Goal: Task Accomplishment & Management: Complete application form

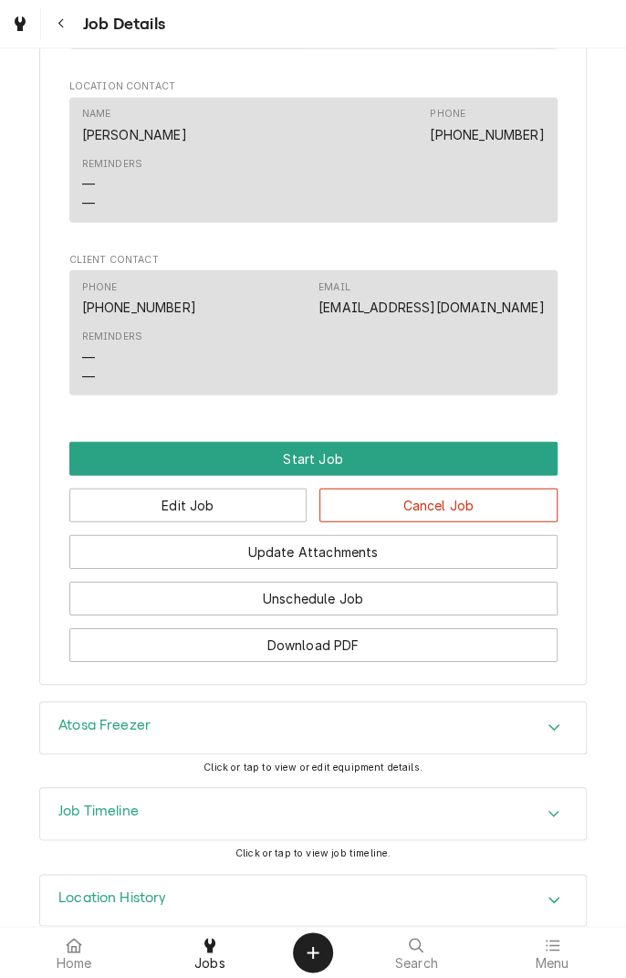
scroll to position [1398, 0]
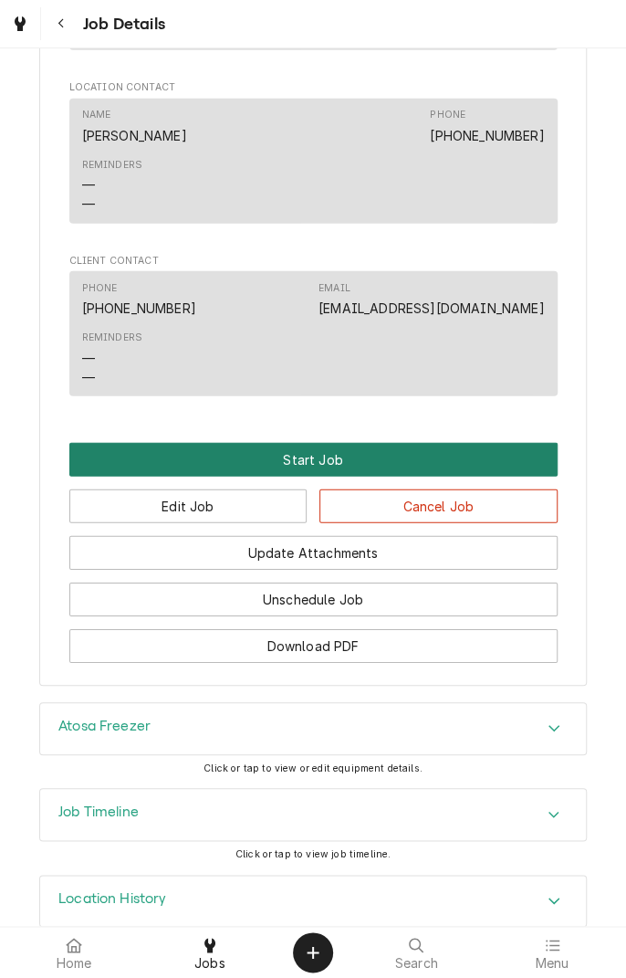
click at [377, 464] on button "Start Job" at bounding box center [313, 460] width 488 height 34
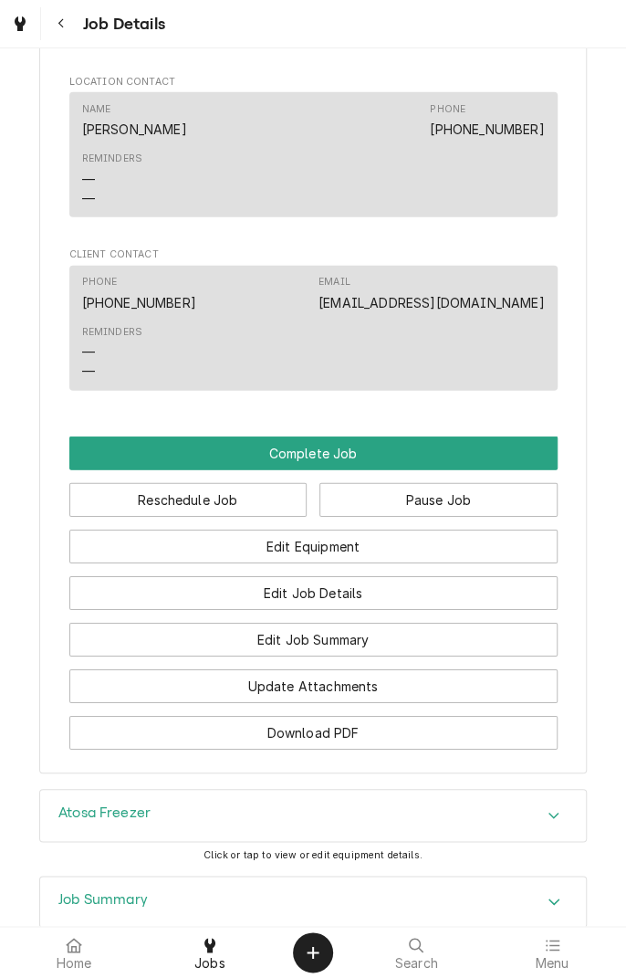
scroll to position [1472, 0]
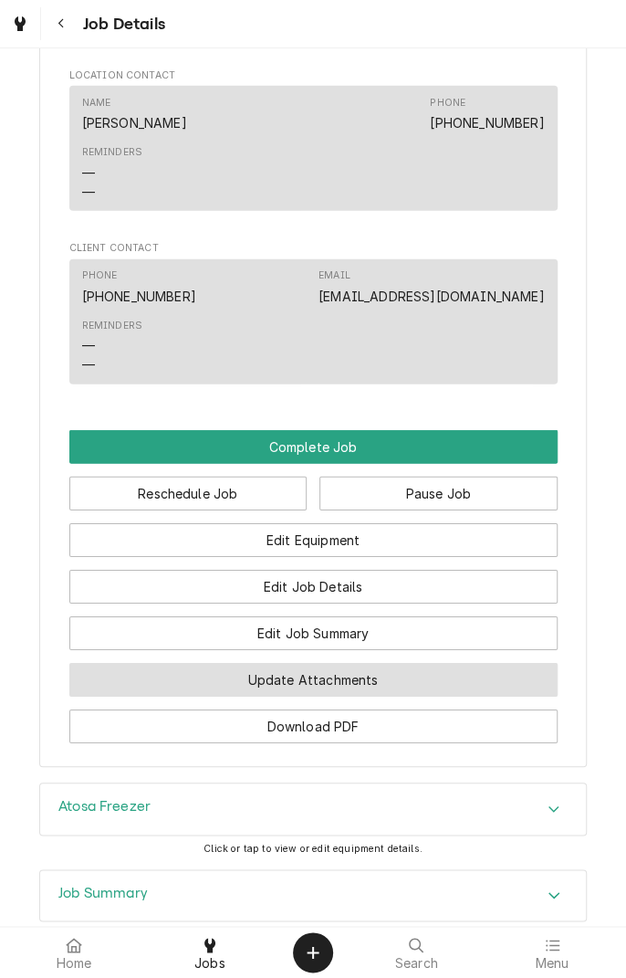
click at [413, 685] on button "Update Attachments" at bounding box center [313, 680] width 488 height 34
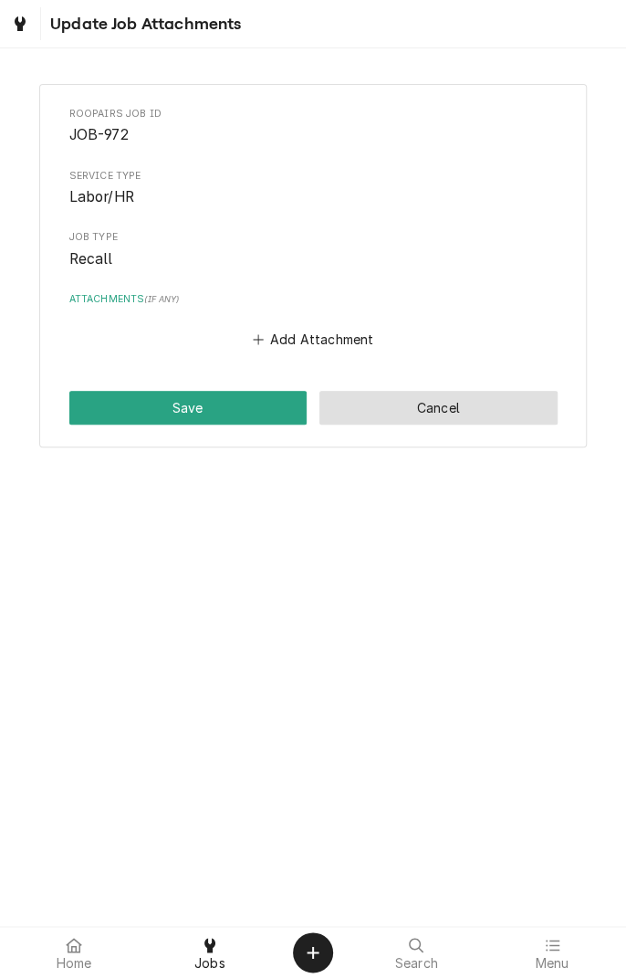
click at [432, 414] on button "Cancel" at bounding box center [438, 408] width 238 height 34
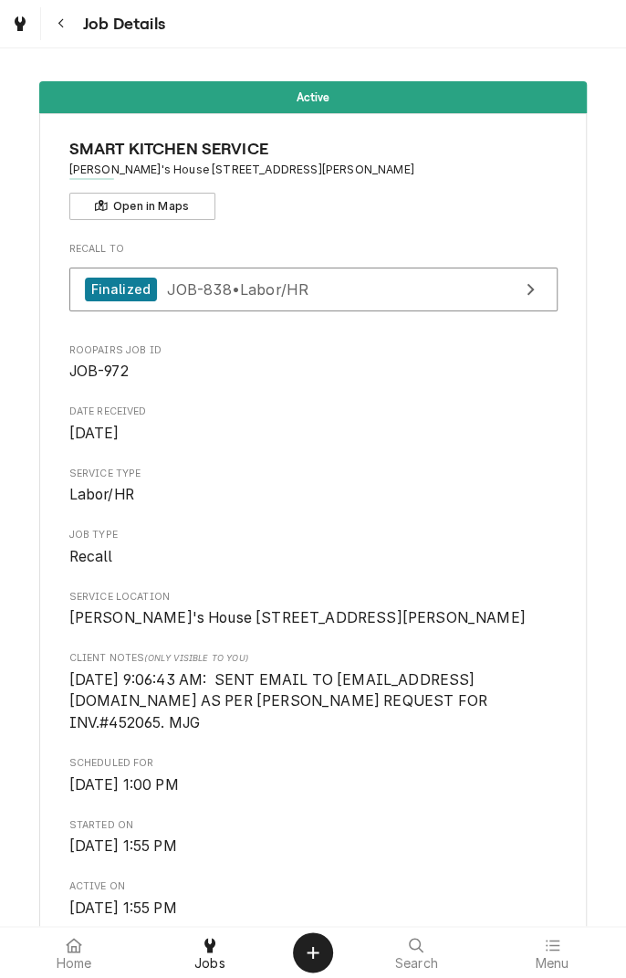
scroll to position [1472, 0]
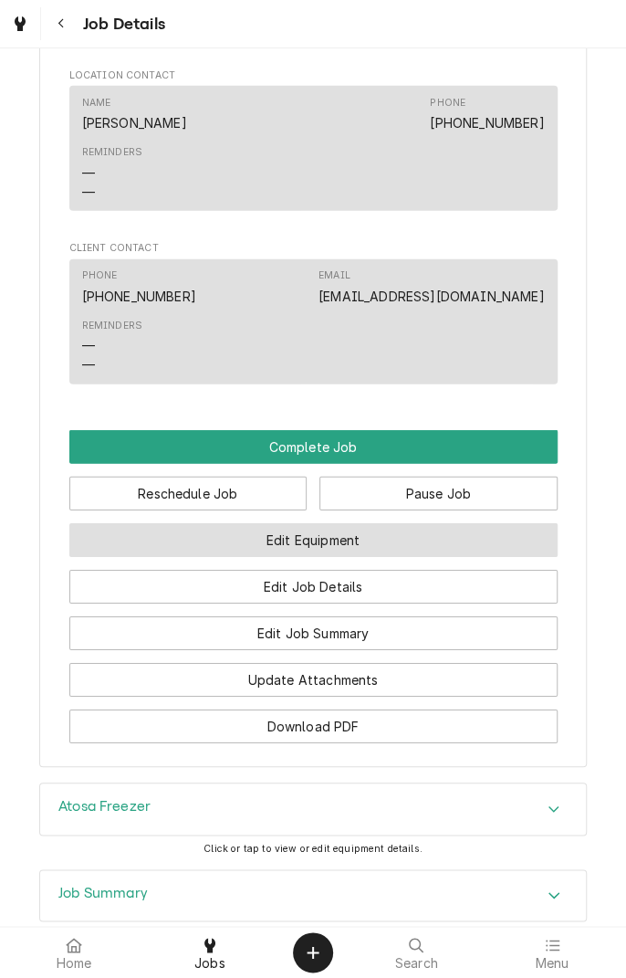
click at [376, 544] on button "Edit Equipment" at bounding box center [313, 540] width 488 height 34
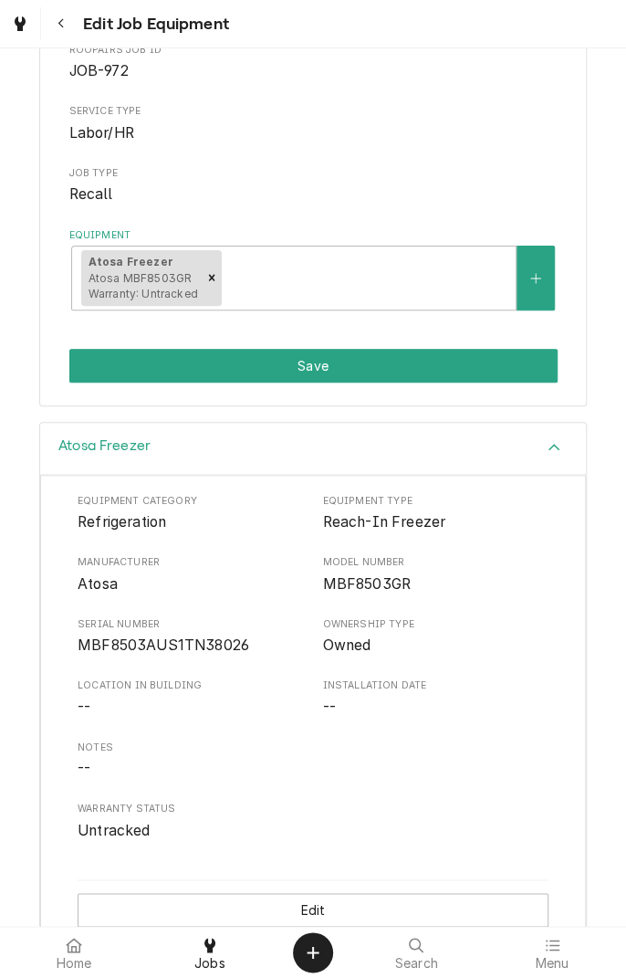
scroll to position [219, 0]
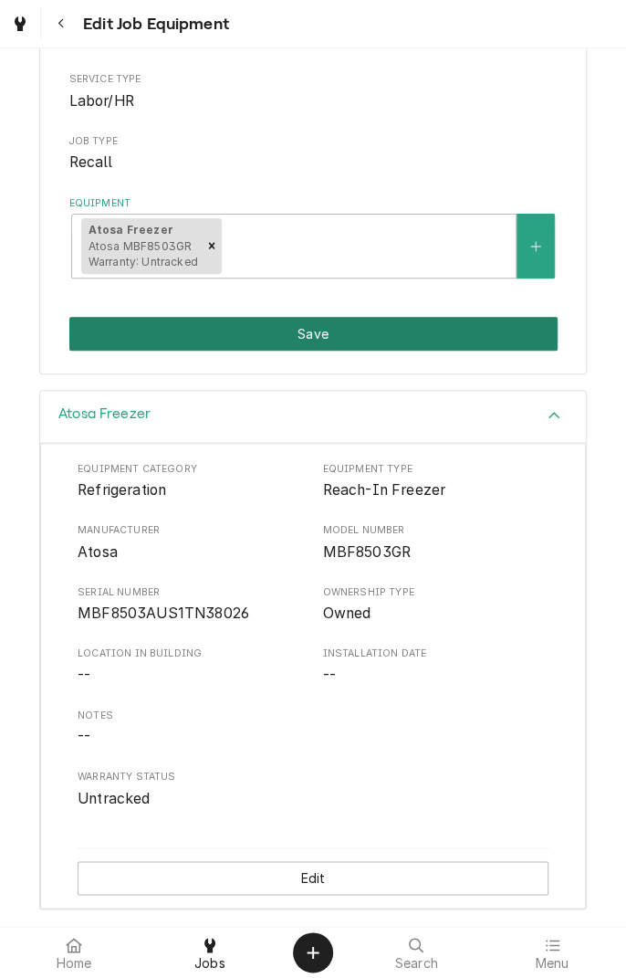
click at [427, 335] on button "Save" at bounding box center [313, 334] width 488 height 34
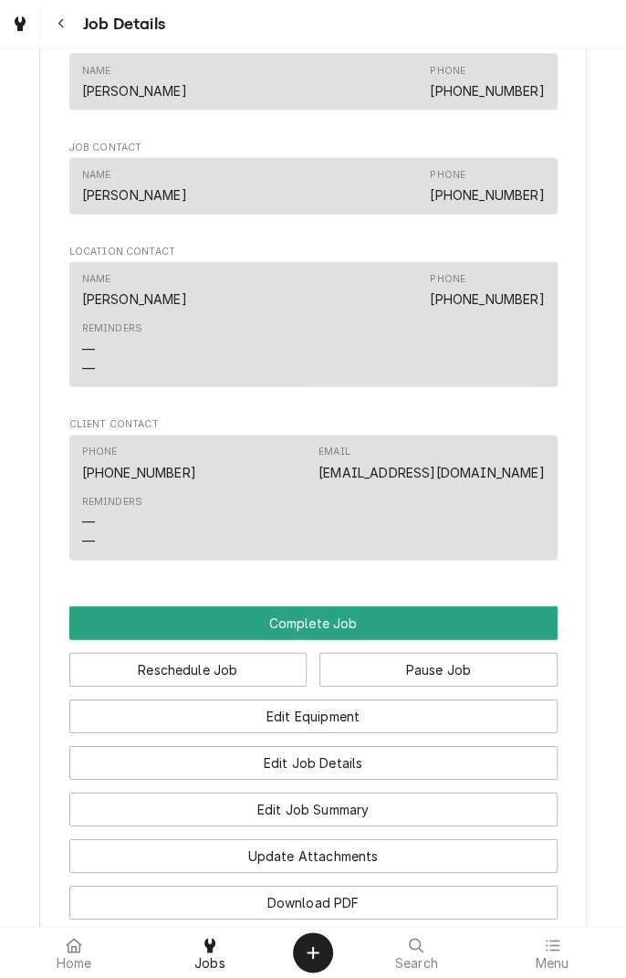
scroll to position [1301, 0]
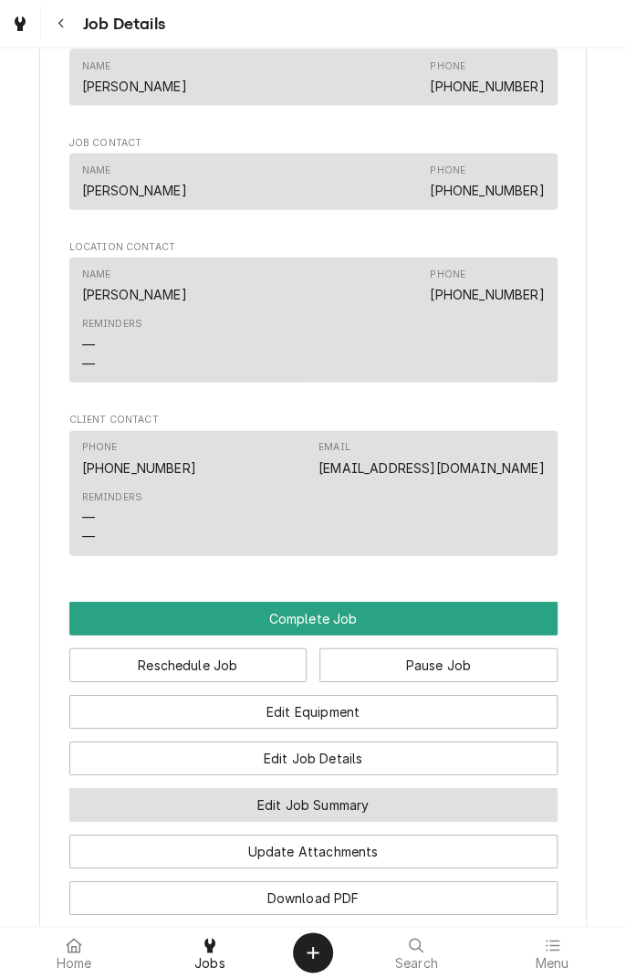
click at [397, 816] on button "Edit Job Summary" at bounding box center [313, 805] width 488 height 34
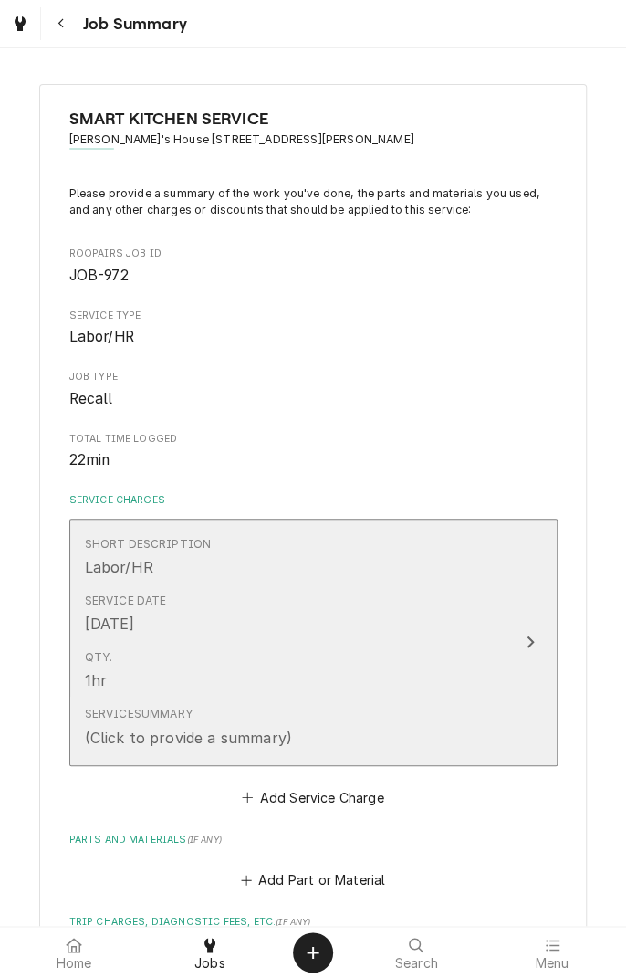
click at [479, 708] on div "Service Summary (Click to provide a summary)" at bounding box center [294, 726] width 419 height 57
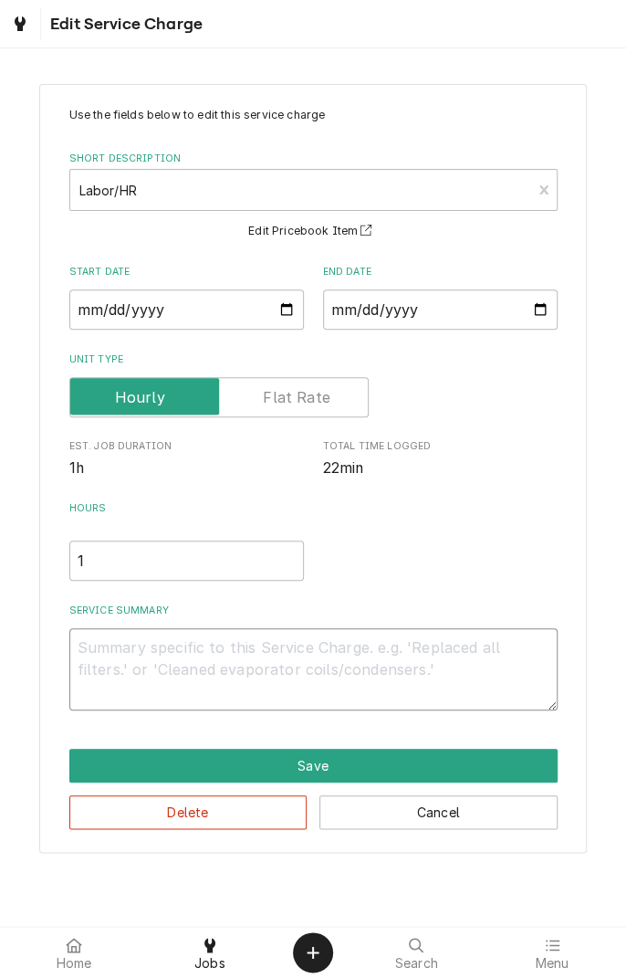
click at [294, 668] on textarea "Service Summary" at bounding box center [313, 669] width 488 height 82
type textarea "x"
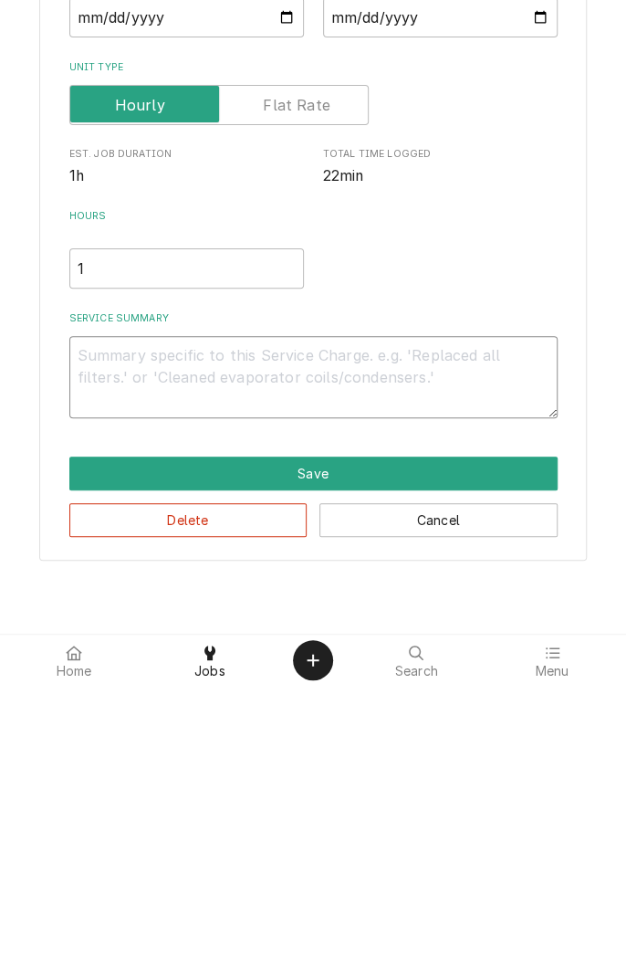
type textarea "1"
type textarea "x"
type textarea "10"
type textarea "x"
type textarea "10/"
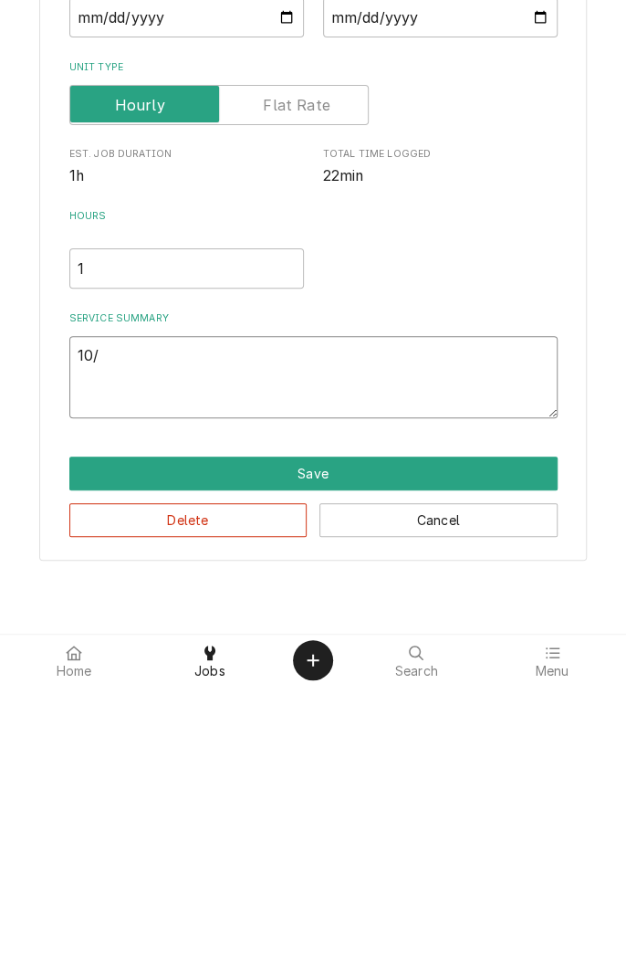
type textarea "x"
type textarea "10/1"
type textarea "x"
type textarea "10/15"
type textarea "x"
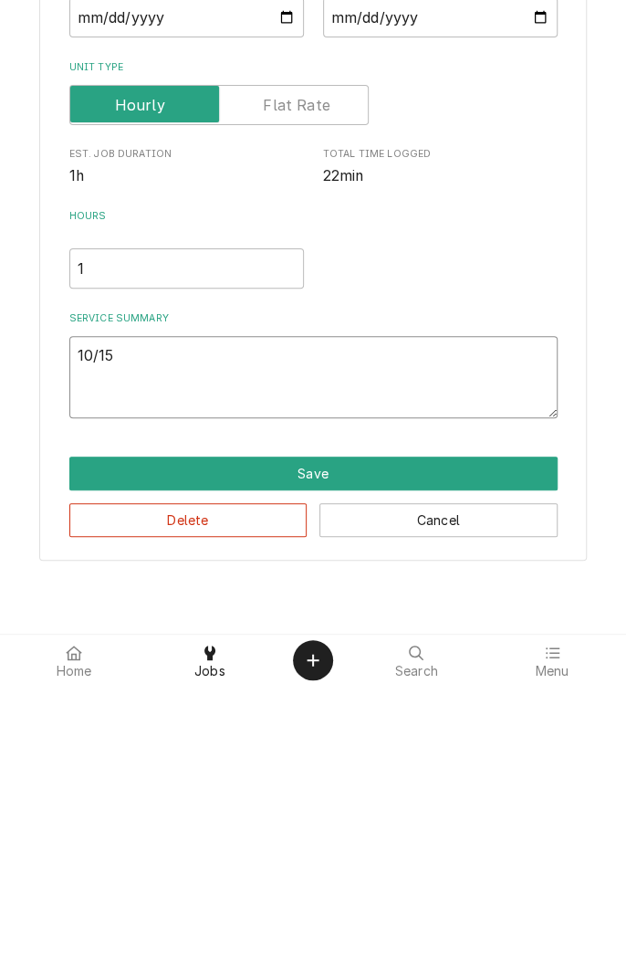
type textarea "10/15/"
type textarea "x"
type textarea "10/15/2"
type textarea "x"
type textarea "[DATE]"
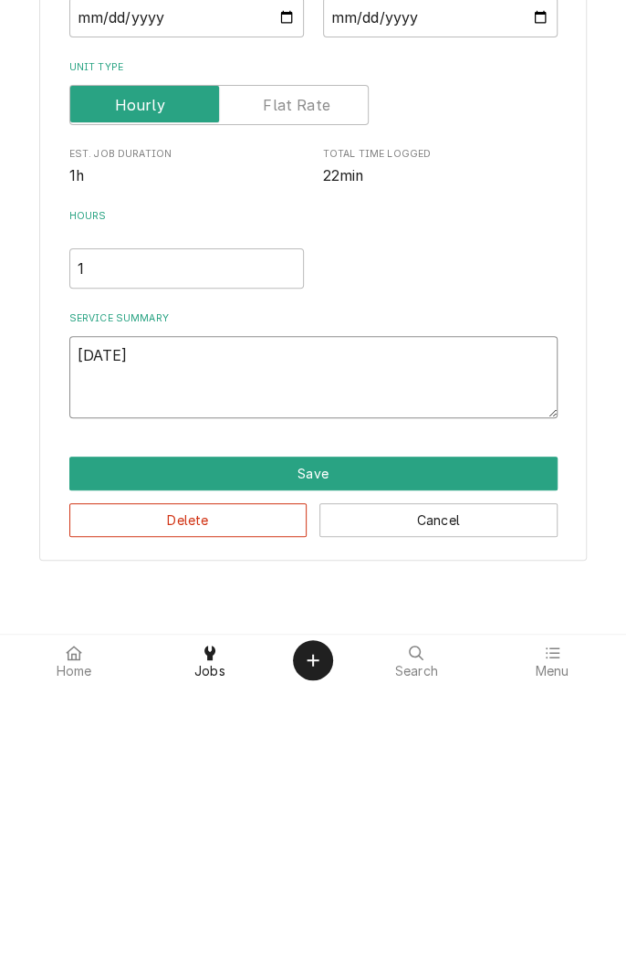
type textarea "x"
type textarea "[DATE]"
type textarea "x"
type textarea "[DATE] d"
type textarea "x"
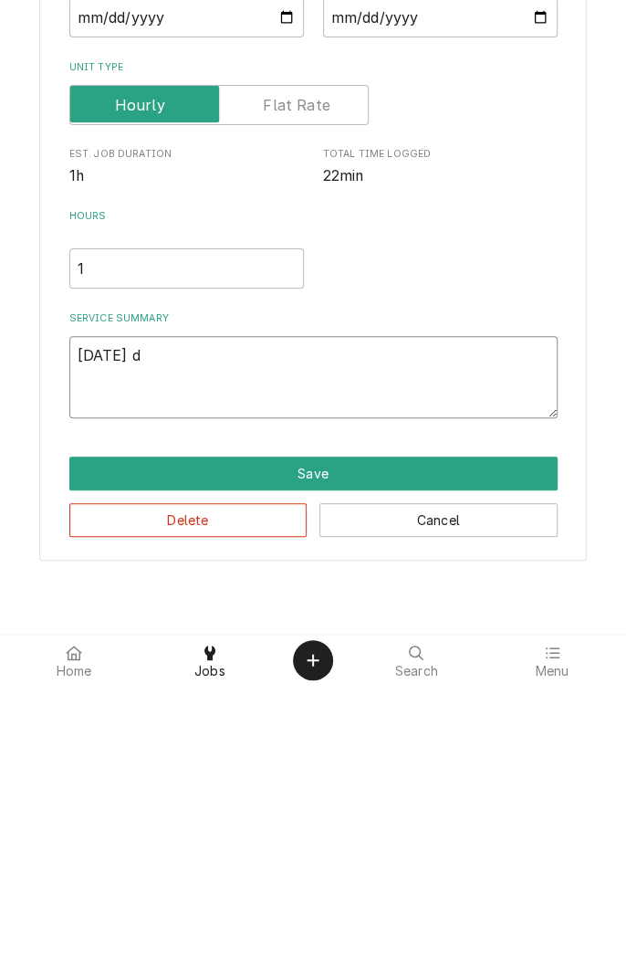
type textarea "[DATE] di"
type textarea "x"
type textarea "[DATE] diagnosed"
type textarea "x"
type textarea "[DATE] diagnosed f"
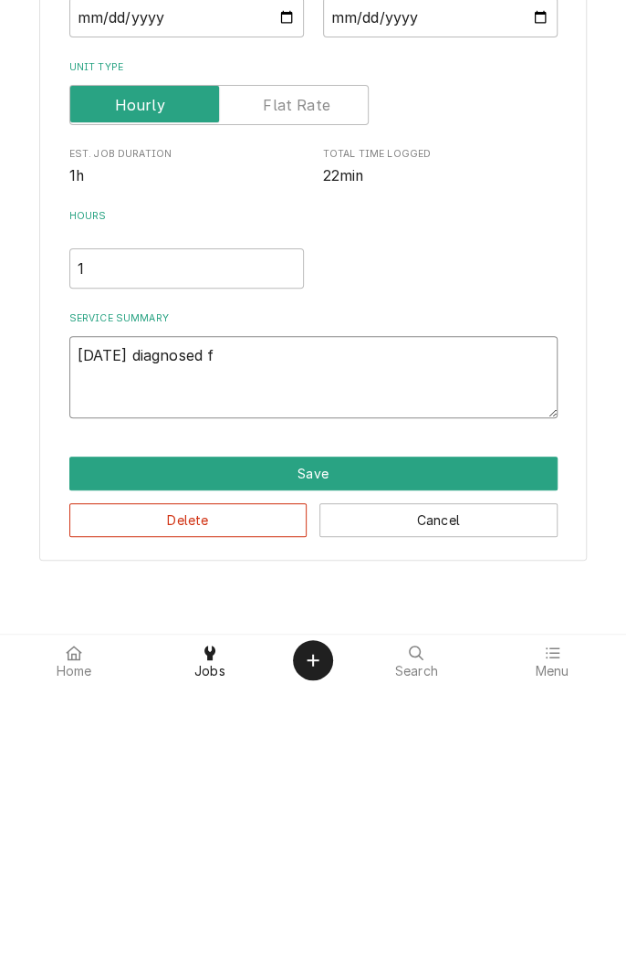
type textarea "x"
type textarea "[DATE] diagnosed fr"
type textarea "x"
type textarea "[DATE] diagnosed fre"
type textarea "x"
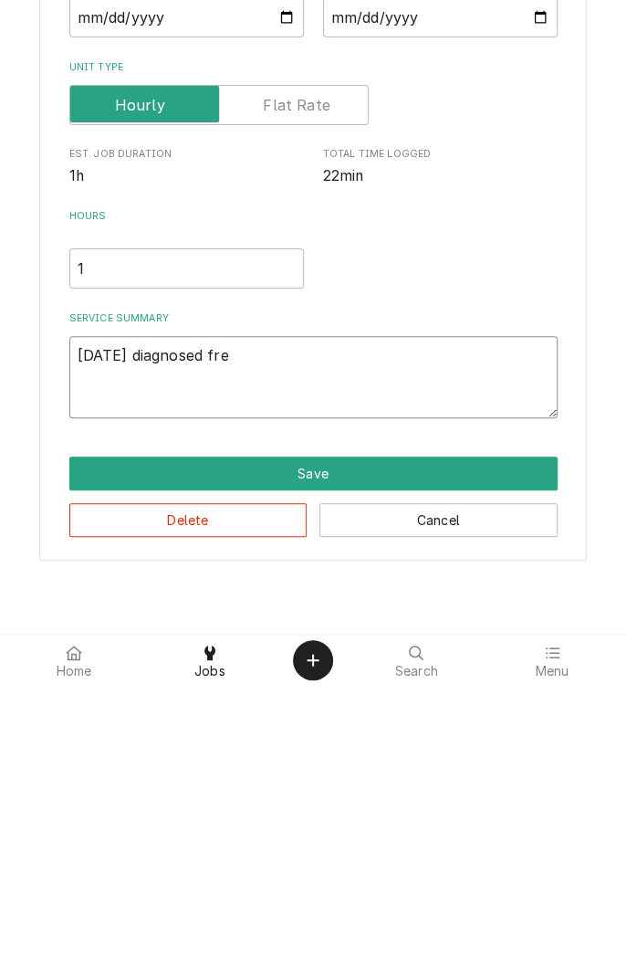
type textarea "[DATE] diagnosed free"
type textarea "x"
type textarea "[DATE] diagnosed freez"
type textarea "x"
type textarea "10/15/25 diagnosed freeze"
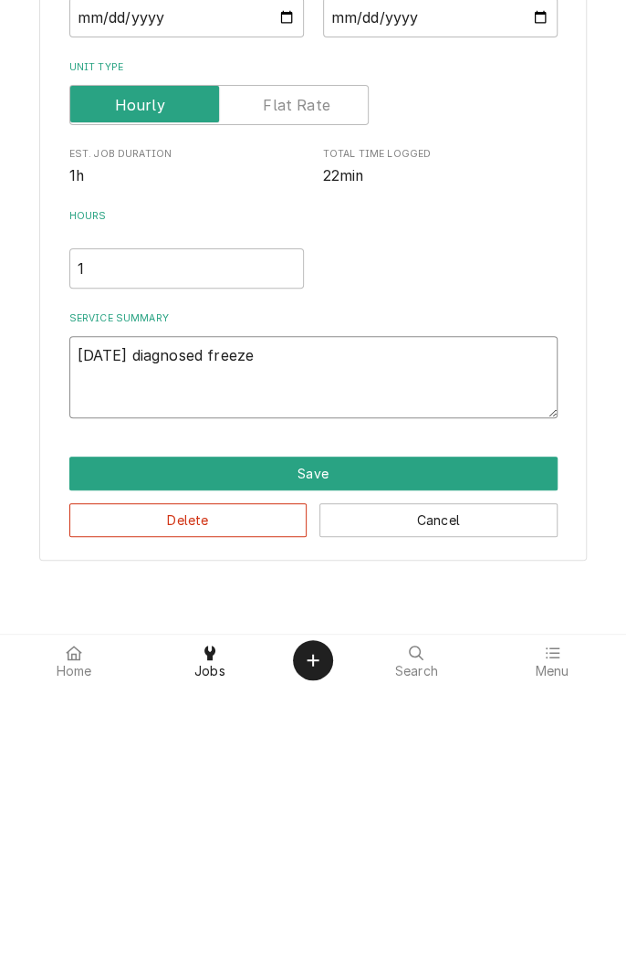
type textarea "x"
type textarea "10/15/25 diagnosed freezer"
type textarea "x"
type textarea "10/15/25 diagnosed freezer."
type textarea "x"
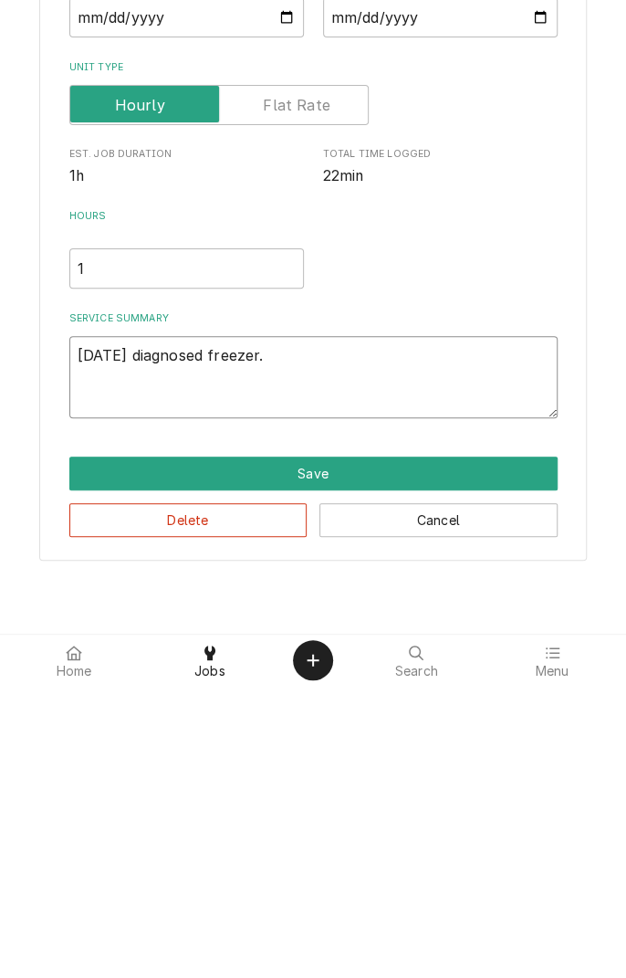
type textarea "10/15/25 diagnosed freezer."
type textarea "x"
type textarea "10/15/25 diagnosed freezer. H"
type textarea "x"
type textarea "10/15/25 diagnosed freezer. Ha"
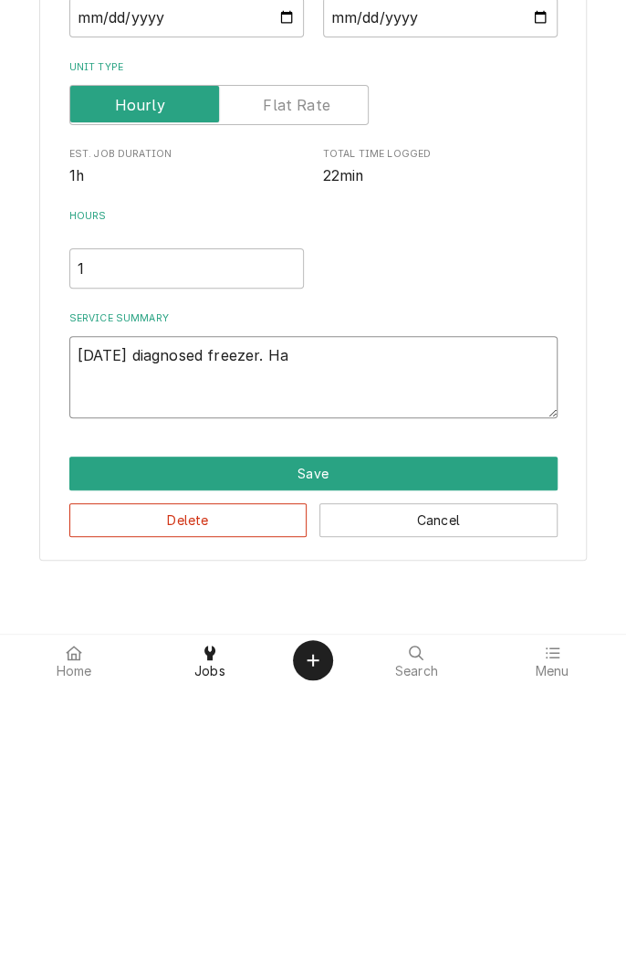
type textarea "x"
type textarea "10/15/25 diagnosed freezer. Has"
type textarea "x"
type textarea "10/15/25 diagnosed freezer. Has"
type textarea "x"
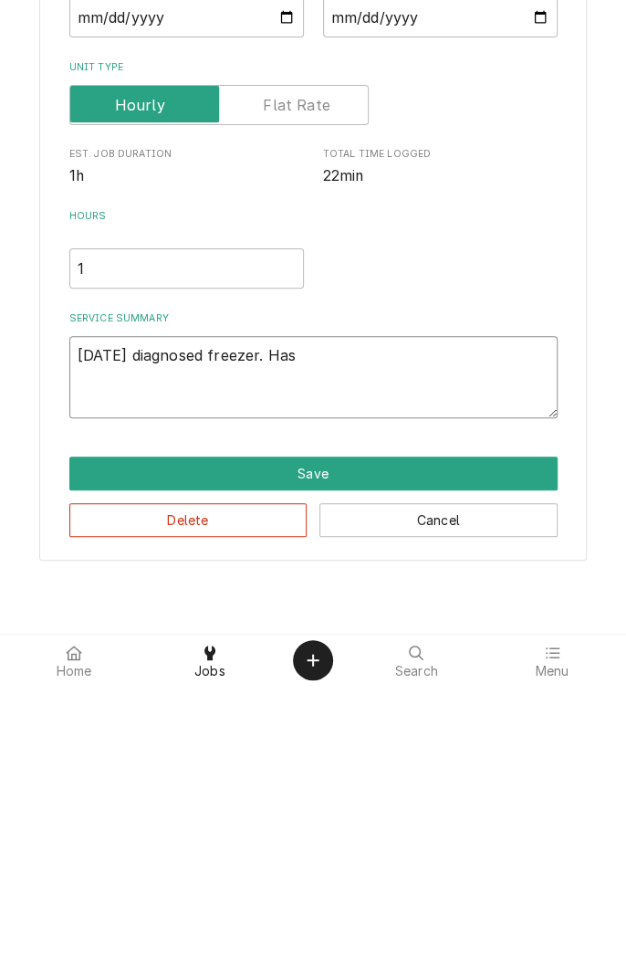
type textarea "10/15/25 diagnosed freezer. Has i"
type textarea "x"
type textarea "10/15/25 diagnosed freezer. Has ic"
type textarea "x"
type textarea "10/15/25 diagnosed freezer. Has ici"
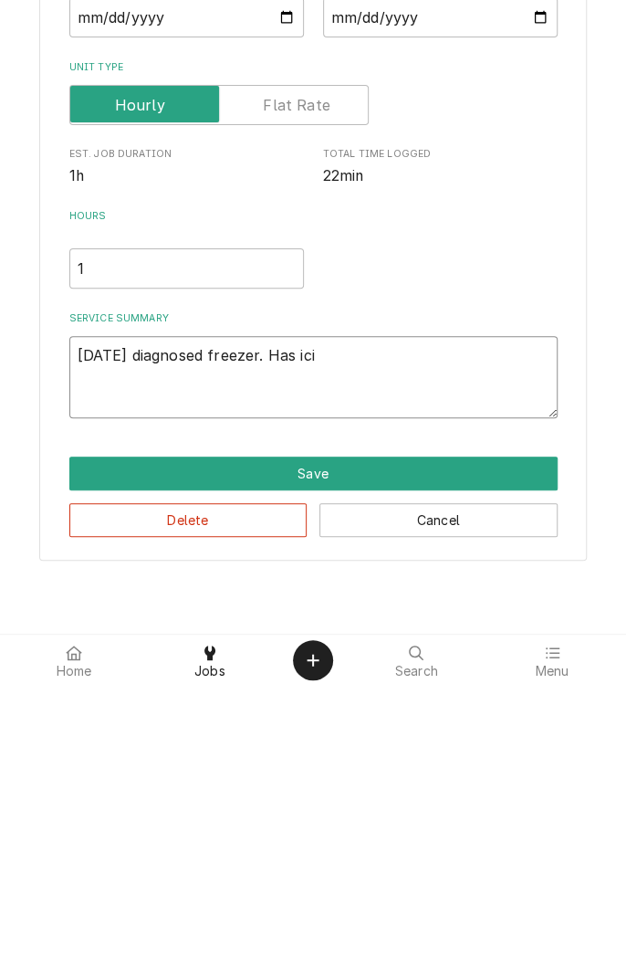
type textarea "x"
type textarea "10/15/25 diagnosed freezer. Has icin"
type textarea "x"
type textarea "10/15/25 diagnosed freezer. Has icing"
type textarea "x"
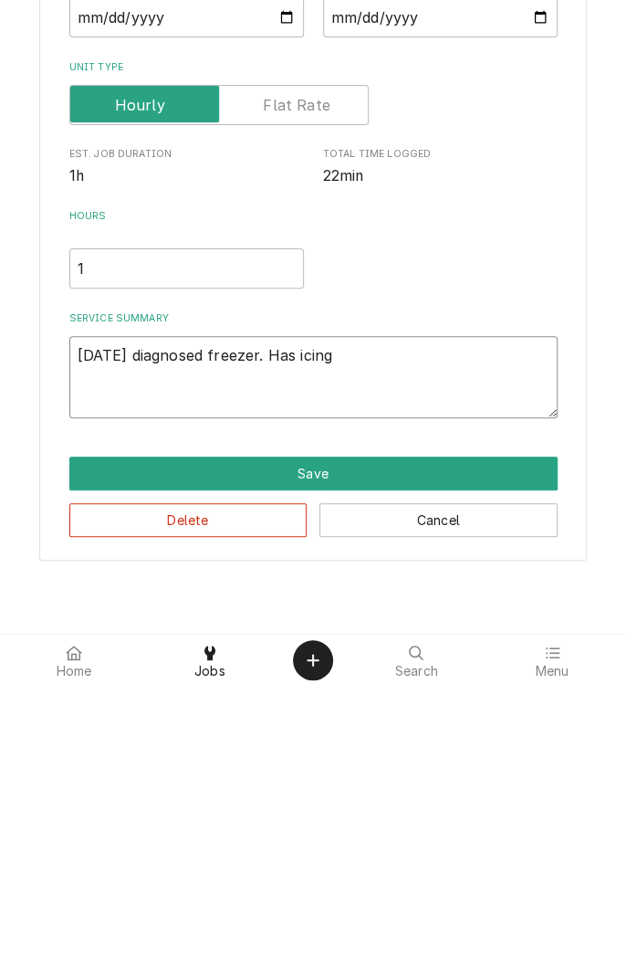
type textarea "10/15/25 diagnosed freezer. Has icing"
type textarea "x"
type textarea "10/15/25 diagnosed freezer. Has icing a"
type textarea "x"
type textarea "10/15/25 diagnosed freezer. Has icing at"
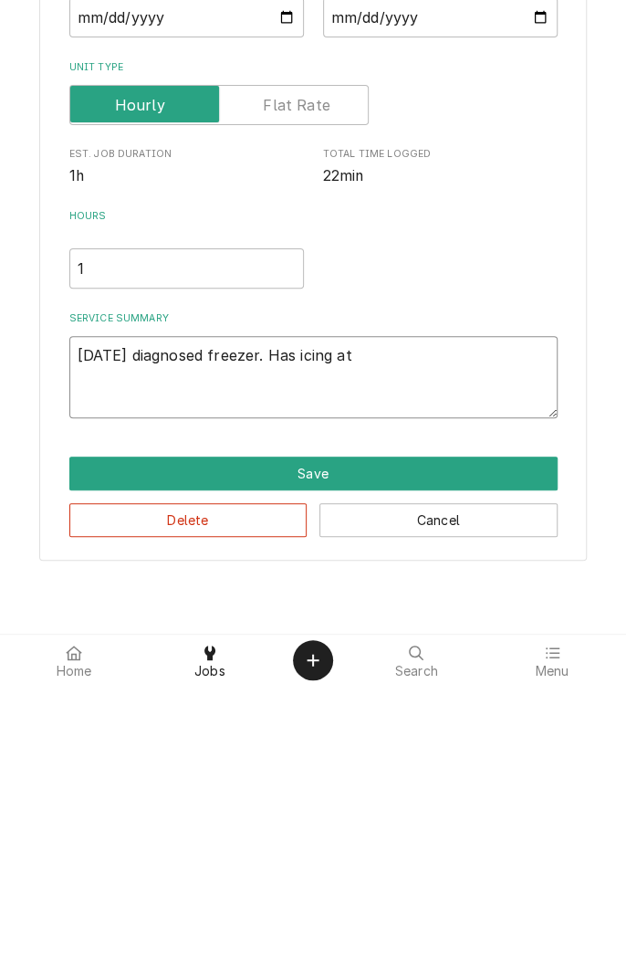
type textarea "x"
type textarea "10/15/25 diagnosed freezer. Has icing at"
type textarea "x"
type textarea "10/15/25 diagnosed freezer. Has icing at t"
type textarea "x"
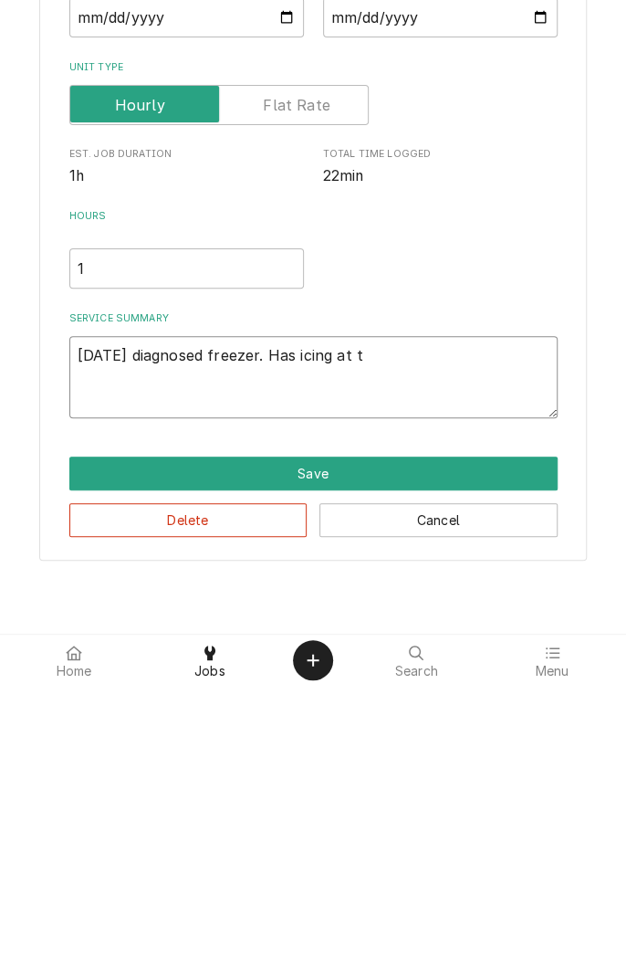
type textarea "10/15/25 diagnosed freezer. Has icing at to"
type textarea "x"
type textarea "10/15/25 diagnosed freezer. Has icing at top"
type textarea "x"
type textarea "10/15/25 diagnosed freezer. Has icing at top"
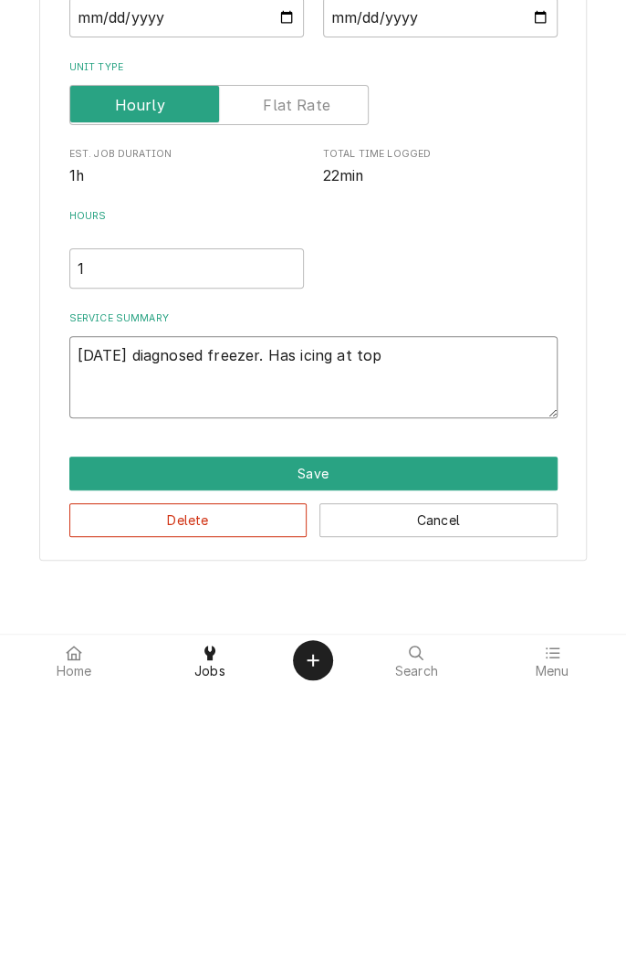
type textarea "x"
type textarea "10/15/25 diagnosed freezer. Has icing at top l"
type textarea "x"
type textarea "10/15/25 diagnosed freezer. Has icing at top le"
type textarea "x"
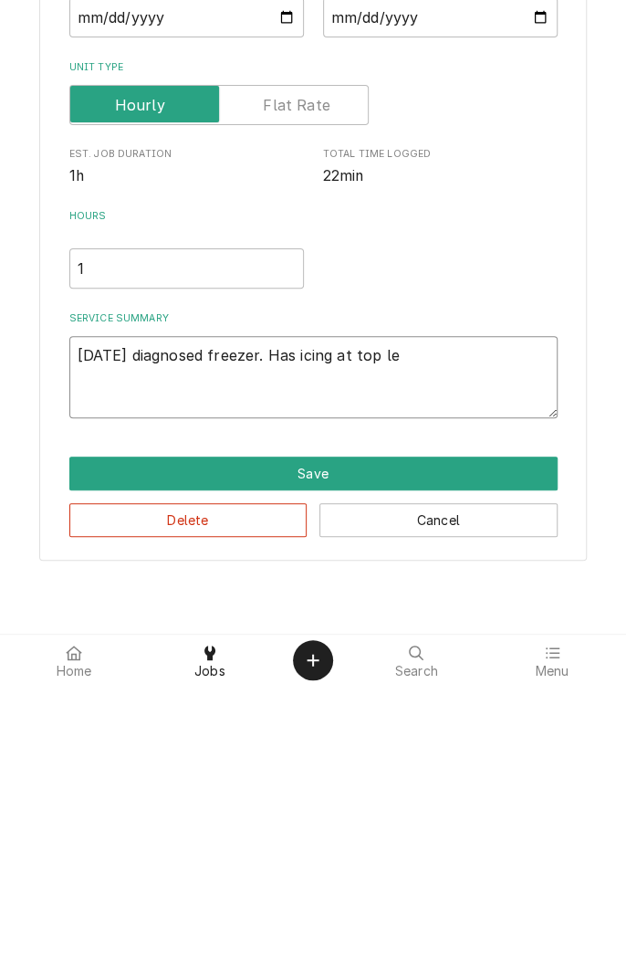
type textarea "10/15/25 diagnosed freezer. Has icing at top lef"
type textarea "x"
type textarea "10/15/25 diagnosed freezer. Has icing at top left"
type textarea "x"
type textarea "10/15/25 diagnosed freezer. Has icing at top left"
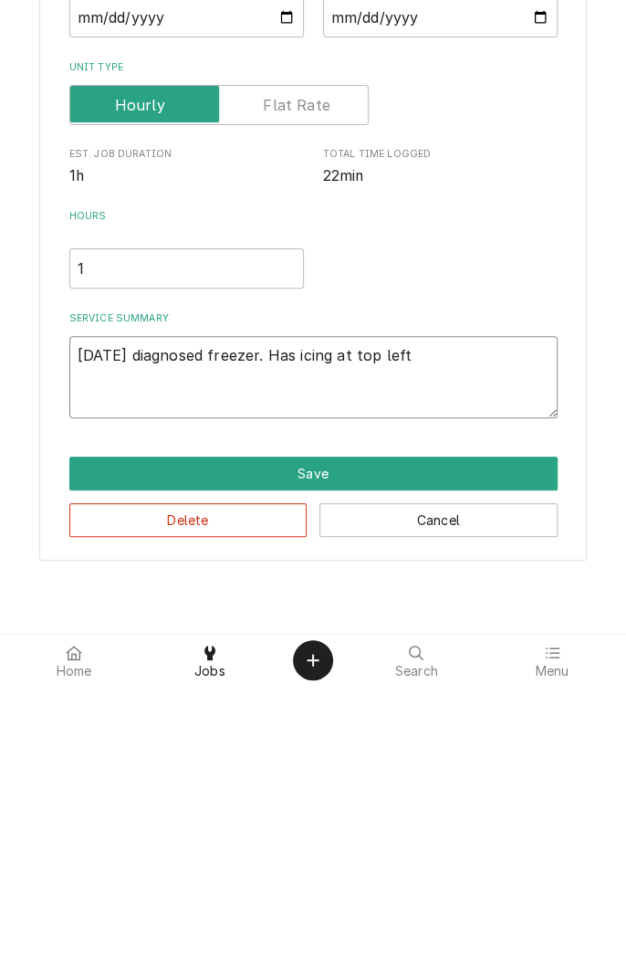
type textarea "x"
type textarea "10/15/25 diagnosed freezer. Has icing at top left o"
type textarea "x"
type textarea "10/15/25 diagnosed freezer. Has icing at top left of"
type textarea "x"
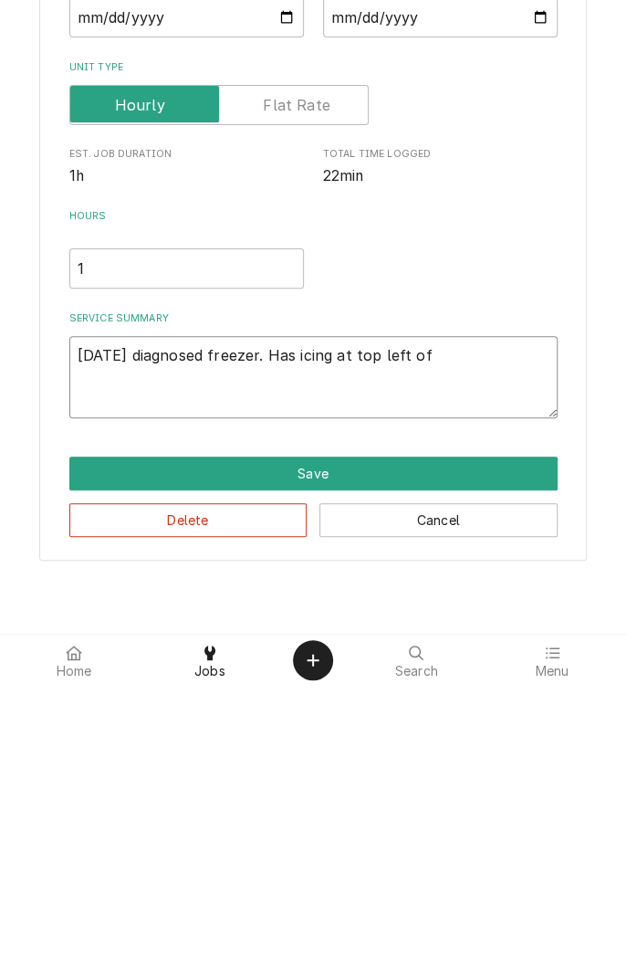
type textarea "10/15/25 diagnosed freezer. Has icing at top left of"
type textarea "x"
type textarea "10/15/25 diagnosed freezer. Has icing at top left of r"
type textarea "x"
type textarea "10/15/25 diagnosed freezer. Has icing at top left of ri"
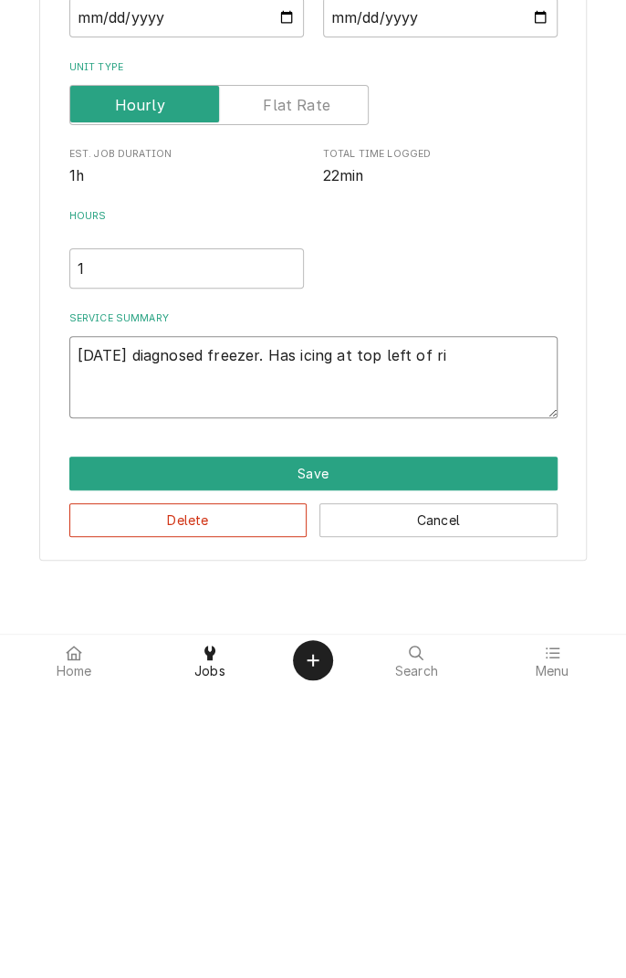
type textarea "x"
type textarea "10/15/25 diagnosed freezer. Has icing at top left of rig"
type textarea "x"
type textarea "10/15/25 diagnosed freezer. Has icing at top left of righ"
type textarea "x"
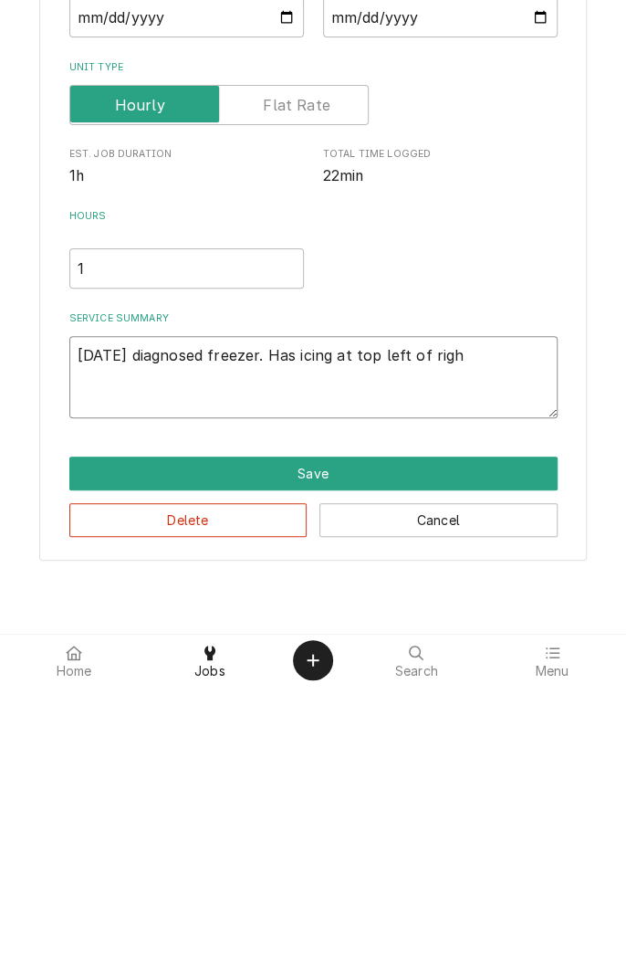
type textarea "10/15/25 diagnosed freezer. Has icing at top left of right"
type textarea "x"
type textarea "10/15/25 diagnosed freezer. Has icing at top left of right"
type textarea "x"
type textarea "10/15/25 diagnosed freezer. Has icing at top left of right s"
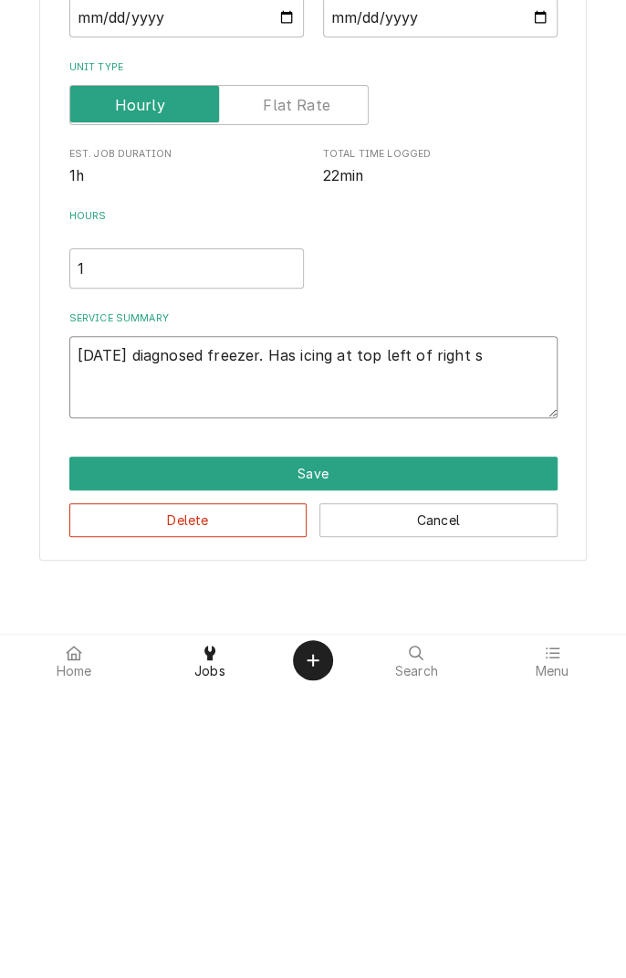
type textarea "x"
type textarea "10/15/25 diagnosed freezer. Has icing at top left of right si"
type textarea "x"
type textarea "10/15/25 diagnosed freezer. Has icing at top left of right sid"
type textarea "x"
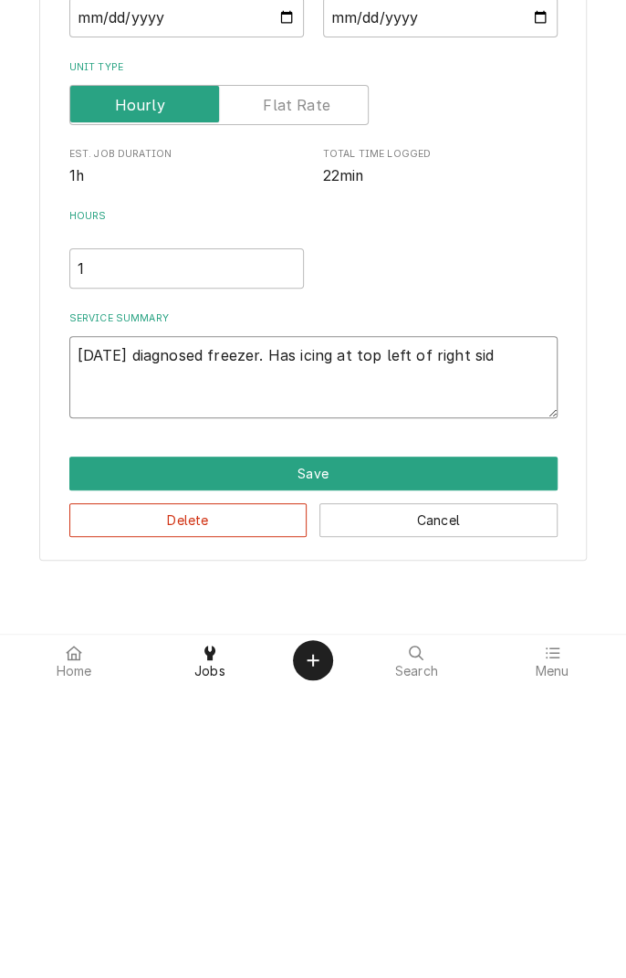
type textarea "10/15/25 diagnosed freezer. Has icing at top left of right side"
type textarea "x"
type textarea "10/15/25 diagnosed freezer. Has icing at top left of right side"
type textarea "x"
type textarea "10/15/25 diagnosed freezer. Has icing at top left of right side d"
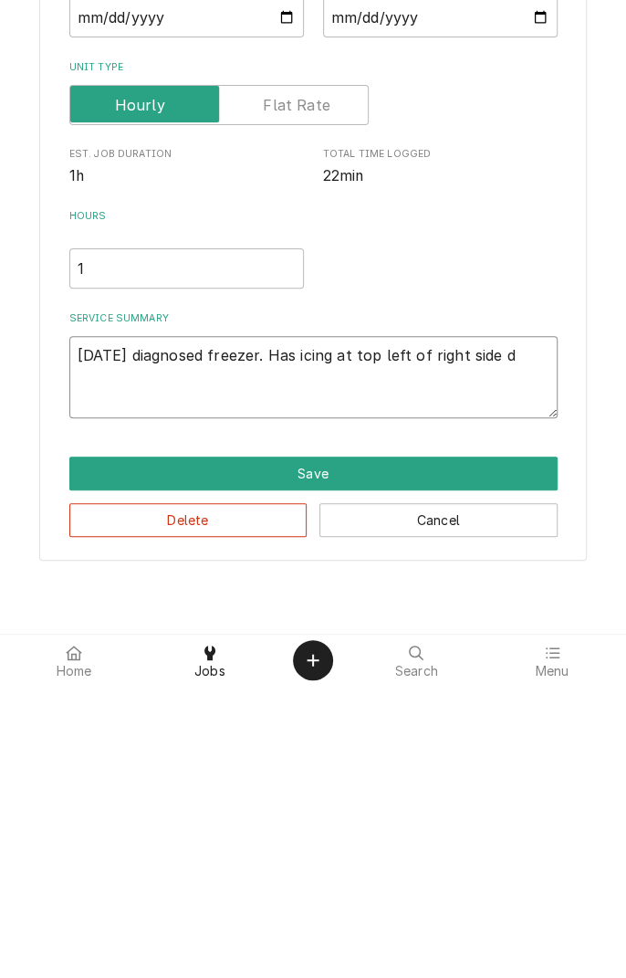
type textarea "x"
type textarea "10/15/25 diagnosed freezer. Has icing at top left of right side do"
type textarea "x"
type textarea "10/15/25 diagnosed freezer. Has icing at top left of right side doo"
type textarea "x"
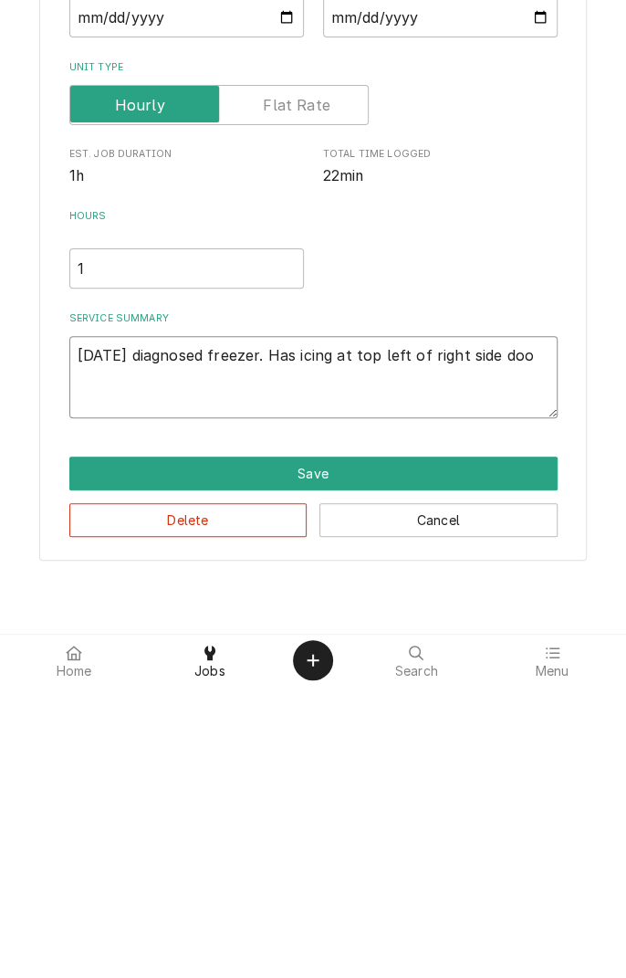
type textarea "10/15/25 diagnosed freezer. Has icing at top left of right side door"
type textarea "x"
type textarea "10/15/25 diagnosed freezer. Has icing at top left of right side door."
type textarea "x"
type textarea "10/15/25 diagnosed freezer. Has icing at top left of right side door."
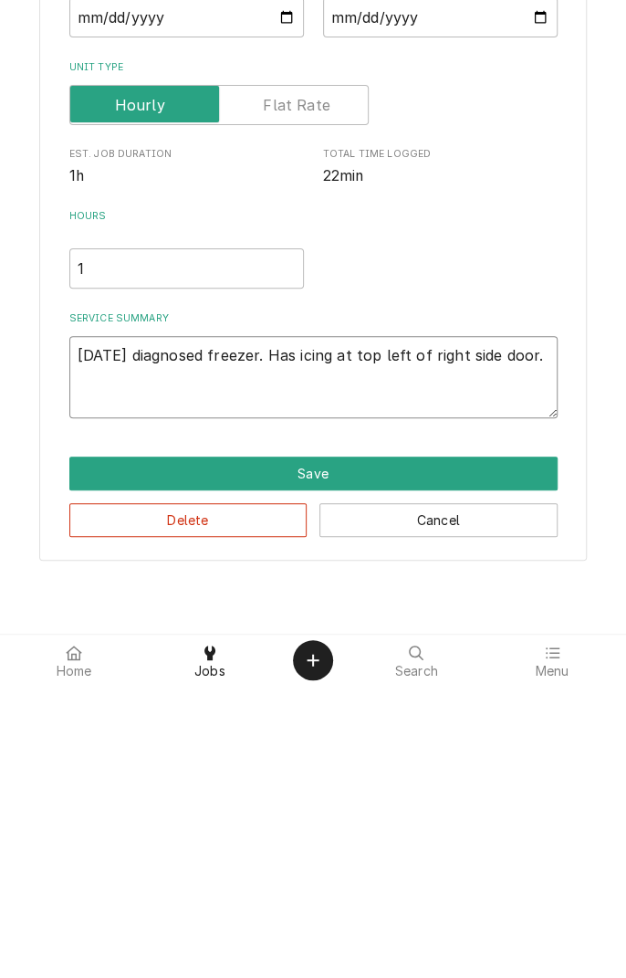
type textarea "x"
type textarea "10/15/25 diagnosed freezer. Has icing at top left of right side door. A"
type textarea "x"
type textarea "10/15/25 diagnosed freezer. Has icing at top left of right side door. An"
type textarea "x"
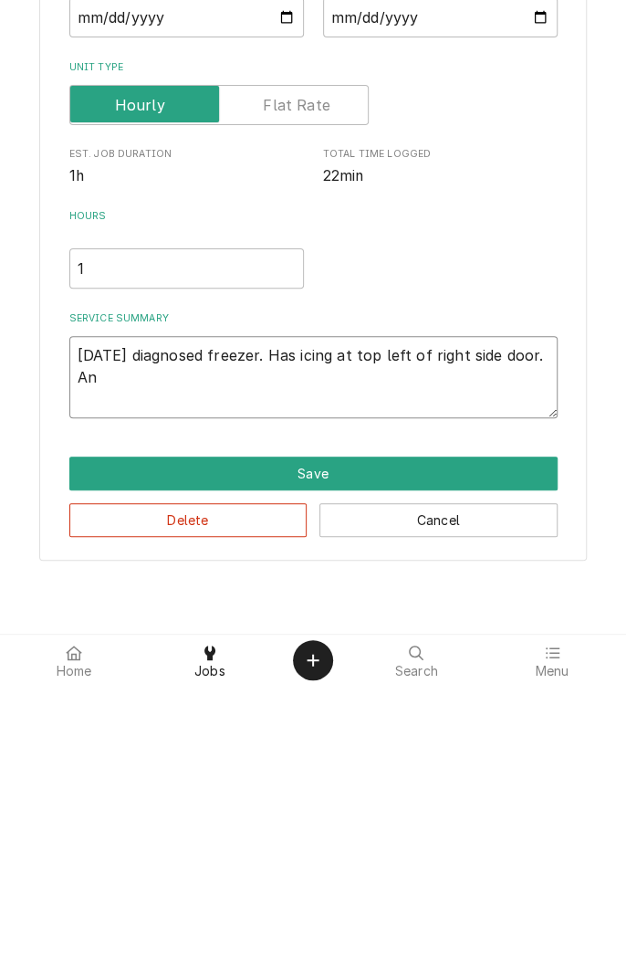
type textarea "10/15/25 diagnosed freezer. Has icing at top left of right side door. And"
type textarea "x"
type textarea "10/15/25 diagnosed freezer. Has icing at top left of right side door. And"
type textarea "x"
type textarea "10/15/25 diagnosed freezer. Has icing at top left of right side door. And i"
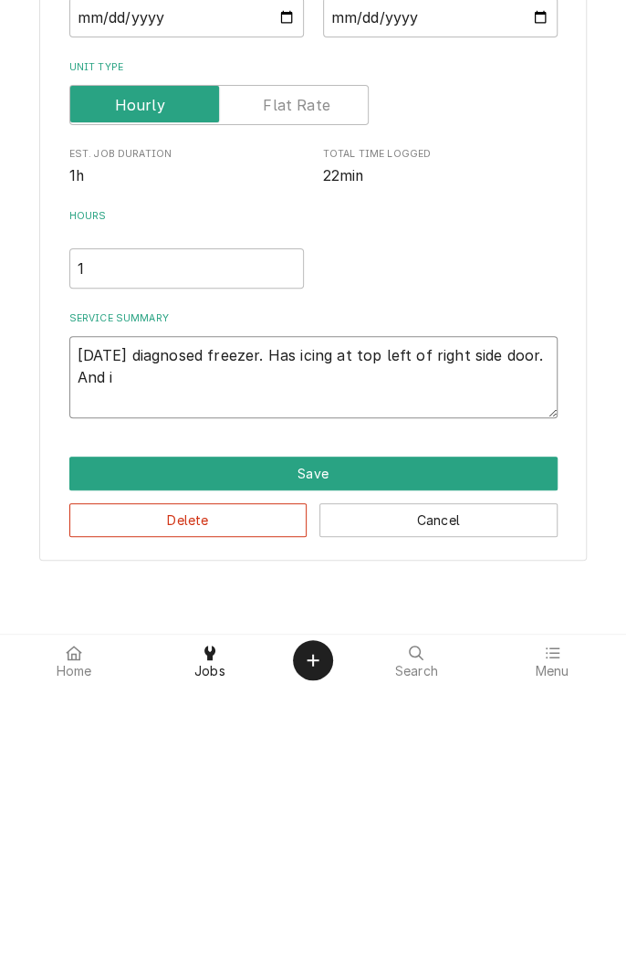
type textarea "x"
type textarea "10/15/25 diagnosed freezer. Has icing at top left of right side door. And ic"
type textarea "x"
type textarea "10/15/25 diagnosed freezer. Has icing at top left of right side door. And ici"
type textarea "x"
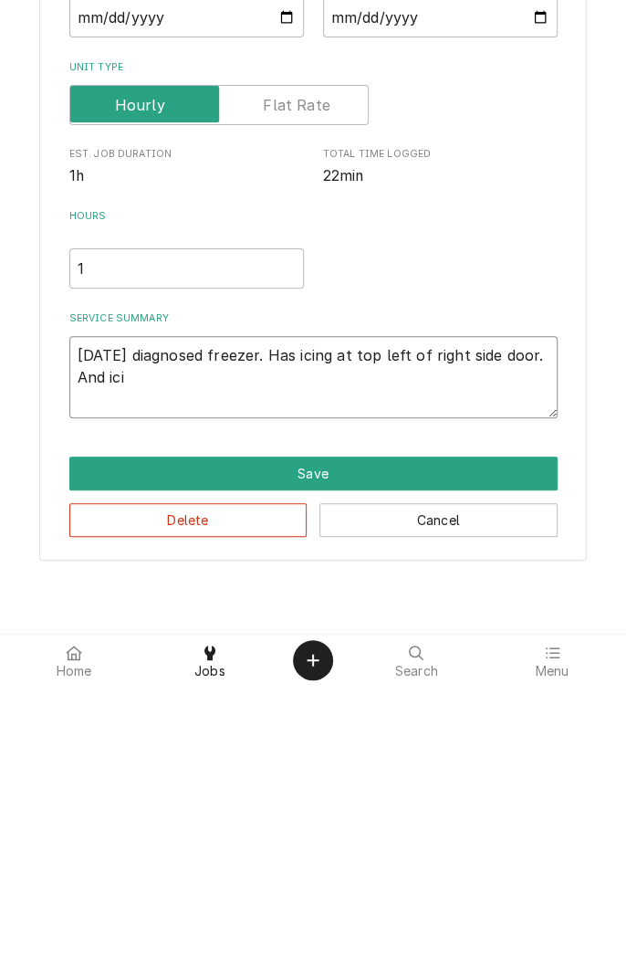
type textarea "10/15/25 diagnosed freezer. Has icing at top left of right side door. And icin"
type textarea "x"
type textarea "10/15/25 diagnosed freezer. Has icing at top left of right side door. And icing"
type textarea "x"
type textarea "10/15/25 diagnosed freezer. Has icing at top left of right side door. And icing"
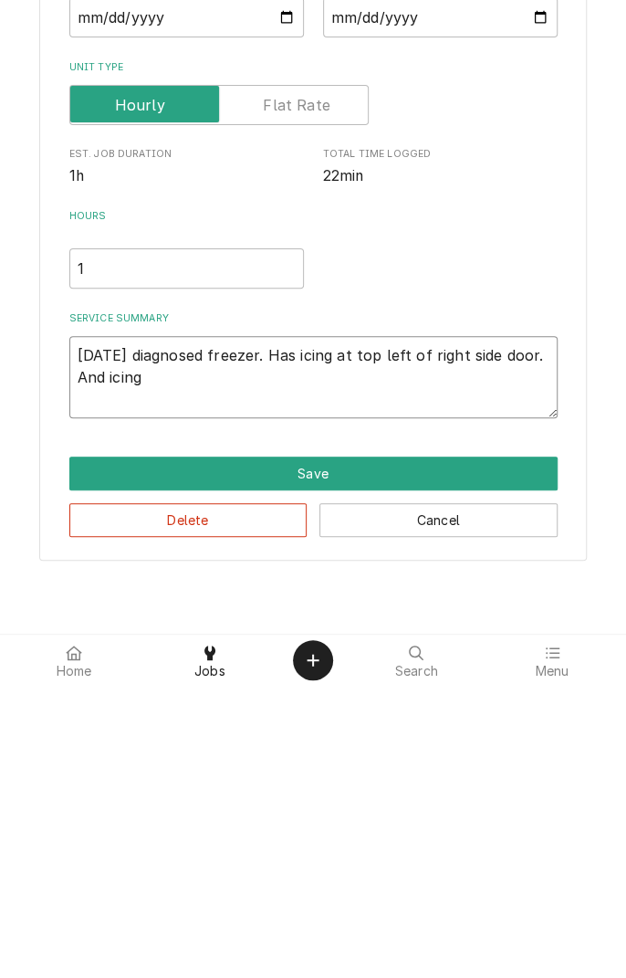
type textarea "x"
type textarea "10/15/25 diagnosed freezer. Has icing at top left of right side door. And icing…"
type textarea "x"
type textarea "10/15/25 diagnosed freezer. Has icing at top left of right side door. And icing…"
type textarea "x"
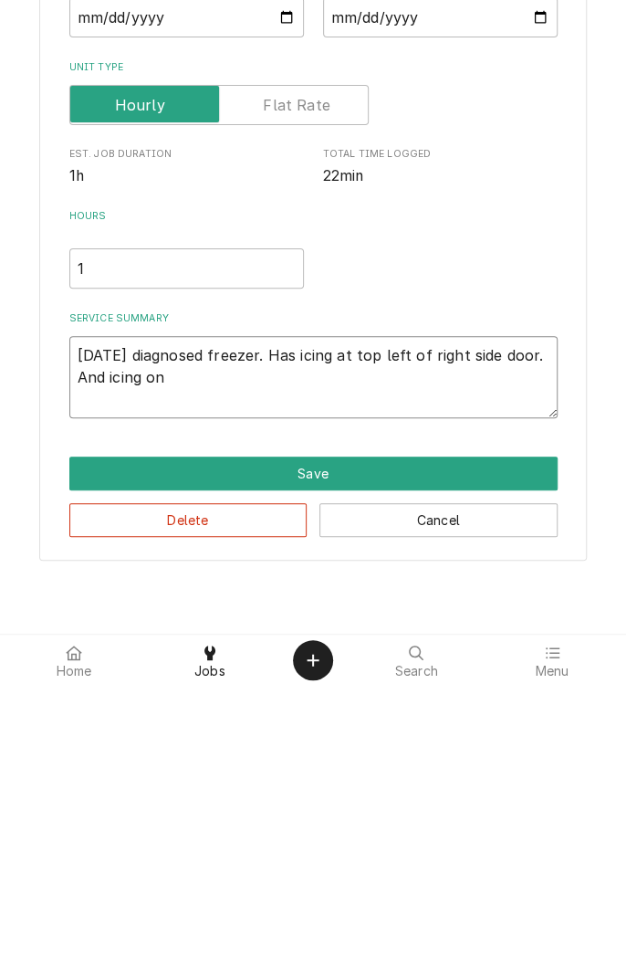
type textarea "10/15/25 diagnosed freezer. Has icing at top left of right side door. And icing…"
type textarea "x"
type textarea "10/15/25 diagnosed freezer. Has icing at top left of right side door. And icing…"
type textarea "x"
type textarea "10/15/25 diagnosed freezer. Has icing at top left of right side door. And icing…"
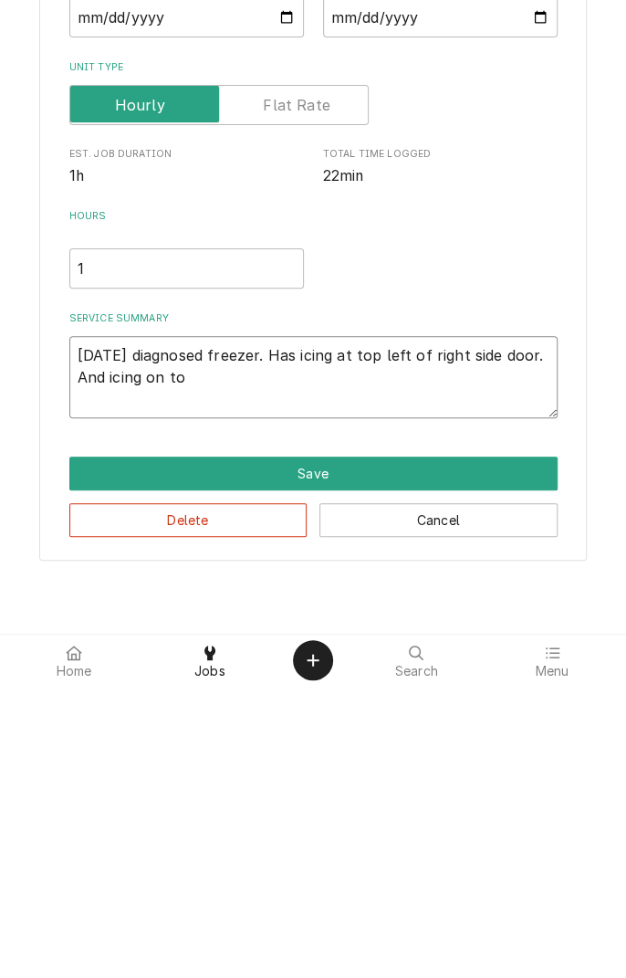
type textarea "x"
type textarea "10/15/25 diagnosed freezer. Has icing at top left of right side door. And icing…"
type textarea "x"
type textarea "10/15/25 diagnosed freezer. Has icing at top left of right side door. And icing…"
type textarea "x"
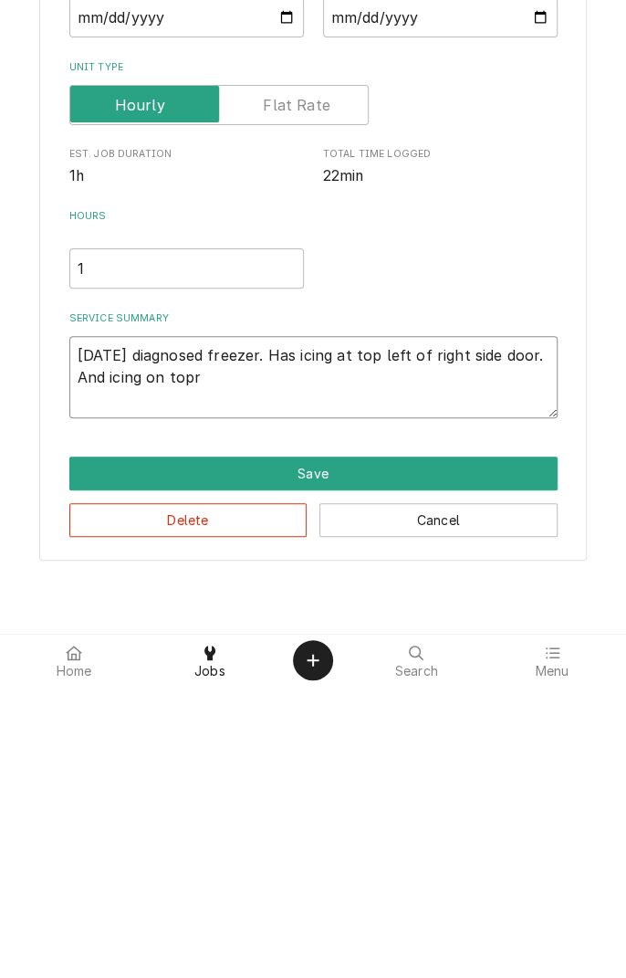
type textarea "10/15/25 diagnosed freezer. Has icing at top left of right side door. And icing…"
type textarea "x"
type textarea "10/15/25 diagnosed freezer. Has icing at top left of right side door. And icing…"
type textarea "x"
type textarea "10/15/25 diagnosed freezer. Has icing at top left of right side door. And icing…"
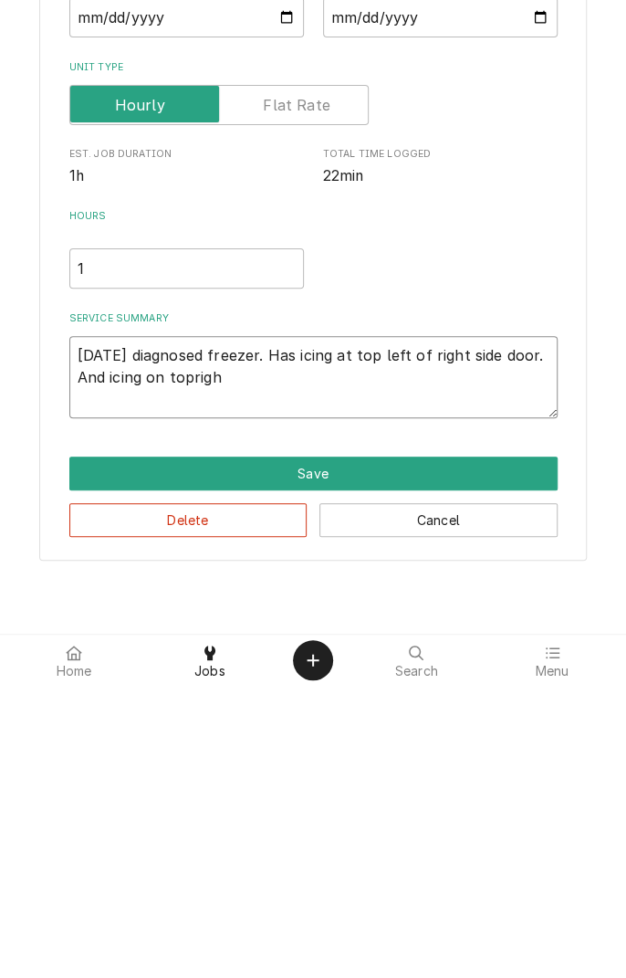
type textarea "x"
type textarea "10/15/25 diagnosed freezer. Has icing at top left of right side door. And icing…"
type textarea "x"
type textarea "10/15/25 diagnosed freezer. Has icing at top left of right side door. And icing…"
type textarea "x"
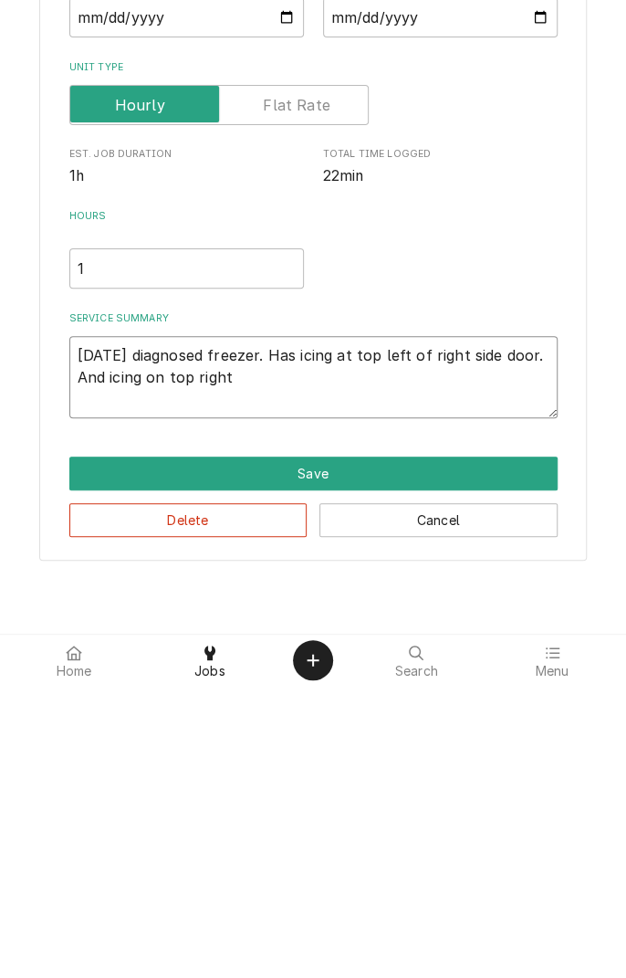
type textarea "10/15/25 diagnosed freezer. Has icing at top left of right side door. And icing…"
type textarea "x"
type textarea "10/15/25 diagnosed freezer. Has icing at top left of right side door. And icing…"
type textarea "x"
type textarea "10/15/25 diagnosed freezer. Has icing at top left of right side door. And icing…"
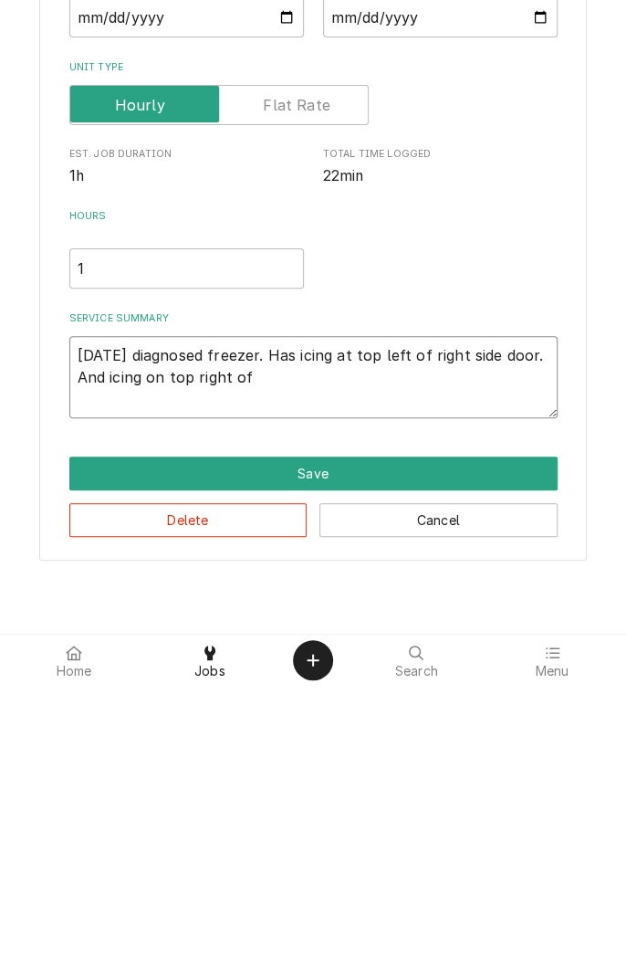
type textarea "x"
type textarea "10/15/25 diagnosed freezer. Has icing at top left of right side door. And icing…"
type textarea "x"
type textarea "10/15/25 diagnosed freezer. Has icing at top left of right side door. And icing…"
type textarea "x"
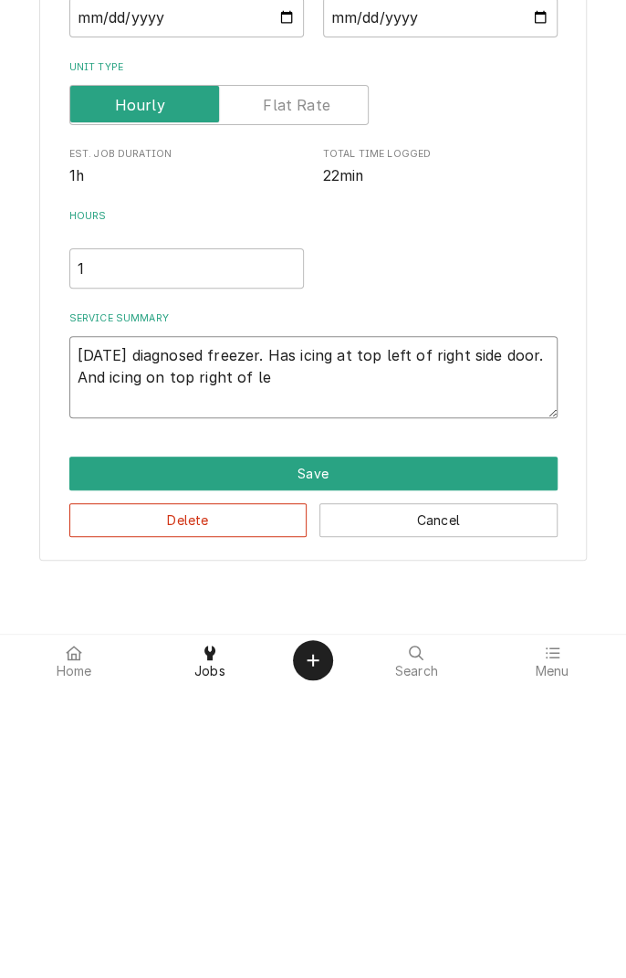
type textarea "10/15/25 diagnosed freezer. Has icing at top left of right side door. And icing…"
type textarea "x"
type textarea "10/15/25 diagnosed freezer. Has icing at top left of right side door. And icing…"
type textarea "x"
type textarea "10/15/25 diagnosed freezer. Has icing at top left of right side door. And icing…"
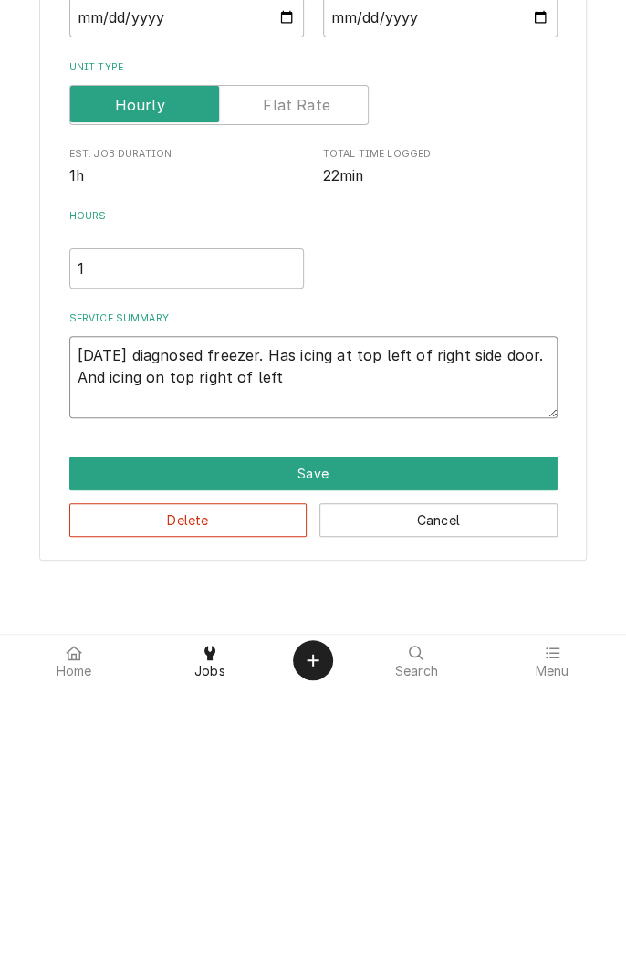
type textarea "x"
type textarea "10/15/25 diagnosed freezer. Has icing at top left of right side door. And icing…"
type textarea "x"
type textarea "10/15/25 diagnosed freezer. Has icing at top left of right side door. And icing…"
type textarea "x"
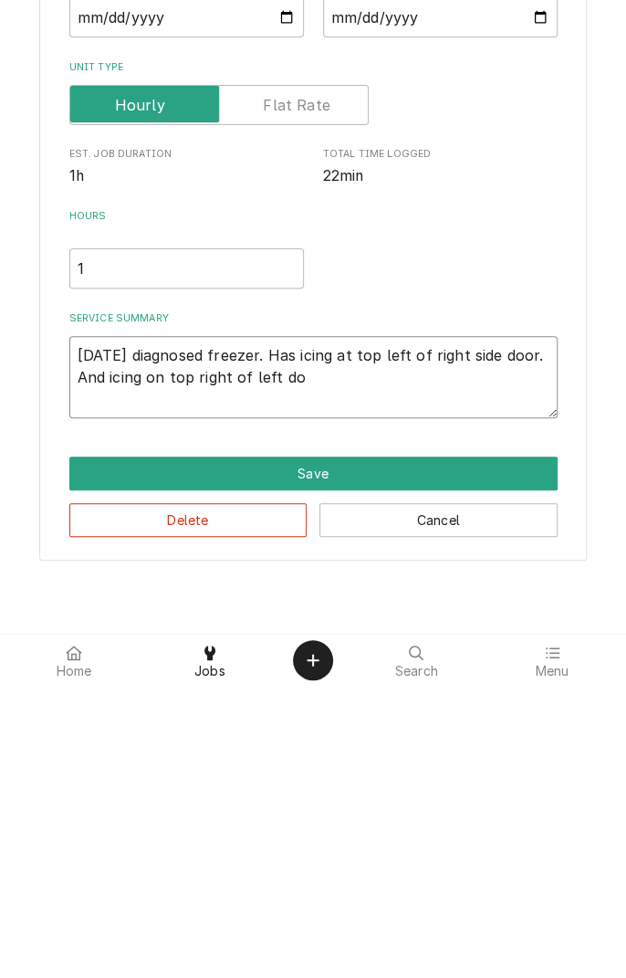
type textarea "10/15/25 diagnosed freezer. Has icing at top left of right side door. And icing…"
type textarea "x"
type textarea "10/15/25 diagnosed freezer. Has icing at top left of right side door. And icing…"
type textarea "x"
type textarea "10/15/25 diagnosed freezer. Has icing at top left of right side door. And icing…"
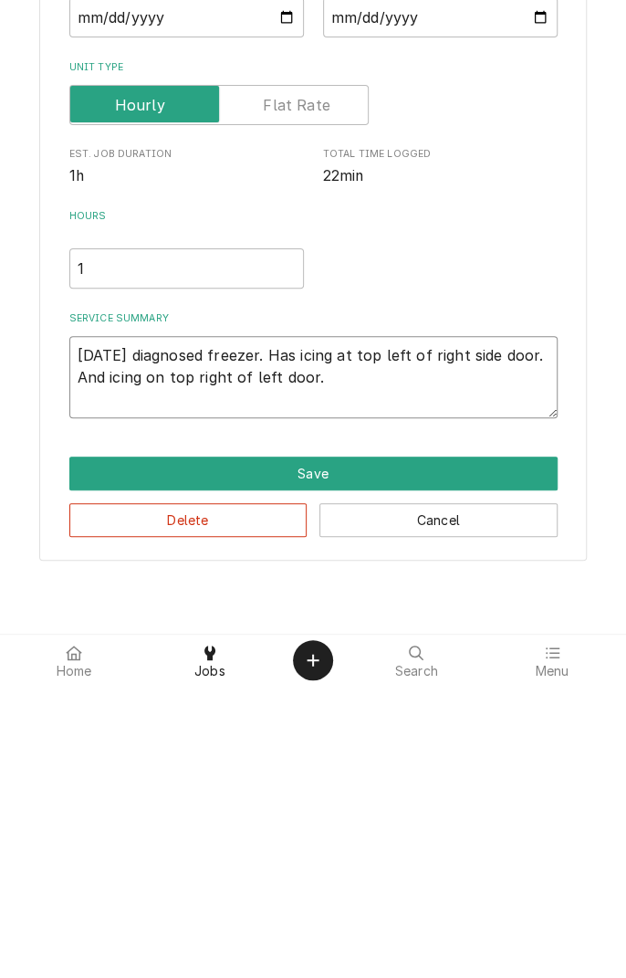
type textarea "x"
type textarea "10/15/25 diagnosed freezer. Has icing at top left of right side door. And icing…"
type textarea "x"
type textarea "10/15/25 diagnosed freezer. Has icing at top left of right side door. And icing…"
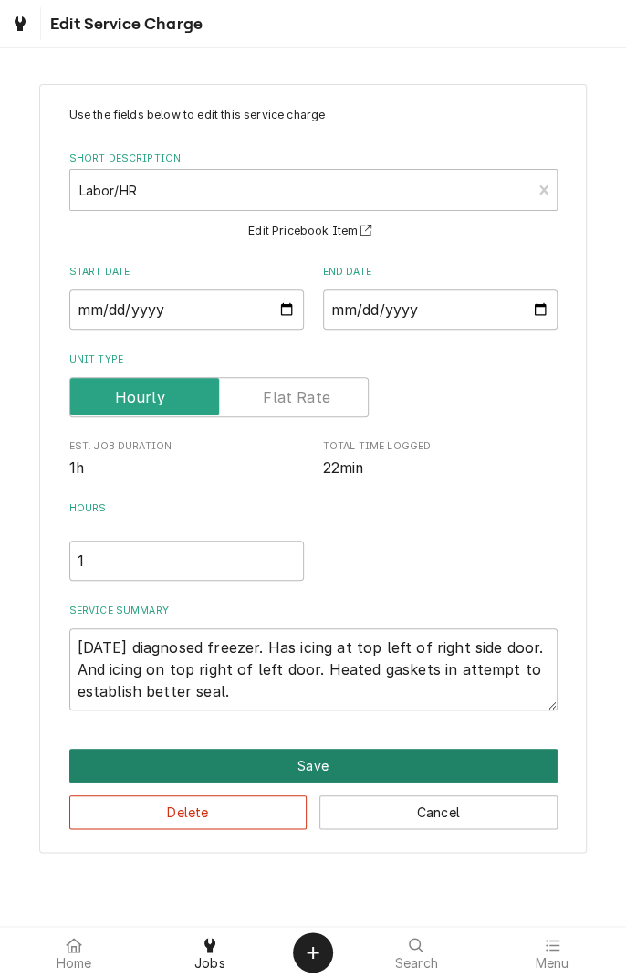
click at [331, 765] on button "Save" at bounding box center [313, 765] width 488 height 34
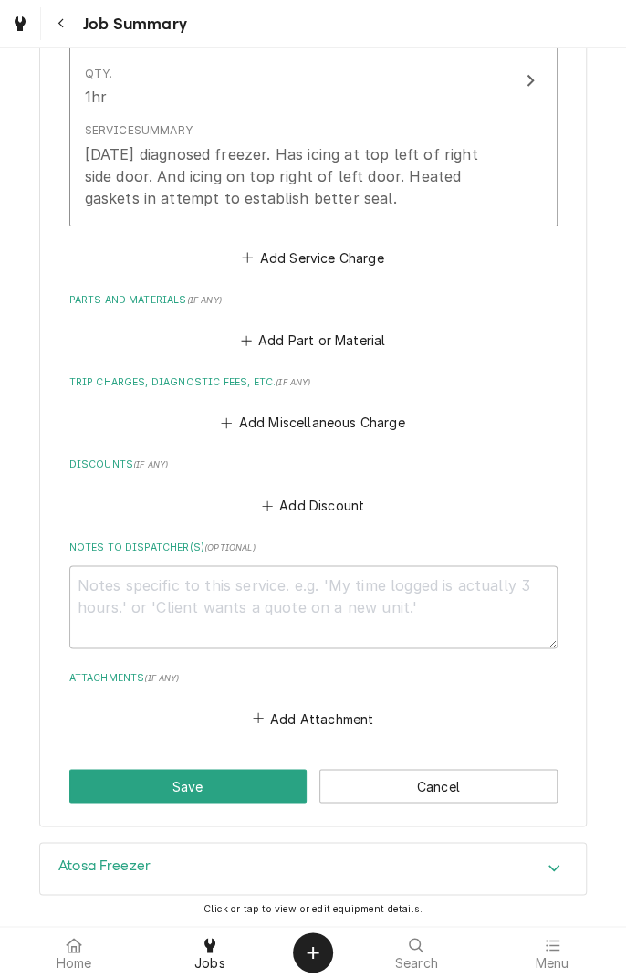
scroll to position [591, 0]
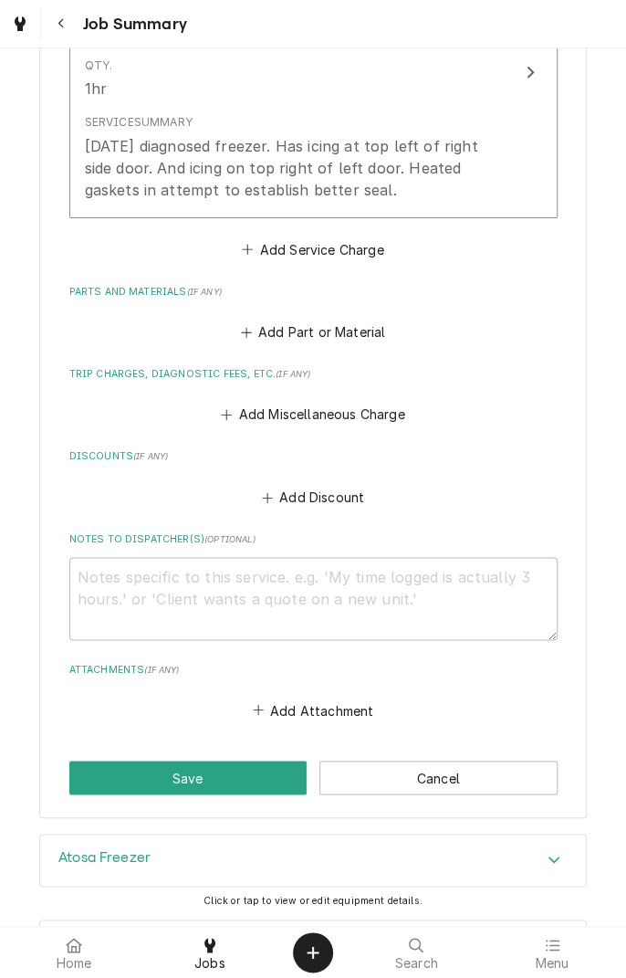
click at [219, 782] on button "Save" at bounding box center [188, 777] width 238 height 34
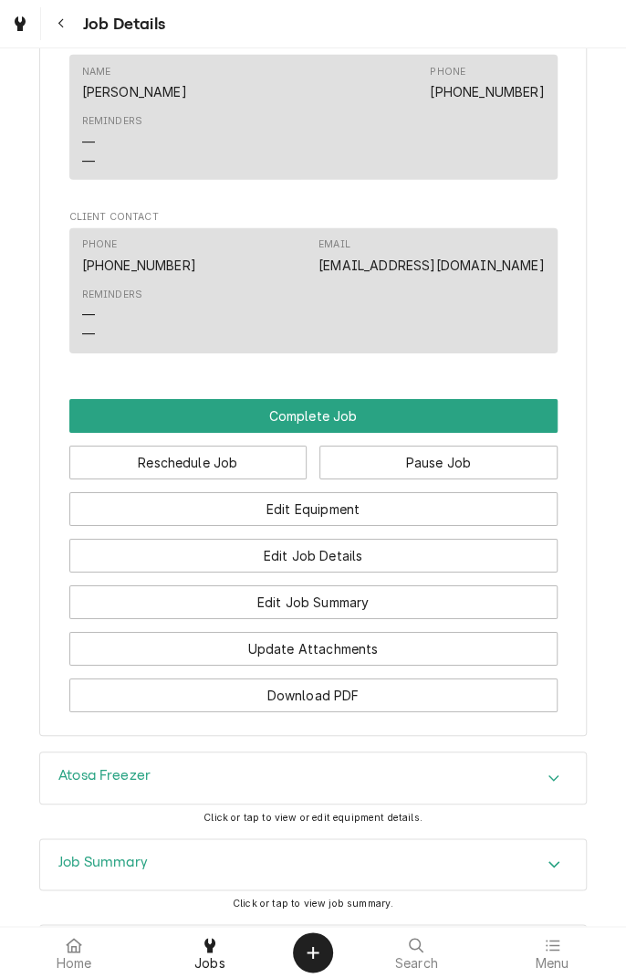
scroll to position [1706, 0]
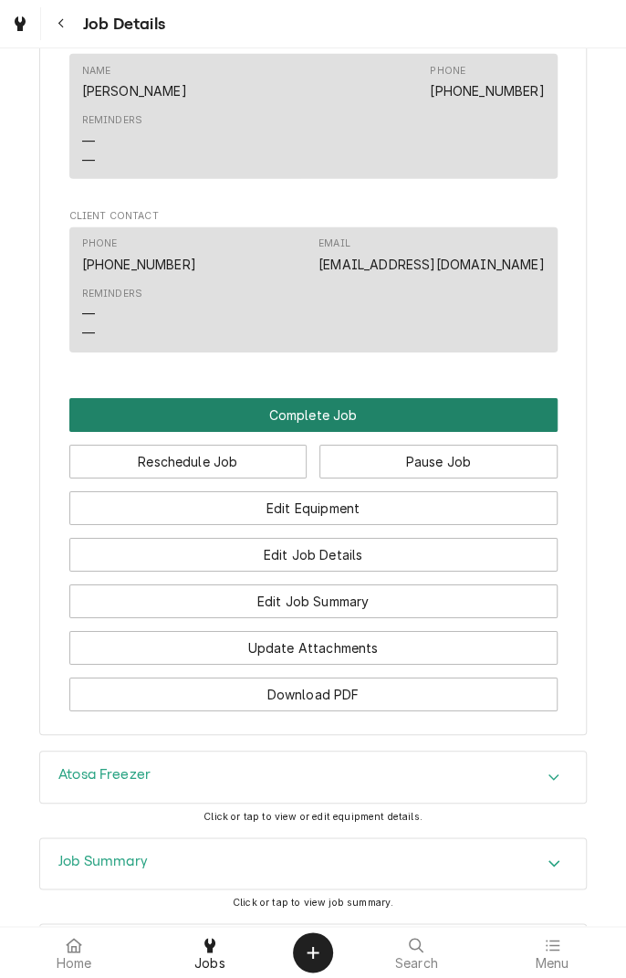
click at [328, 418] on button "Complete Job" at bounding box center [313, 415] width 488 height 34
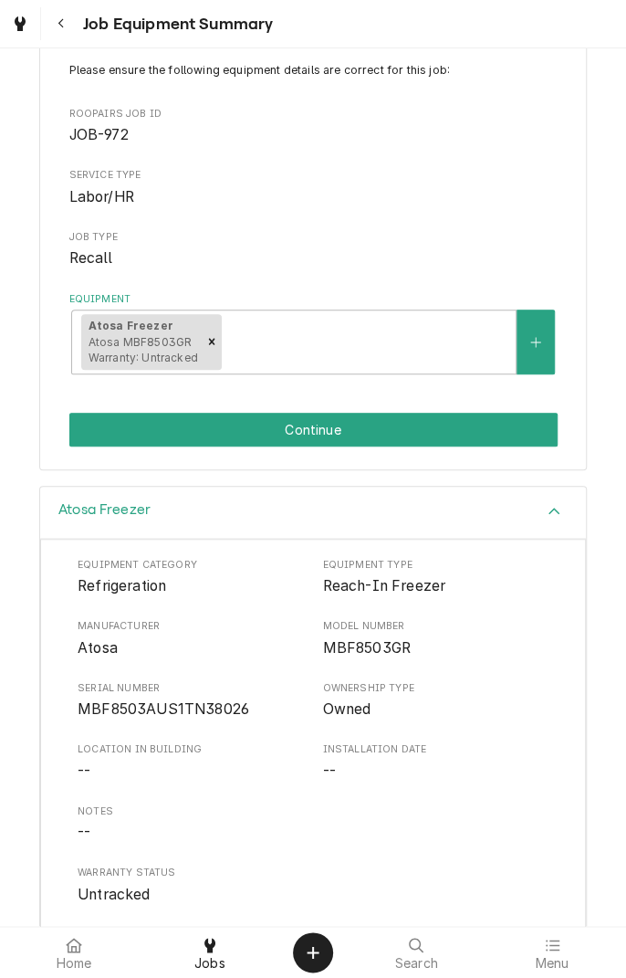
scroll to position [219, 0]
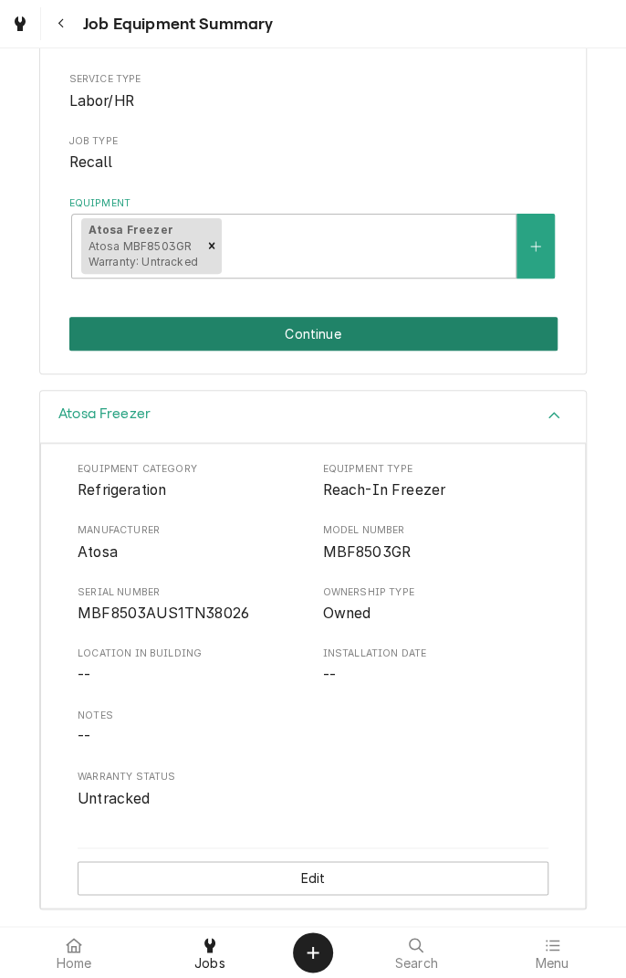
click at [358, 341] on button "Continue" at bounding box center [313, 334] width 488 height 34
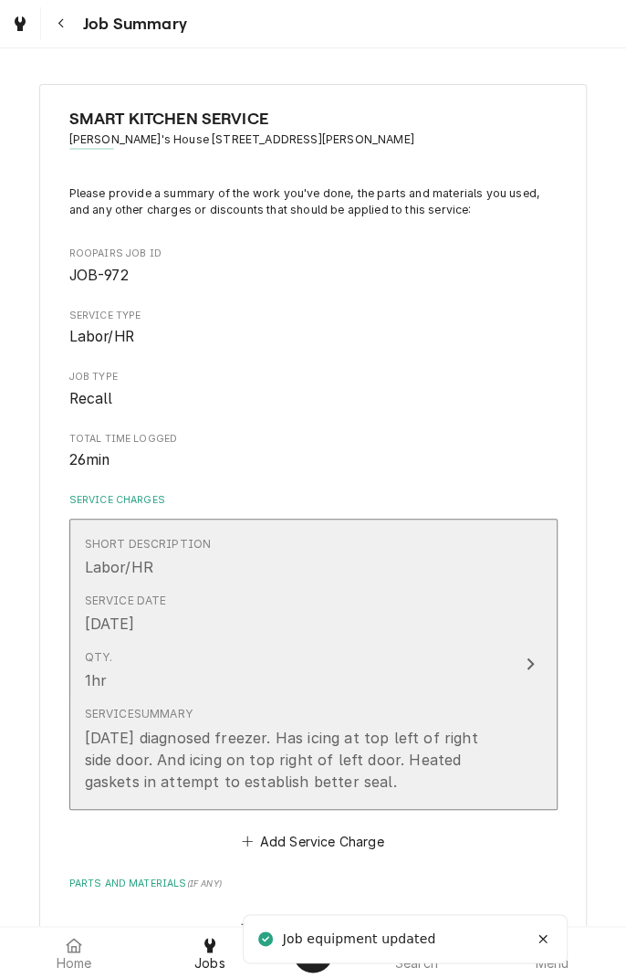
click at [414, 799] on button "Short Description Labor/HR Service Date [DATE] Qty. 1hr Service Summary [DATE] …" at bounding box center [313, 663] width 488 height 291
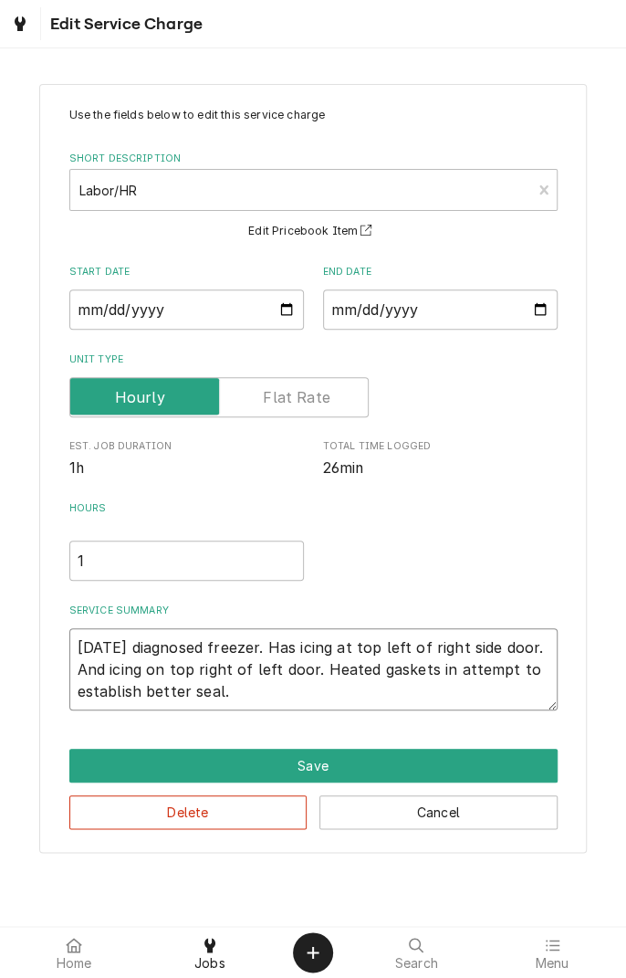
click at [285, 697] on textarea "10/15/25 diagnosed freezer. Has icing at top left of right side door. And icing…" at bounding box center [313, 669] width 488 height 82
type textarea "x"
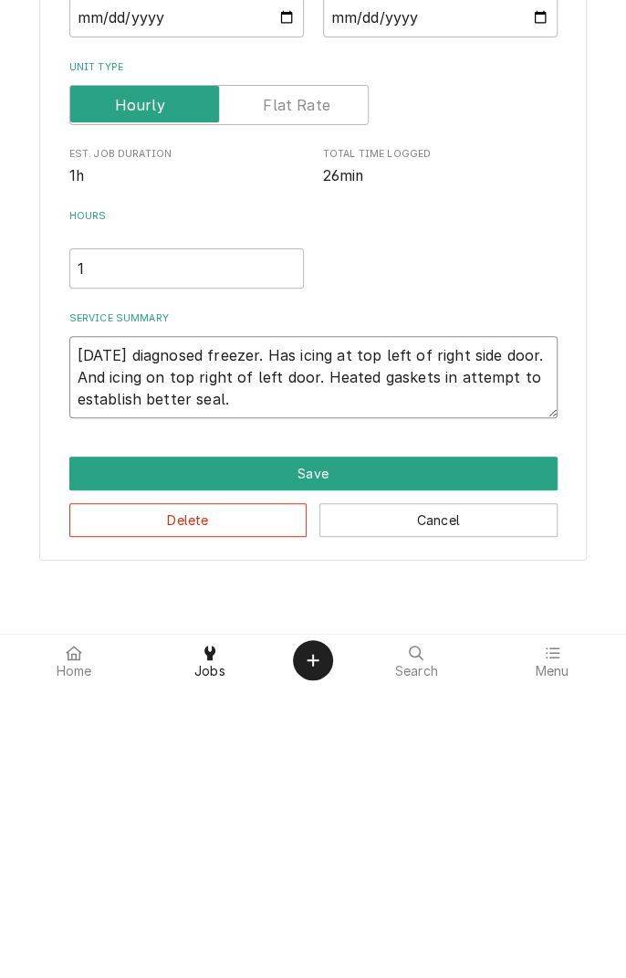
type textarea "10/15/25 diagnosed freezer. Has icing at top left of right side door. And icing…"
type textarea "x"
type textarea "10/15/25 diagnosed freezer. Has icing at top left of right side door. And icing…"
type textarea "x"
type textarea "10/15/25 diagnosed freezer. Has icing at top left of right side door. And icing…"
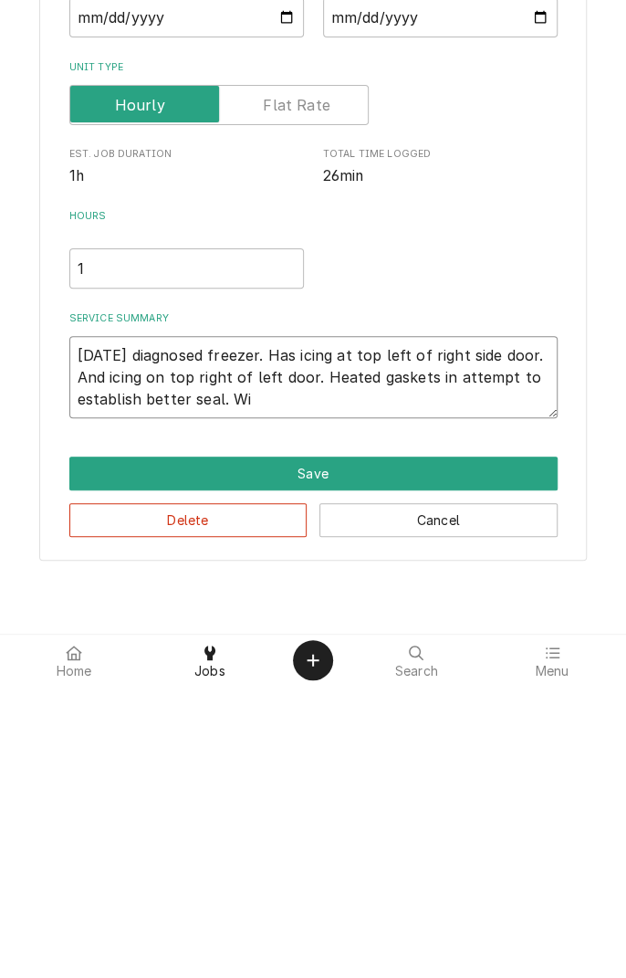
type textarea "x"
type textarea "10/15/25 diagnosed freezer. Has icing at top left of right side door. And icing…"
type textarea "x"
type textarea "10/15/25 diagnosed freezer. Has icing at top left of right side door. And icing…"
type textarea "x"
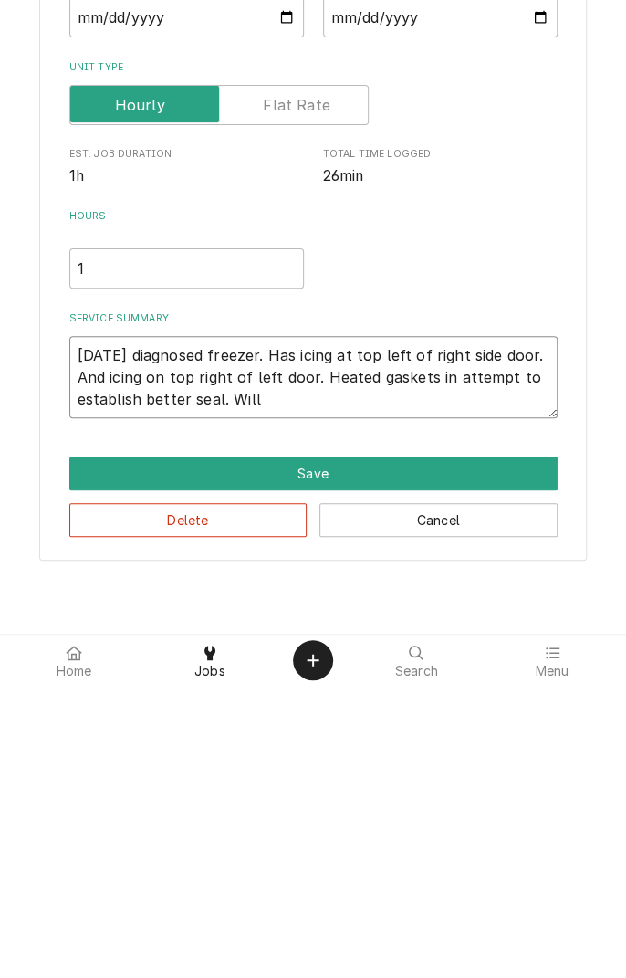
type textarea "10/15/25 diagnosed freezer. Has icing at top left of right side door. And icing…"
type textarea "x"
type textarea "10/15/25 diagnosed freezer. Has icing at top left of right side door. And icing…"
type textarea "x"
type textarea "10/15/25 diagnosed freezer. Has icing at top left of right side door. And icing…"
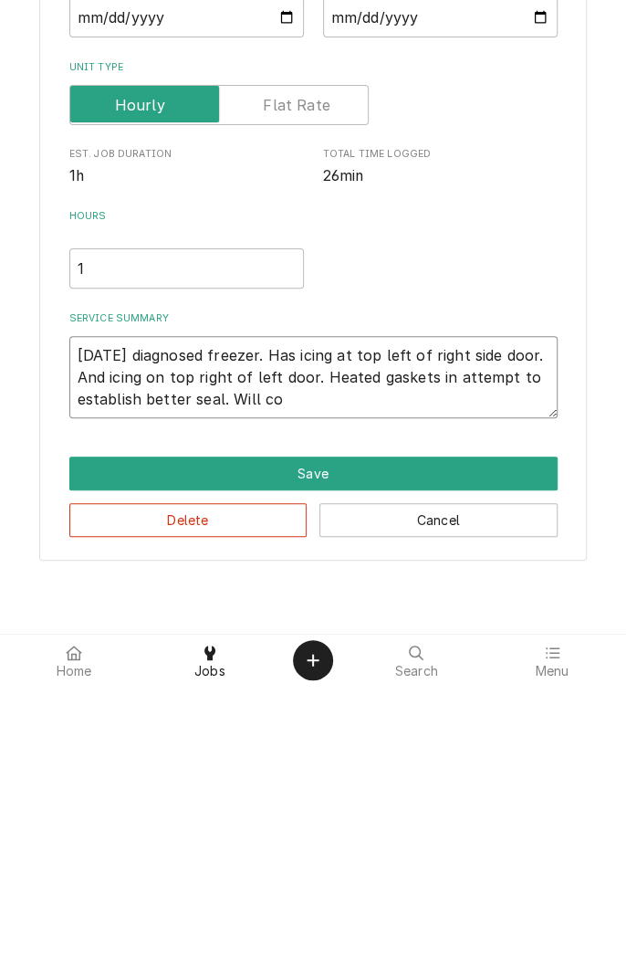
type textarea "x"
type textarea "10/15/25 diagnosed freezer. Has icing at top left of right side door. And icing…"
type textarea "x"
type textarea "10/15/25 diagnosed freezer. Has icing at top left of right side door. And icing…"
type textarea "x"
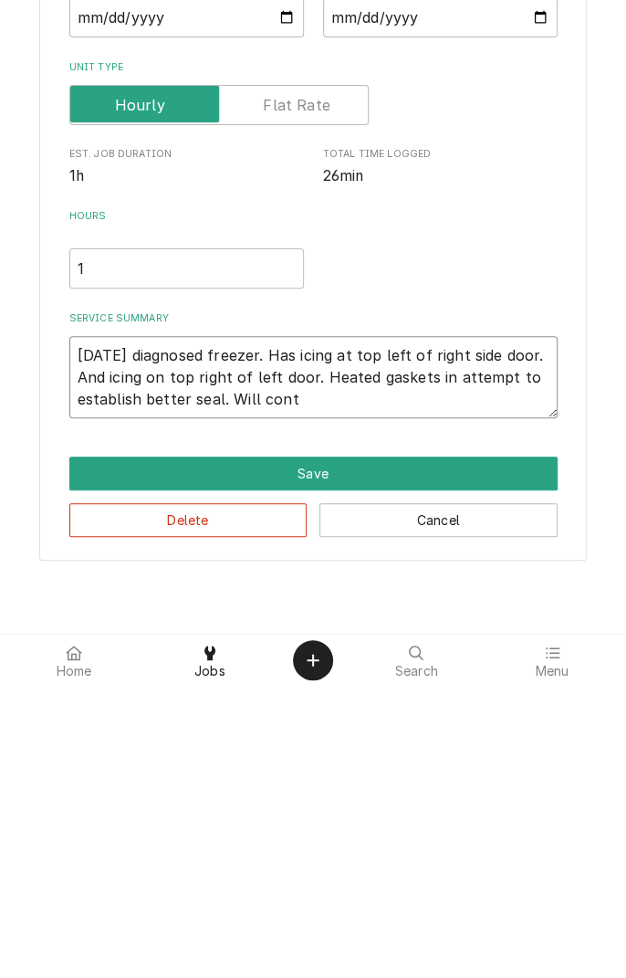
type textarea "10/15/25 diagnosed freezer. Has icing at top left of right side door. And icing…"
type textarea "x"
type textarea "10/15/25 diagnosed freezer. Has icing at top left of right side door. And icing…"
type textarea "x"
type textarea "10/15/25 diagnosed freezer. Has icing at top left of right side door. And icing…"
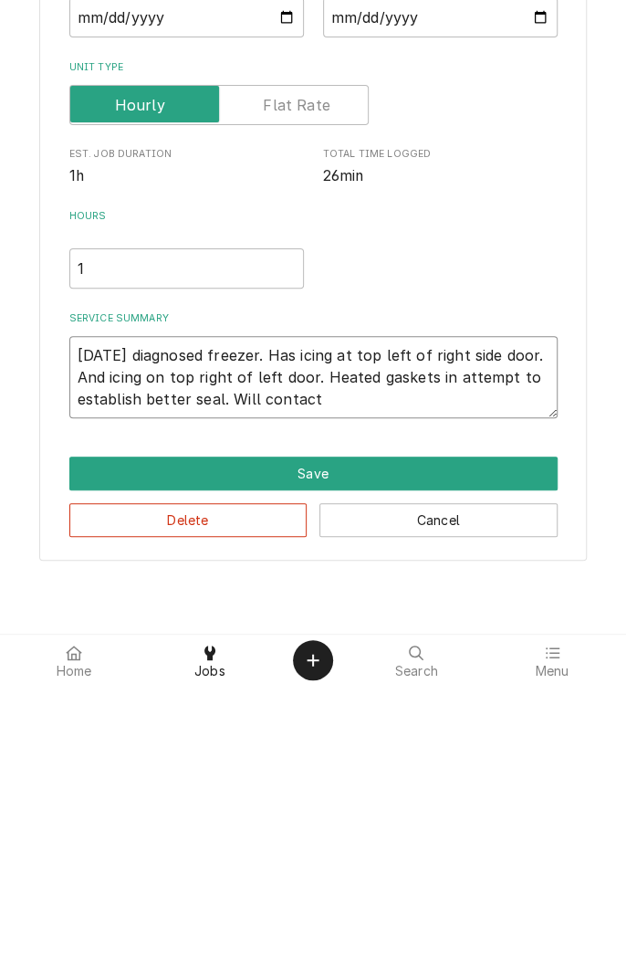
type textarea "x"
type textarea "10/15/25 diagnosed freezer. Has icing at top left of right side door. And icing…"
type textarea "x"
type textarea "10/15/25 diagnosed freezer. Has icing at top left of right side door. And icing…"
type textarea "x"
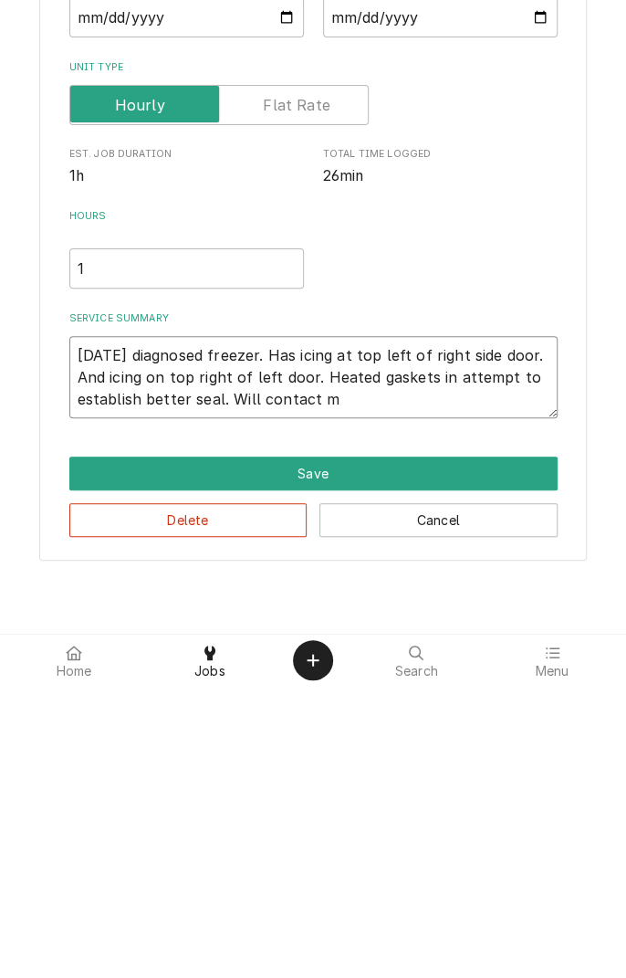
type textarea "10/15/25 diagnosed freezer. Has icing at top left of right side door. And icing…"
type textarea "x"
type textarea "10/15/25 diagnosed freezer. Has icing at top left of right side door. And icing…"
type textarea "x"
type textarea "10/15/25 diagnosed freezer. Has icing at top left of right side door. And icing…"
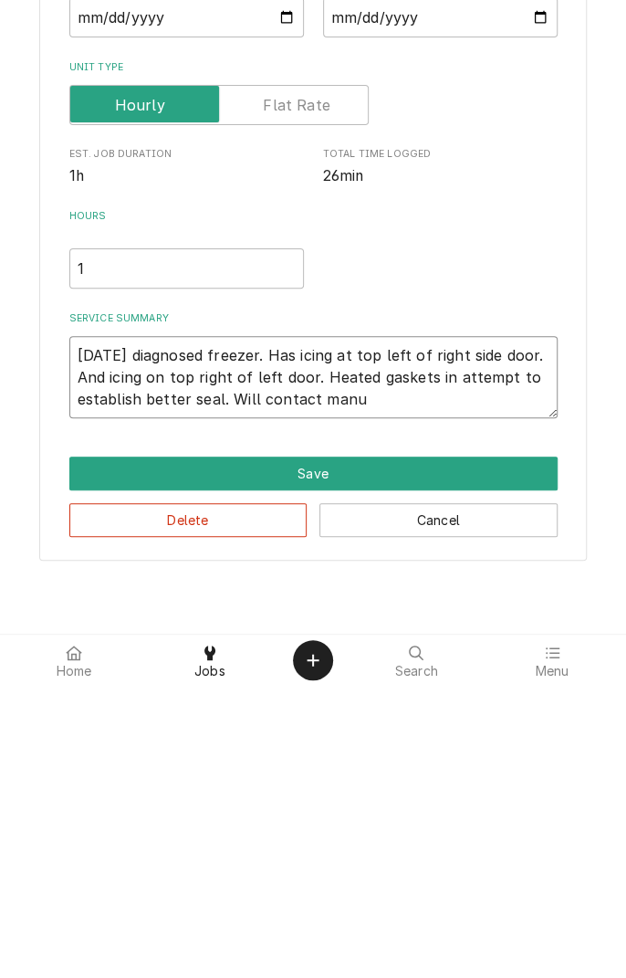
type textarea "x"
type textarea "10/15/25 diagnosed freezer. Has icing at top left of right side door. And icing…"
type textarea "x"
type textarea "10/15/25 diagnosed freezer. Has icing at top left of right side door. And icing…"
type textarea "x"
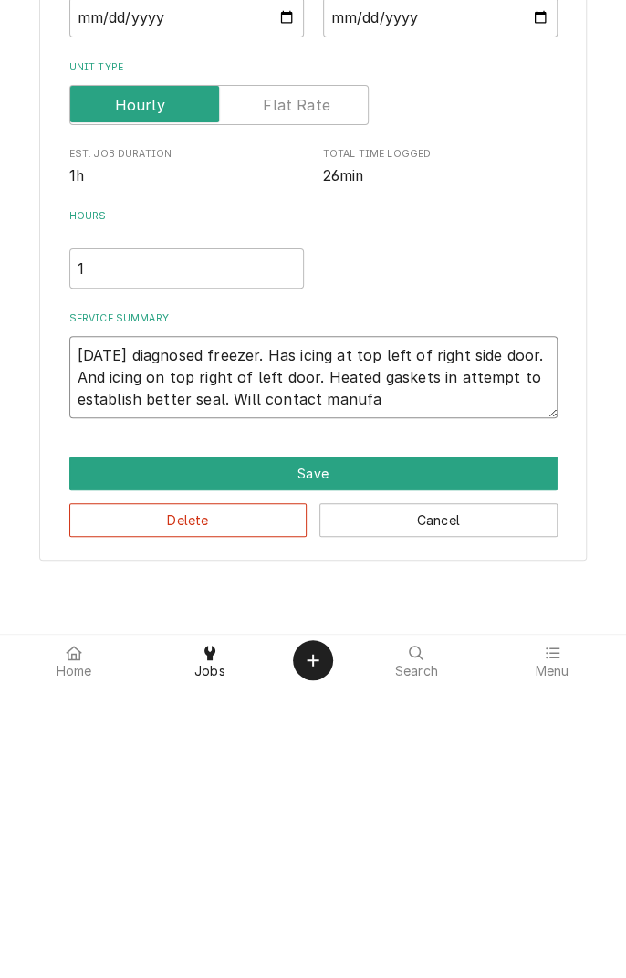
type textarea "10/15/25 diagnosed freezer. Has icing at top left of right side door. And icing…"
type textarea "x"
type textarea "10/15/25 diagnosed freezer. Has icing at top left of right side door. And icing…"
type textarea "x"
type textarea "10/15/25 diagnosed freezer. Has icing at top left of right side door. And icing…"
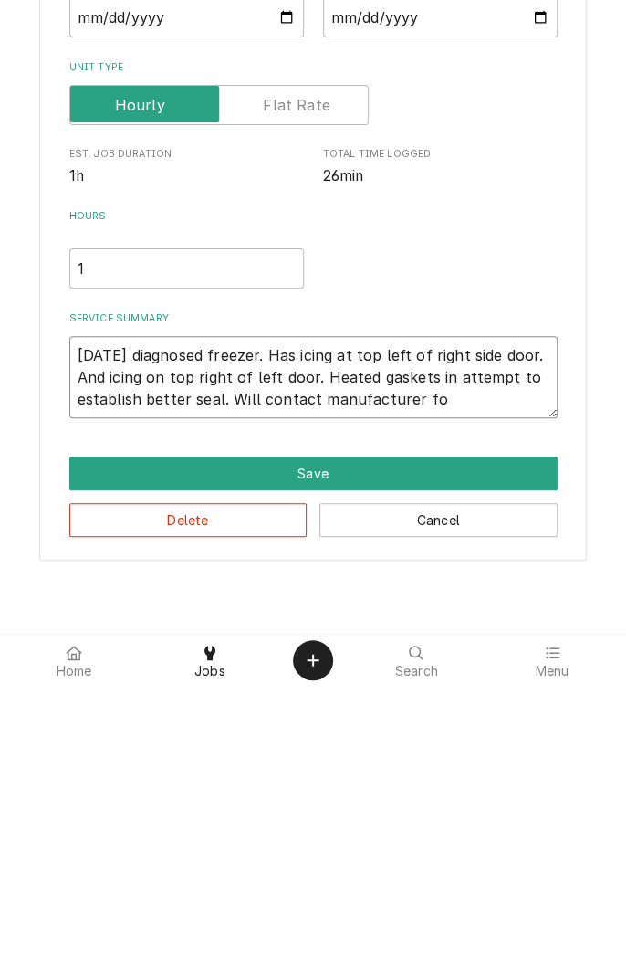
type textarea "x"
type textarea "10/15/25 diagnosed freezer. Has icing at top left of right side door. And icing…"
type textarea "x"
type textarea "10/15/25 diagnosed freezer. Has icing at top left of right side door. And icing…"
type textarea "x"
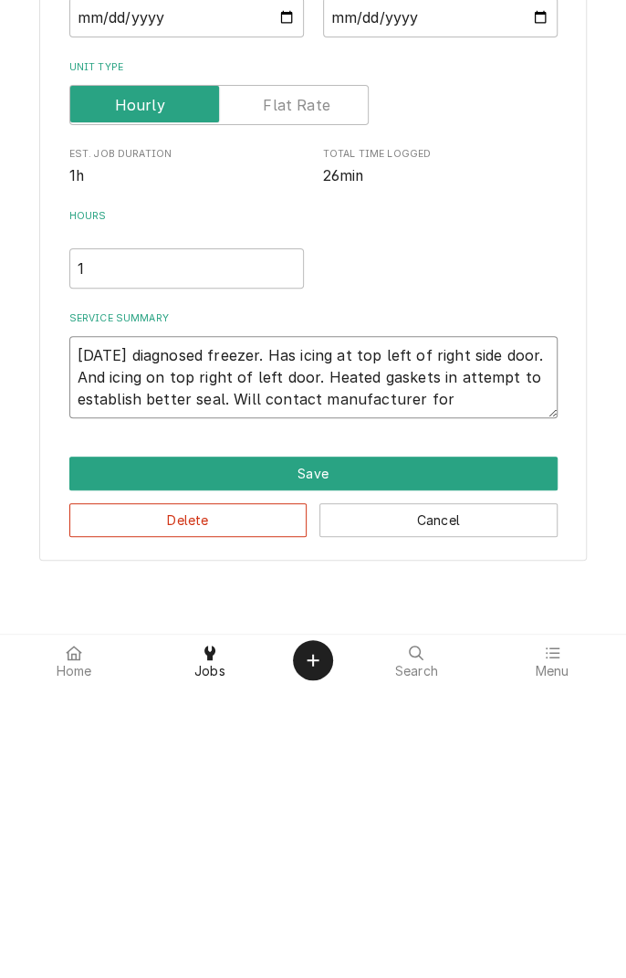
type textarea "10/15/25 diagnosed freezer. Has icing at top left of right side door. And icing…"
type textarea "x"
type textarea "10/15/25 diagnosed freezer. Has icing at top left of right side door. And icing…"
type textarea "x"
type textarea "10/15/25 diagnosed freezer. Has icing at top left of right side door. And icing…"
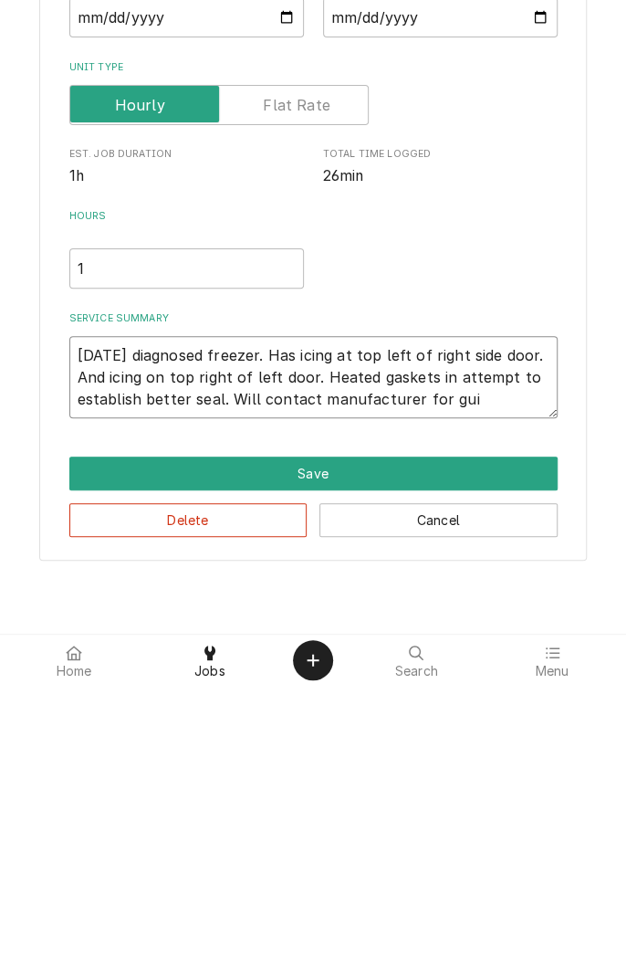
type textarea "x"
type textarea "10/15/25 diagnosed freezer. Has icing at top left of right side door. And icing…"
type textarea "x"
type textarea "[DATE] diagnosed freezer. Has icing at top left of right side door. And icing o…"
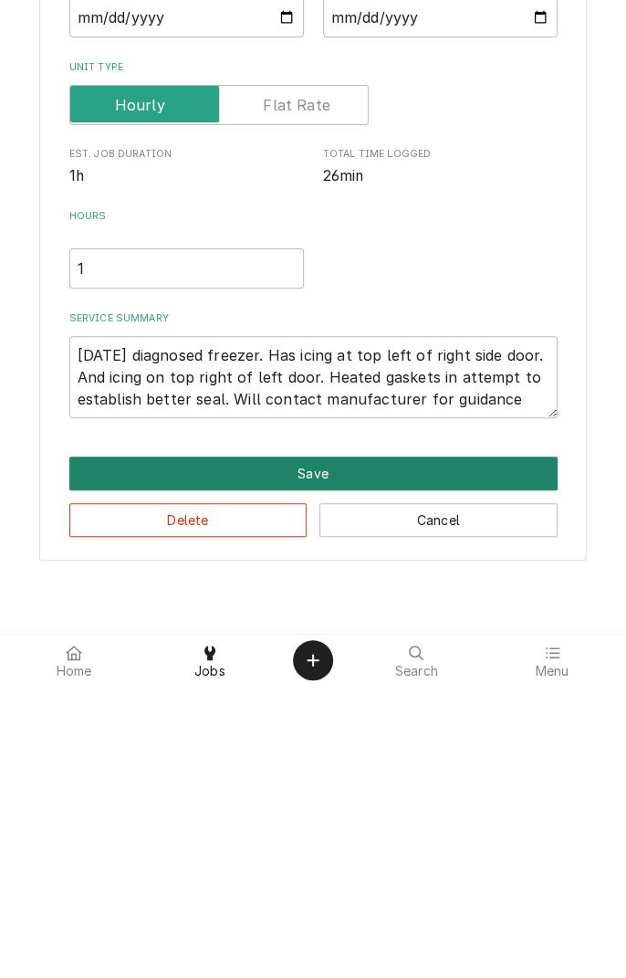
click at [353, 761] on button "Save" at bounding box center [313, 765] width 488 height 34
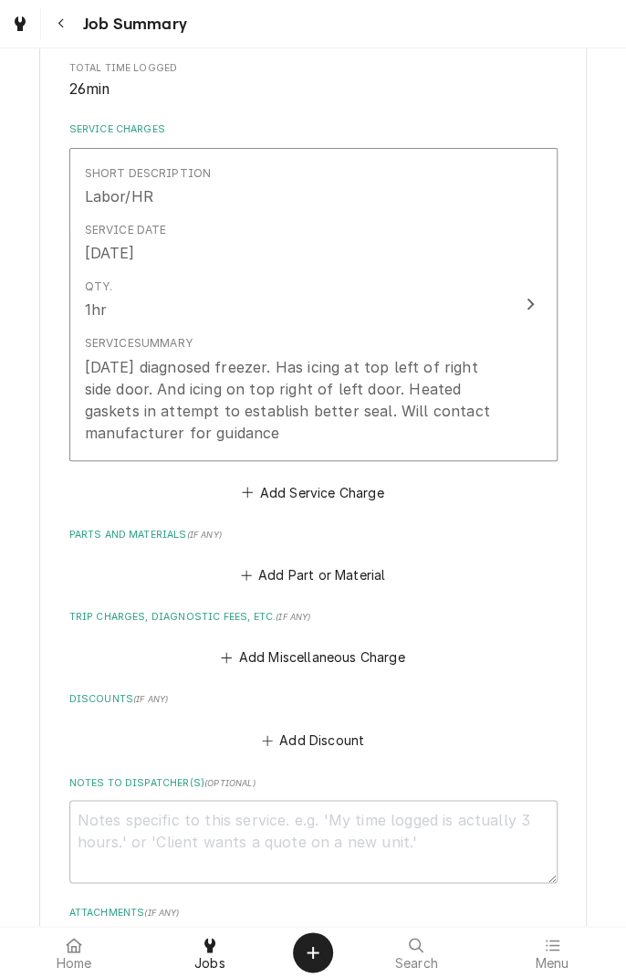
scroll to position [386, 0]
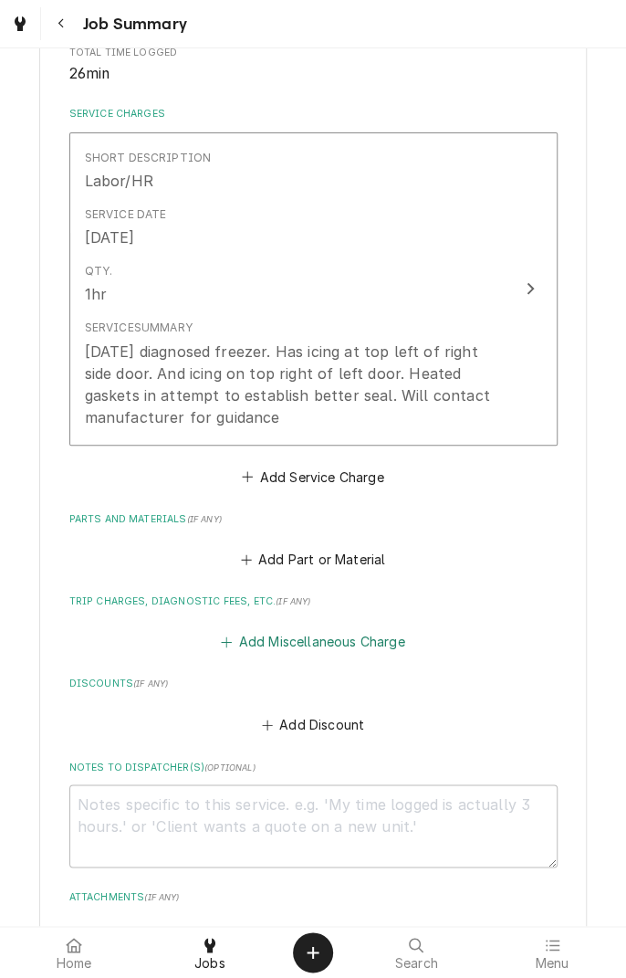
click at [327, 641] on button "Add Miscellaneous Charge" at bounding box center [313, 642] width 190 height 26
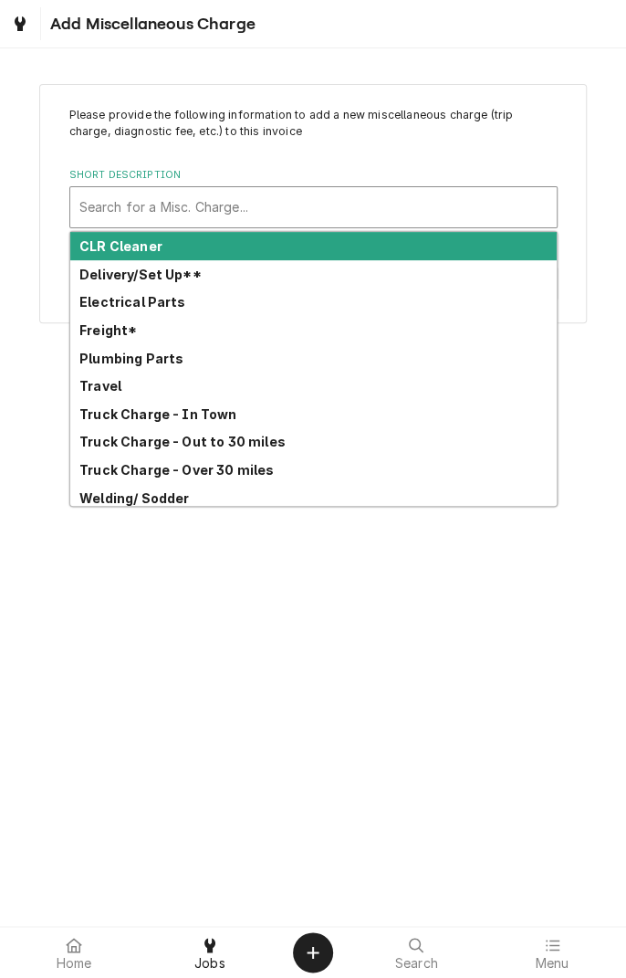
click at [113, 391] on strong "Travel" at bounding box center [100, 386] width 42 height 16
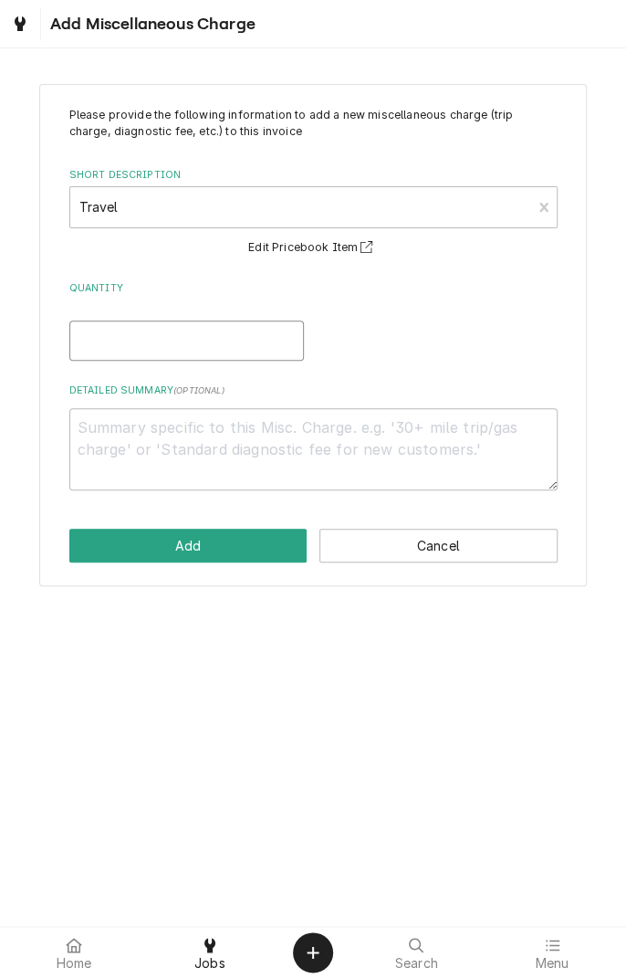
click at [203, 344] on input "Quantity" at bounding box center [186, 340] width 235 height 40
type textarea "x"
type input "1"
type textarea "x"
type input "1.5"
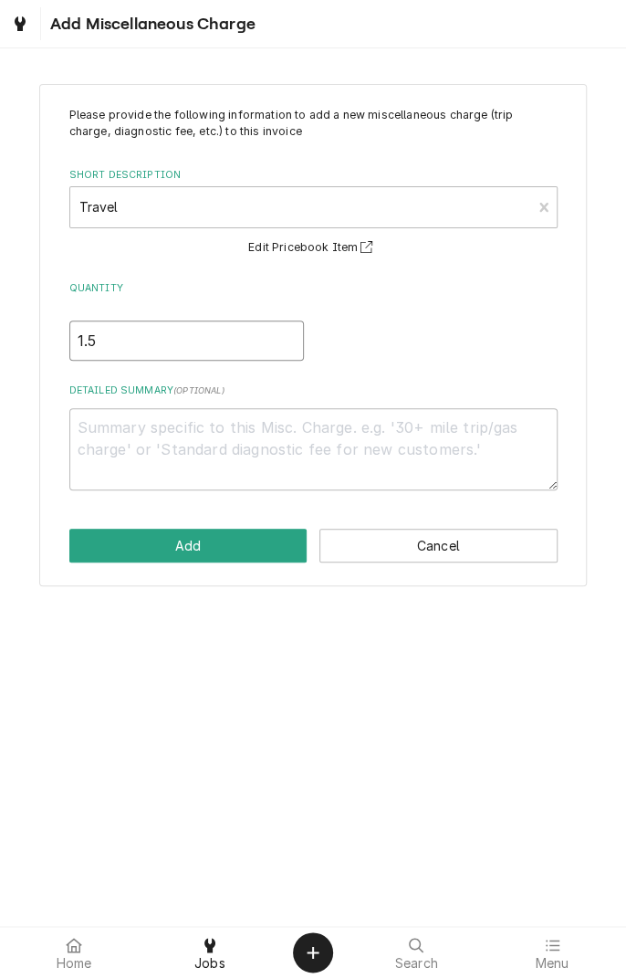
type textarea "x"
type input "1.5"
click at [233, 432] on textarea "Detailed Summary ( optional )" at bounding box center [313, 449] width 488 height 82
type textarea "x"
type textarea "T"
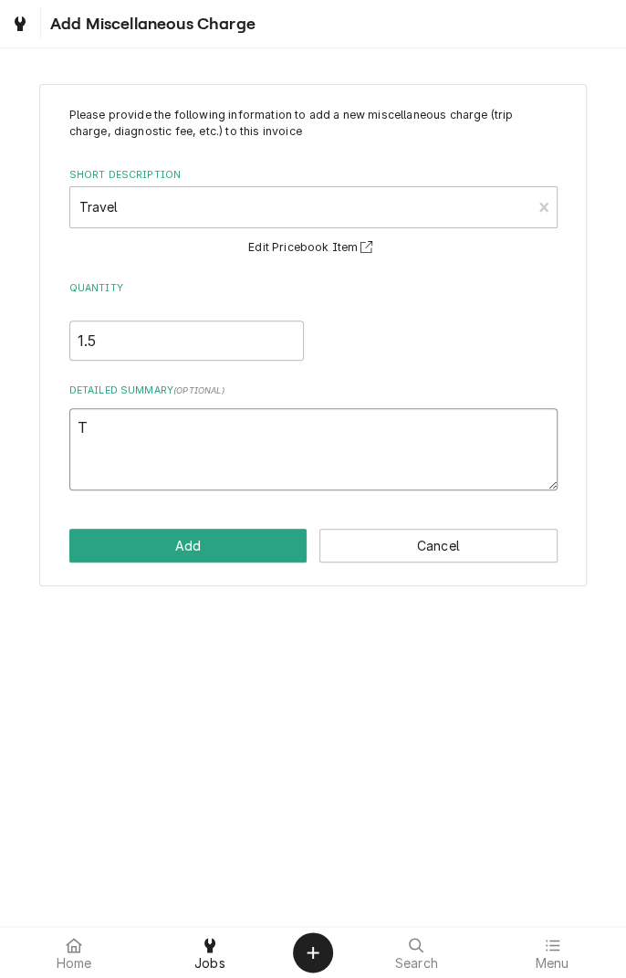
type textarea "x"
type textarea "Tr"
type textarea "x"
type textarea "Tra"
type textarea "x"
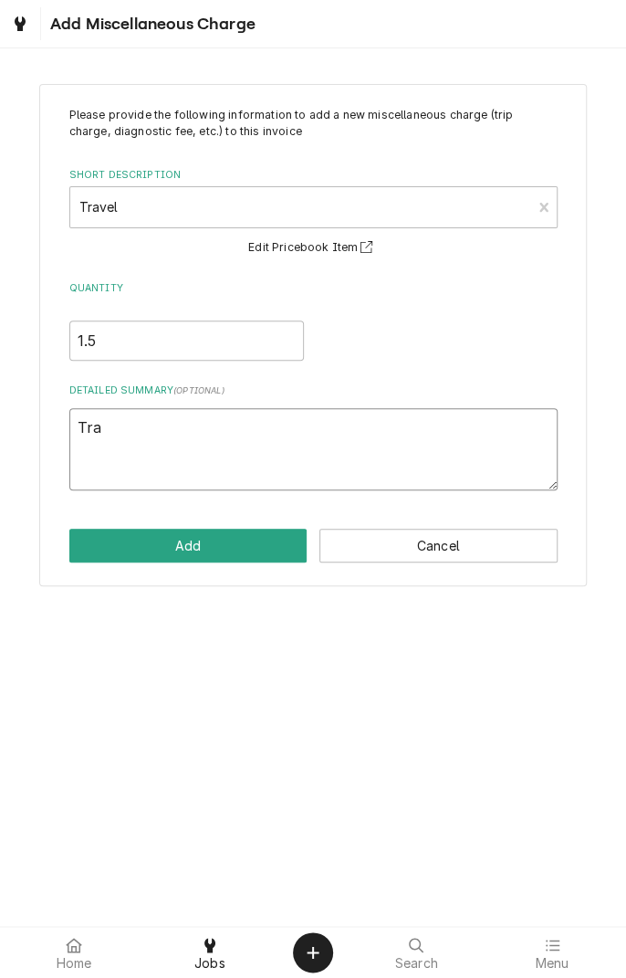
type textarea "Trav"
type textarea "x"
type textarea "Trave"
type textarea "x"
type textarea "Travel"
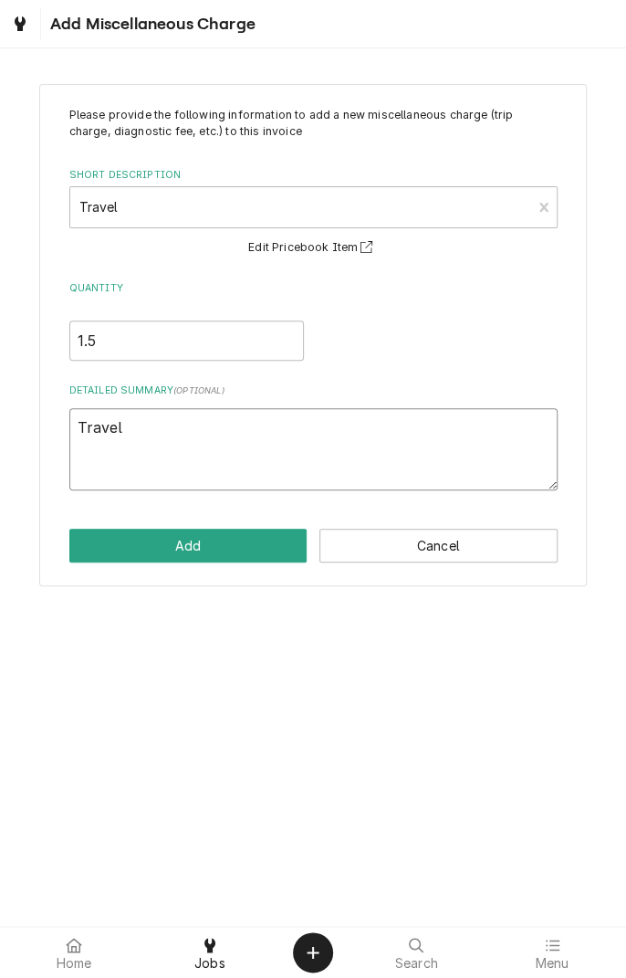
type textarea "x"
type textarea "Travel"
type textarea "x"
type textarea "Travel 1"
type textarea "x"
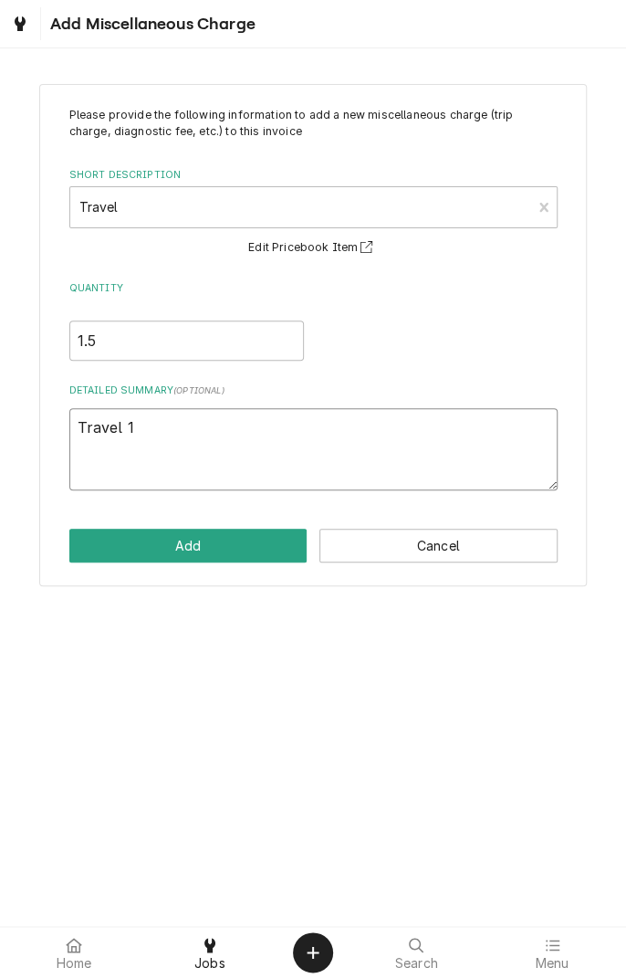
type textarea "Travel 10"
type textarea "x"
type textarea "Travel 10/"
type textarea "x"
type textarea "Travel 10/1"
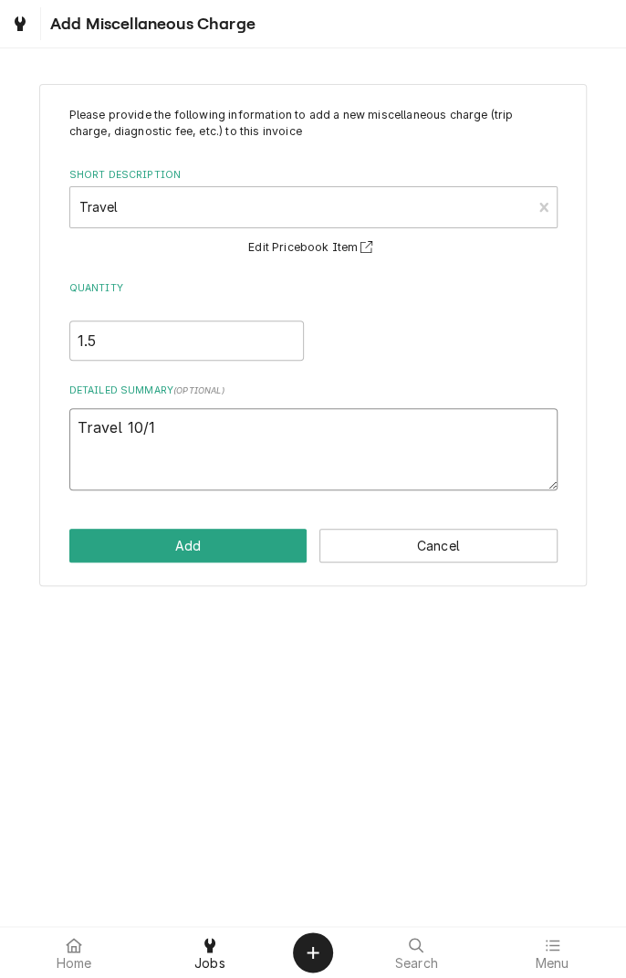
type textarea "x"
type textarea "Travel 10/15"
type textarea "x"
type textarea "Travel 10/15/"
type textarea "x"
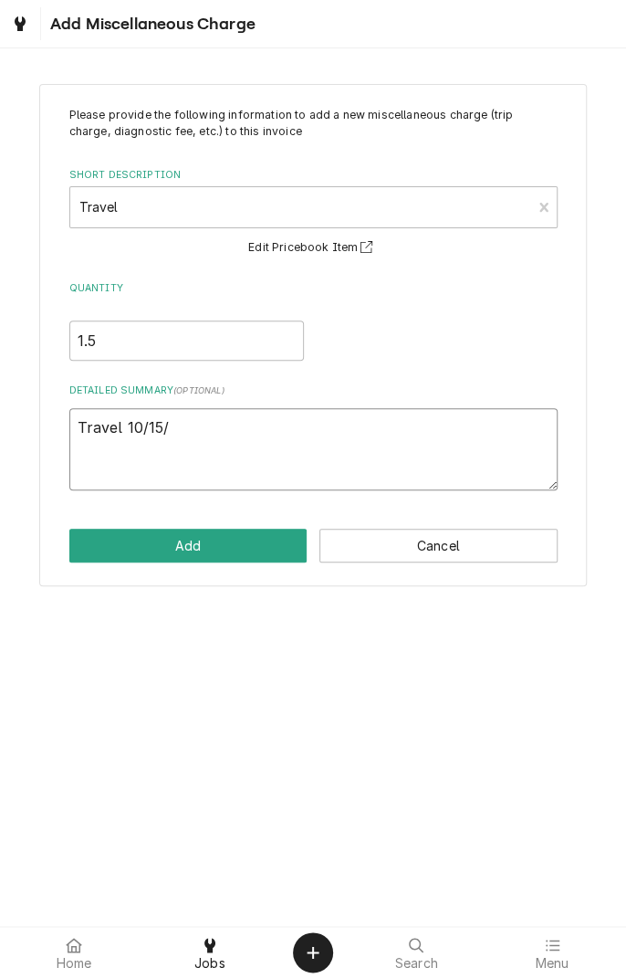
type textarea "Travel 10/15/2"
type textarea "x"
type textarea "Travel [DATE]"
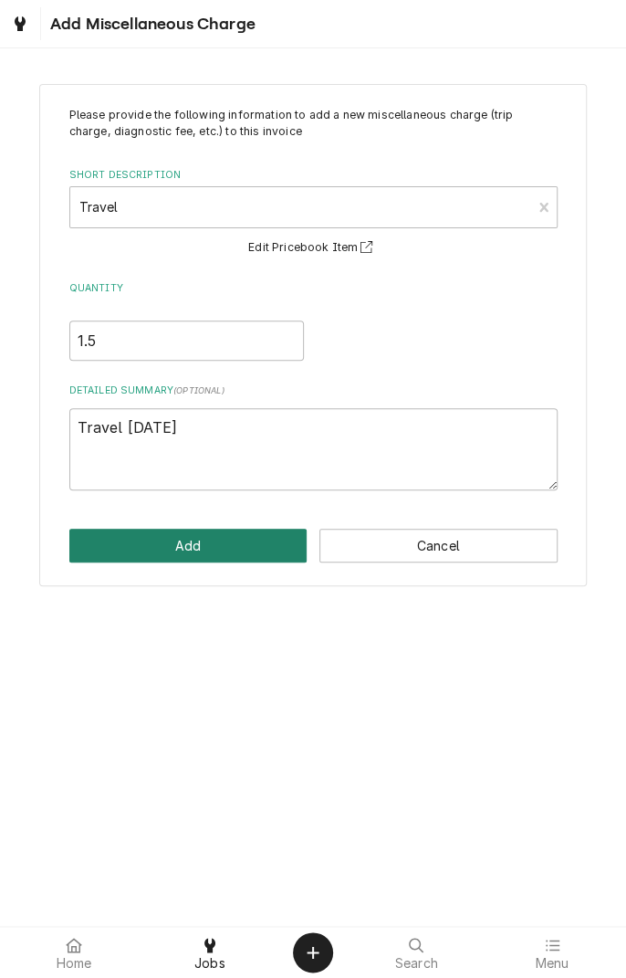
click at [234, 555] on button "Add" at bounding box center [188, 545] width 238 height 34
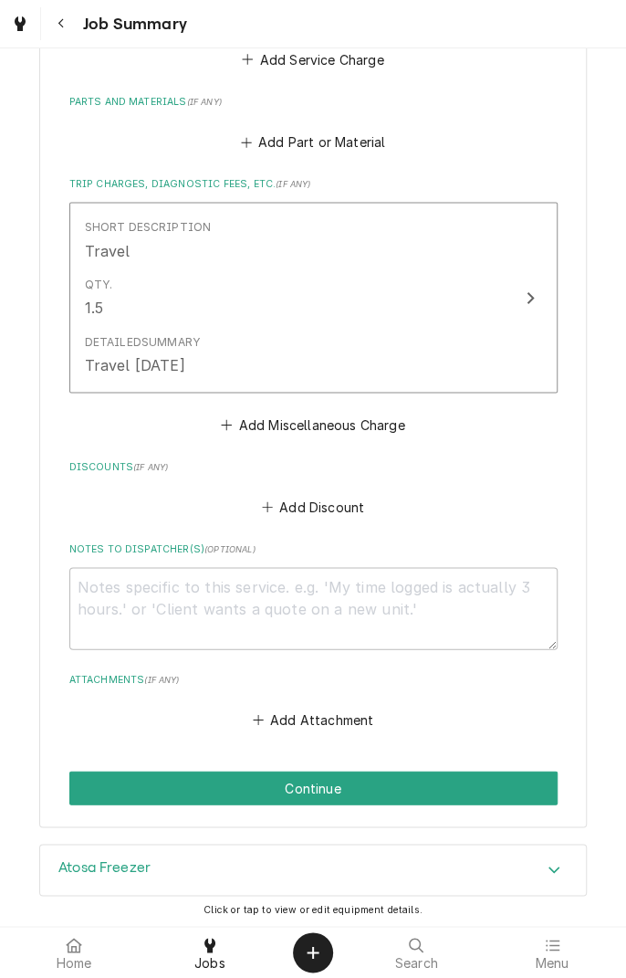
scroll to position [891, 0]
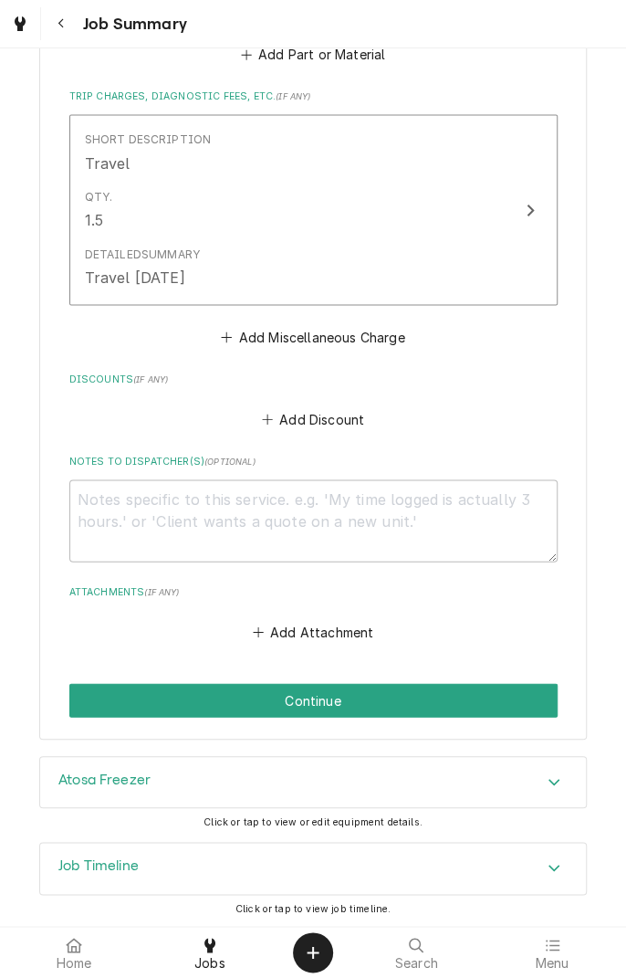
click at [304, 347] on button "Add Miscellaneous Charge" at bounding box center [313, 337] width 190 height 26
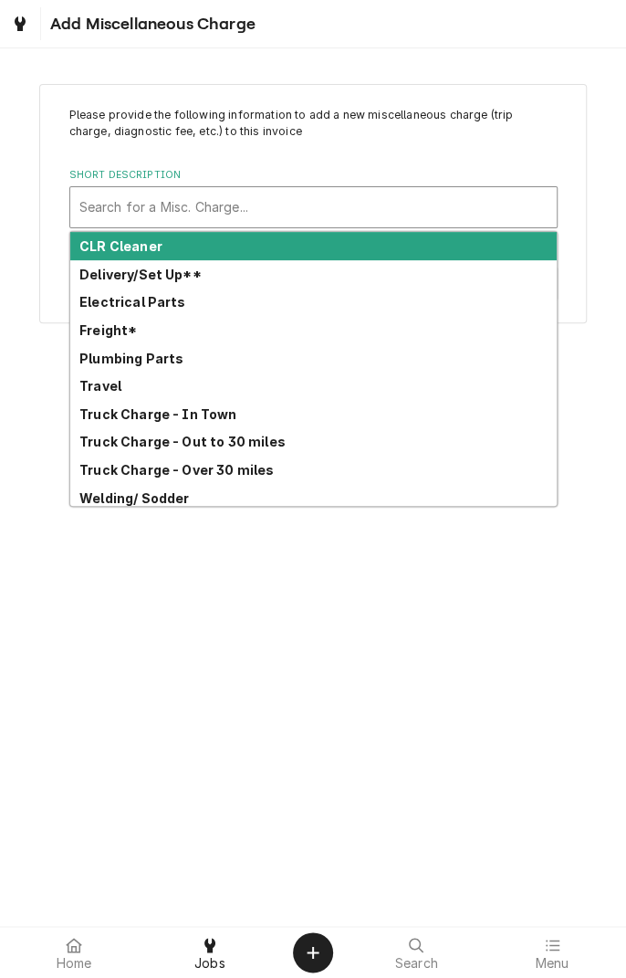
click at [301, 447] on div "Truck Charge - Out to 30 miles" at bounding box center [313, 442] width 487 height 28
click at [239, 468] on strong "Truck Charge - Over 30 miles" at bounding box center [176, 470] width 194 height 16
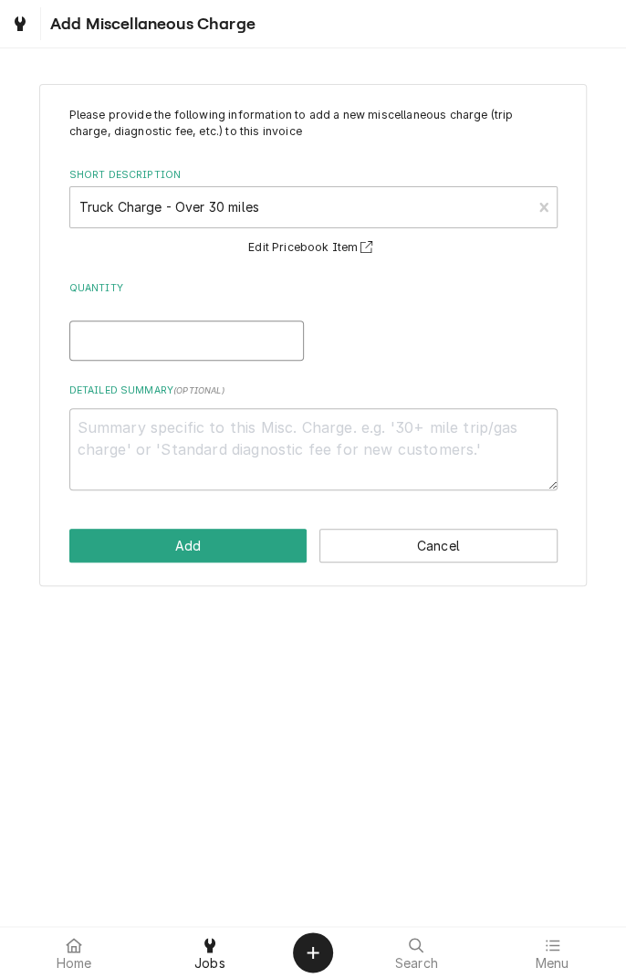
click at [250, 356] on input "Quantity" at bounding box center [186, 340] width 235 height 40
type textarea "x"
type input "1"
type textarea "x"
type input "1"
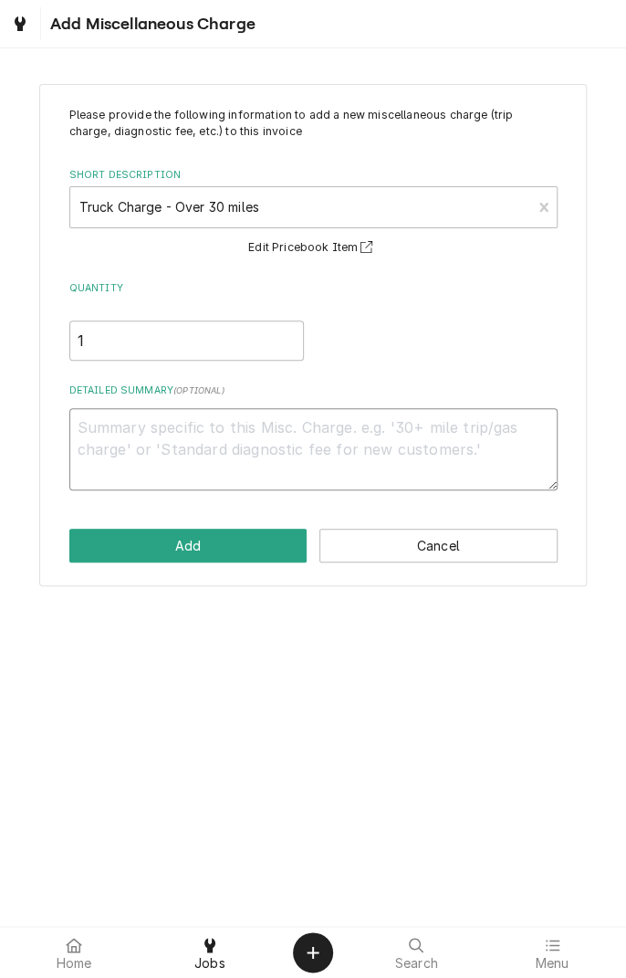
click at [272, 432] on textarea "Detailed Summary ( optional )" at bounding box center [313, 449] width 488 height 82
type textarea "x"
type textarea "T"
type textarea "x"
type textarea "Tr"
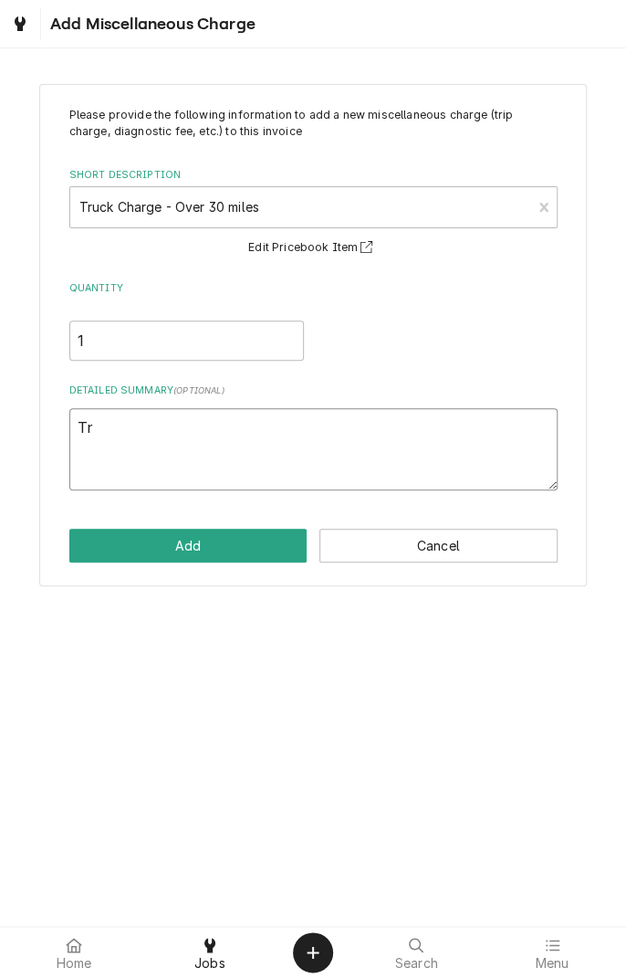
type textarea "x"
type textarea "Tru"
type textarea "x"
type textarea "Truc"
type textarea "x"
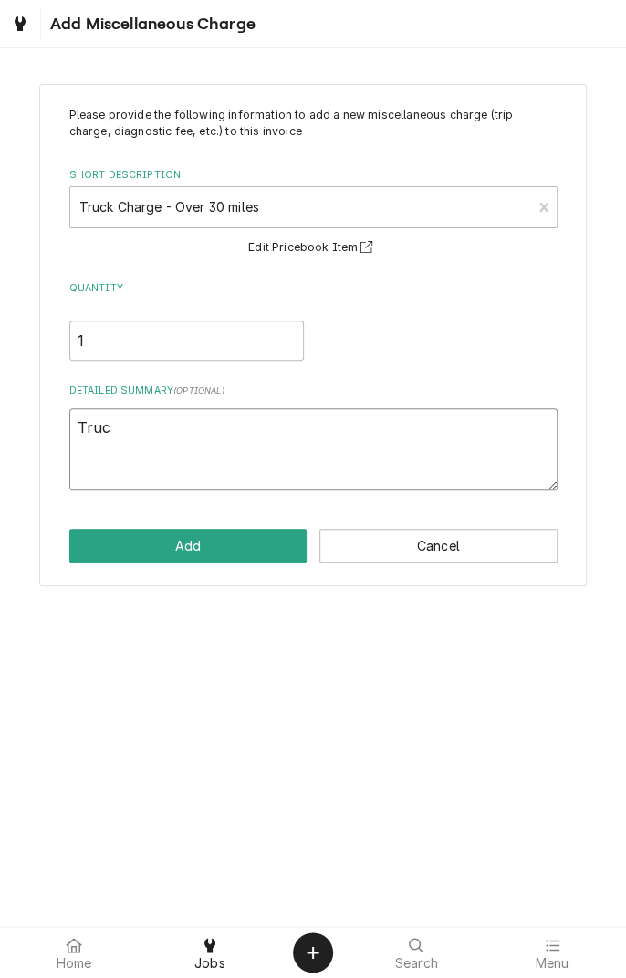
type textarea "Truck"
type textarea "x"
type textarea "Truck1"
type textarea "x"
type textarea "Truck"
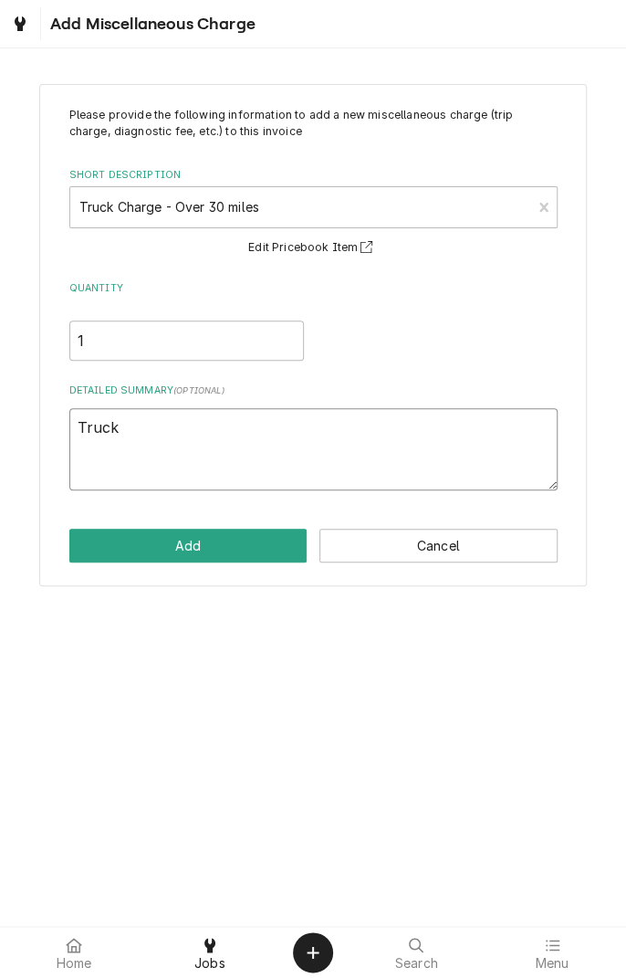
type textarea "x"
type textarea "Truck"
type textarea "x"
type textarea "Truck k"
type textarea "x"
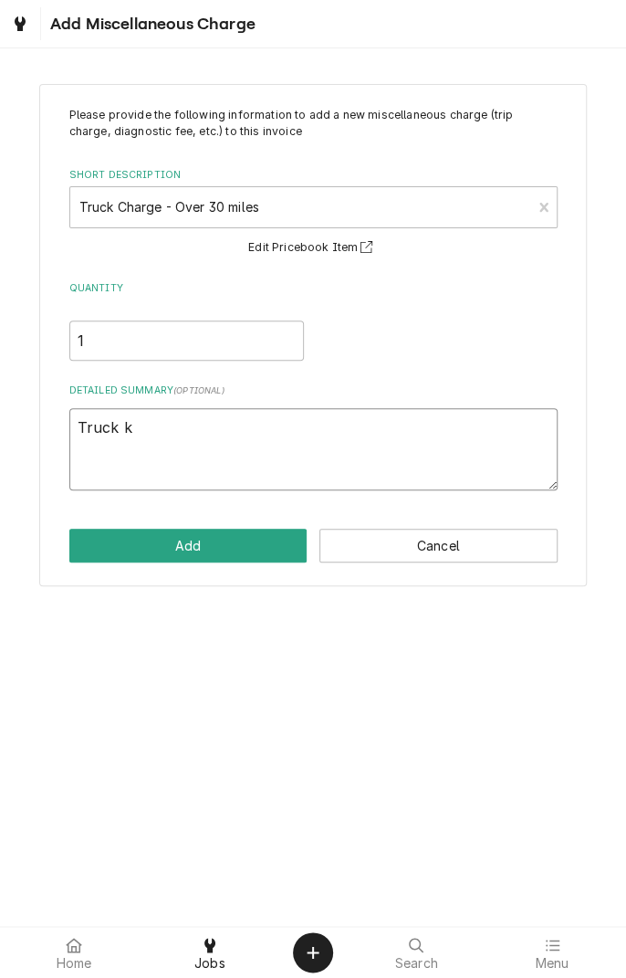
type textarea "Truck"
type textarea "x"
type textarea "Truck 1"
type textarea "x"
type textarea "Truck 10"
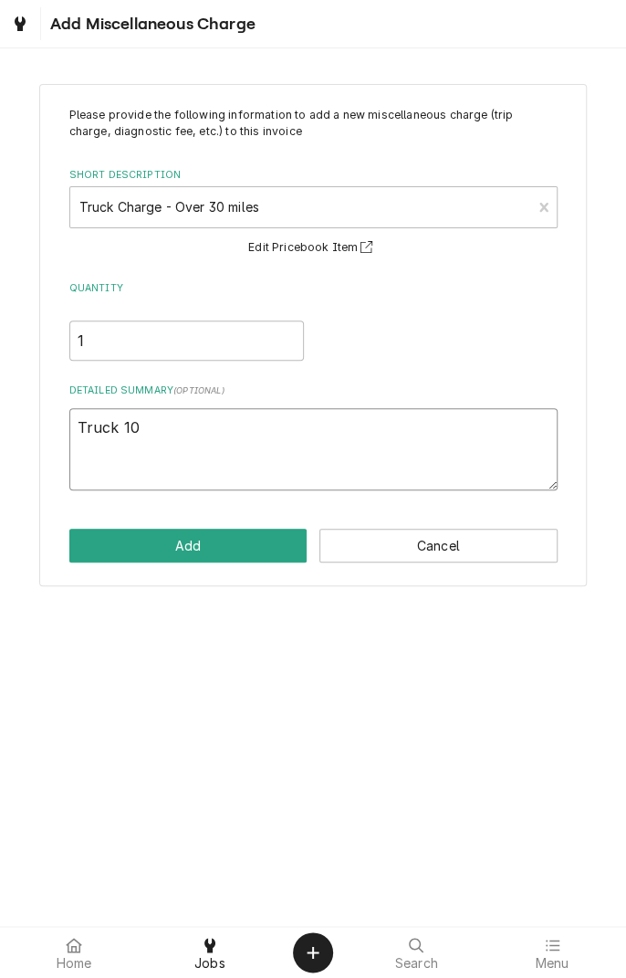
type textarea "x"
type textarea "Truck 10/"
type textarea "x"
type textarea "Truck 10/1"
type textarea "x"
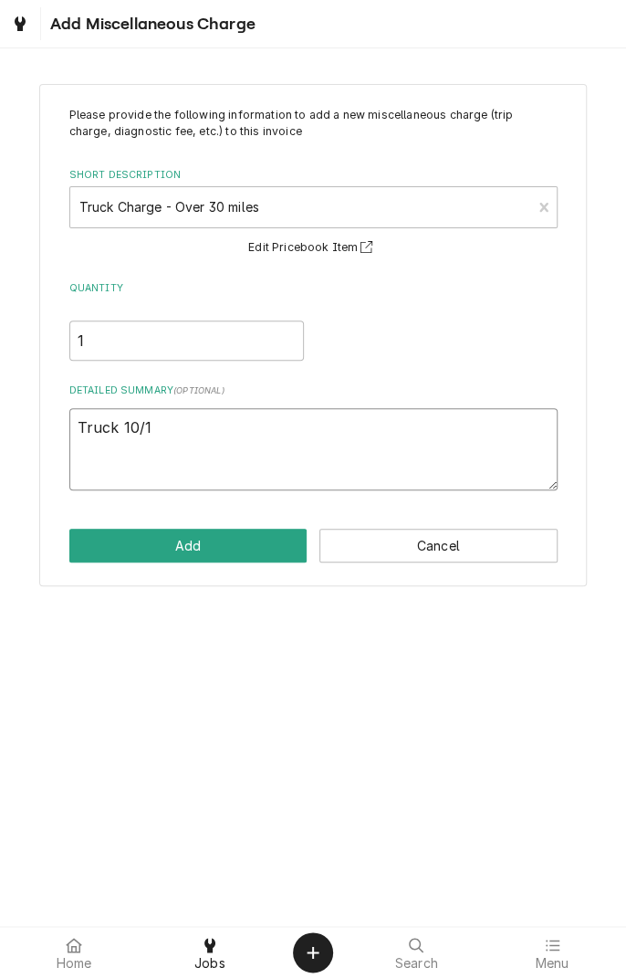
type textarea "Truck 10/15"
type textarea "x"
type textarea "Truck 10/15/"
type textarea "x"
type textarea "Truck 10/15/2"
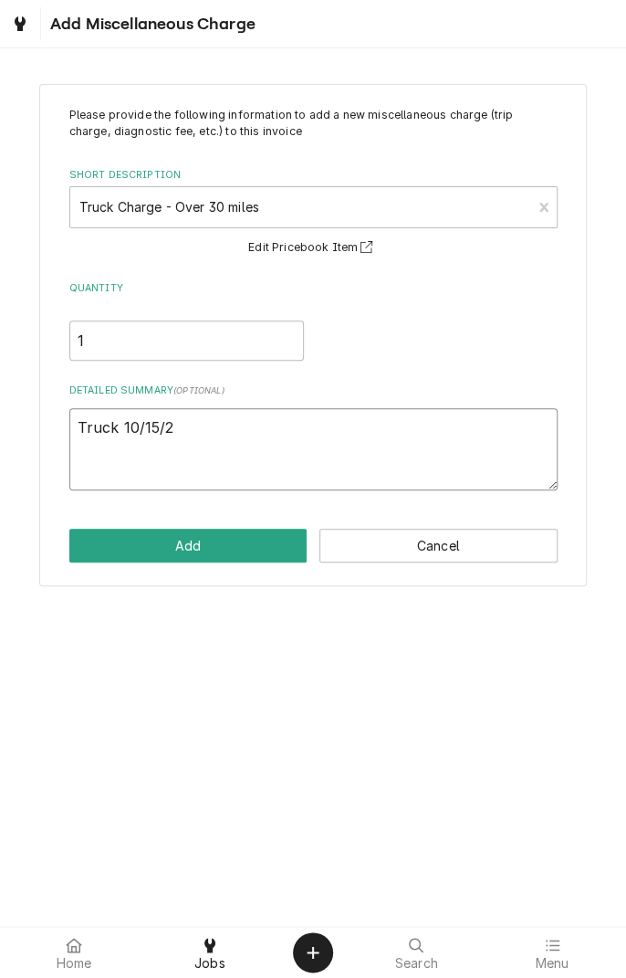
type textarea "x"
type textarea "Truck [DATE]"
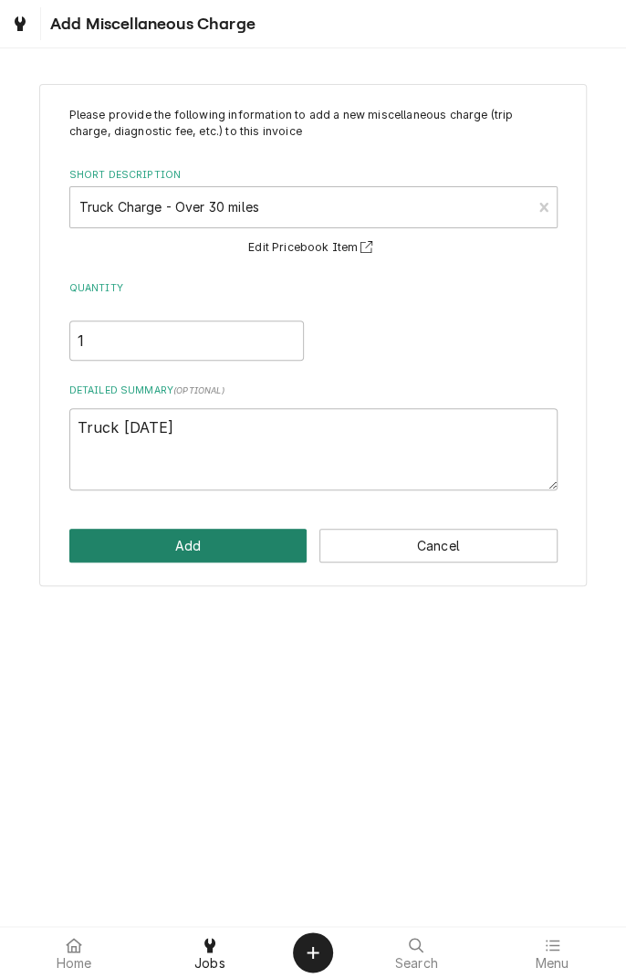
click at [228, 554] on button "Add" at bounding box center [188, 545] width 238 height 34
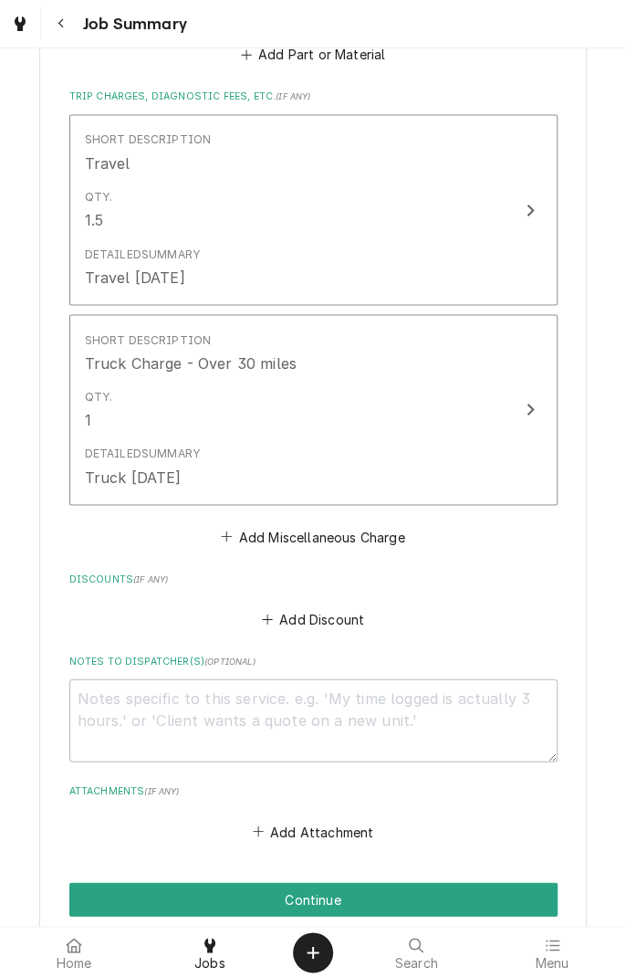
scroll to position [1091, 0]
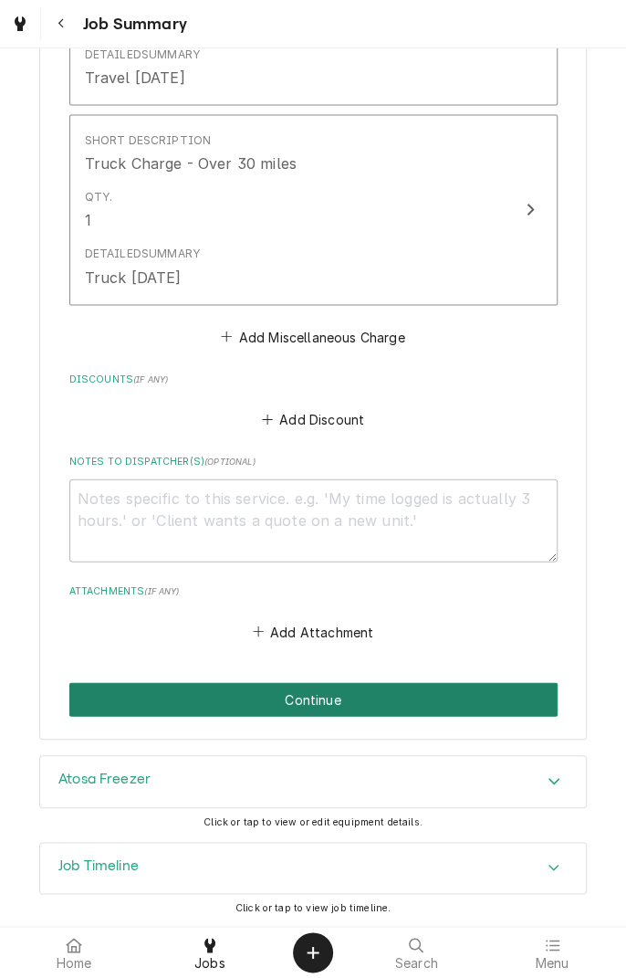
click at [369, 695] on button "Continue" at bounding box center [313, 699] width 488 height 34
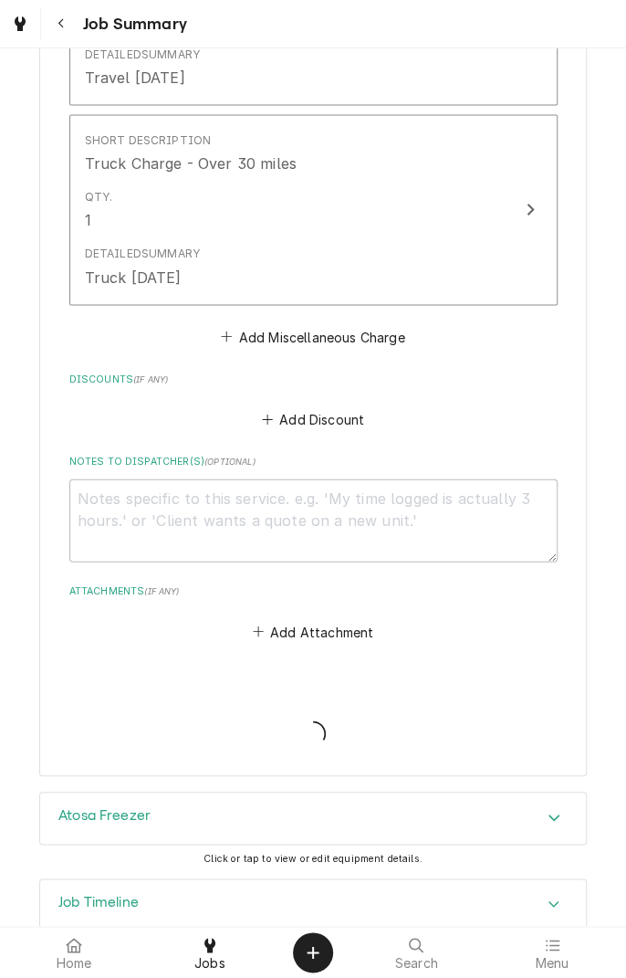
type textarea "x"
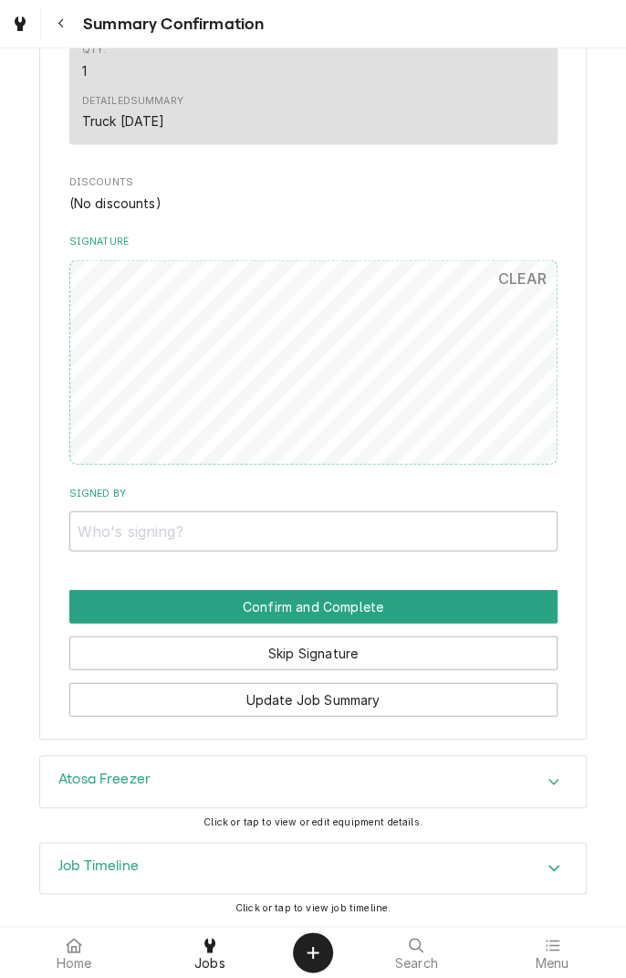
scroll to position [1013, 0]
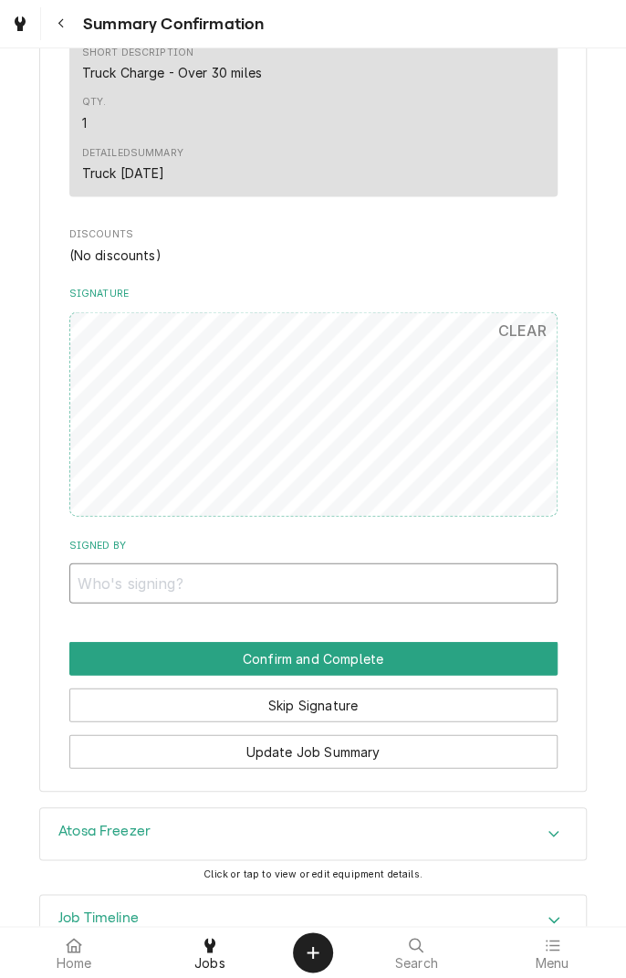
click at [290, 590] on input "Signed By" at bounding box center [313, 582] width 488 height 40
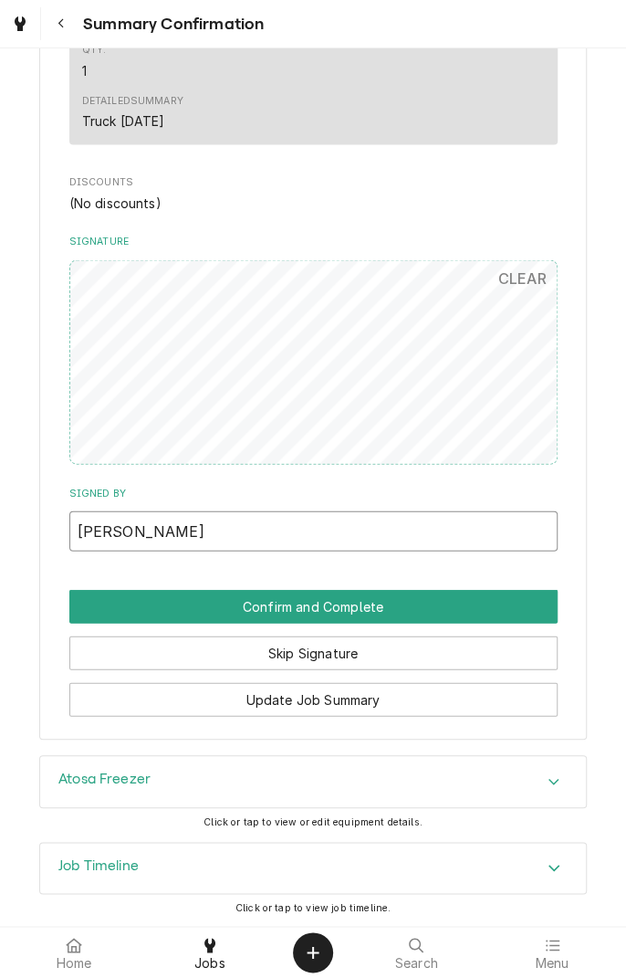
type input "[PERSON_NAME]"
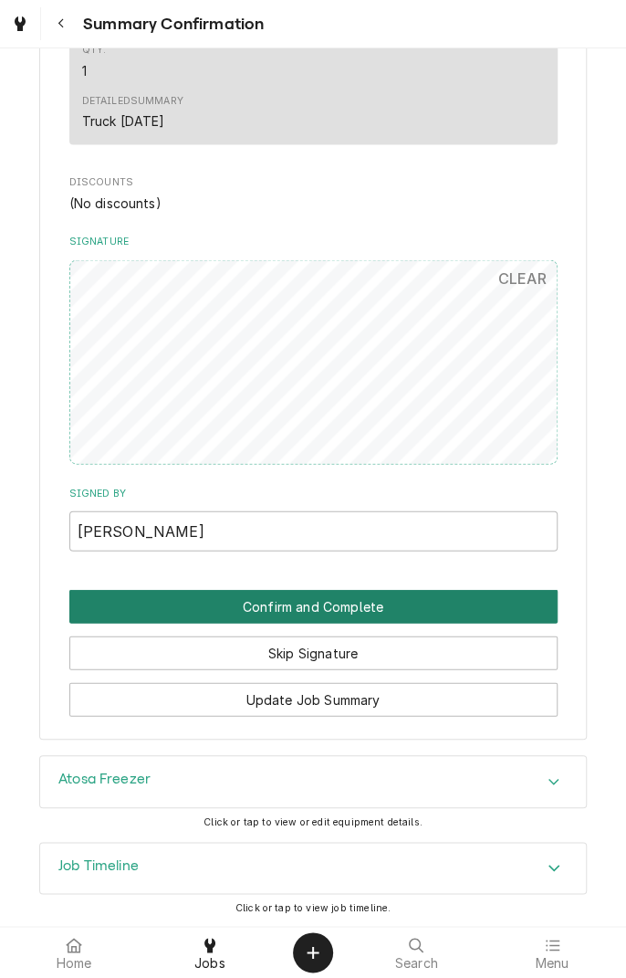
click at [405, 616] on button "Confirm and Complete" at bounding box center [313, 606] width 488 height 34
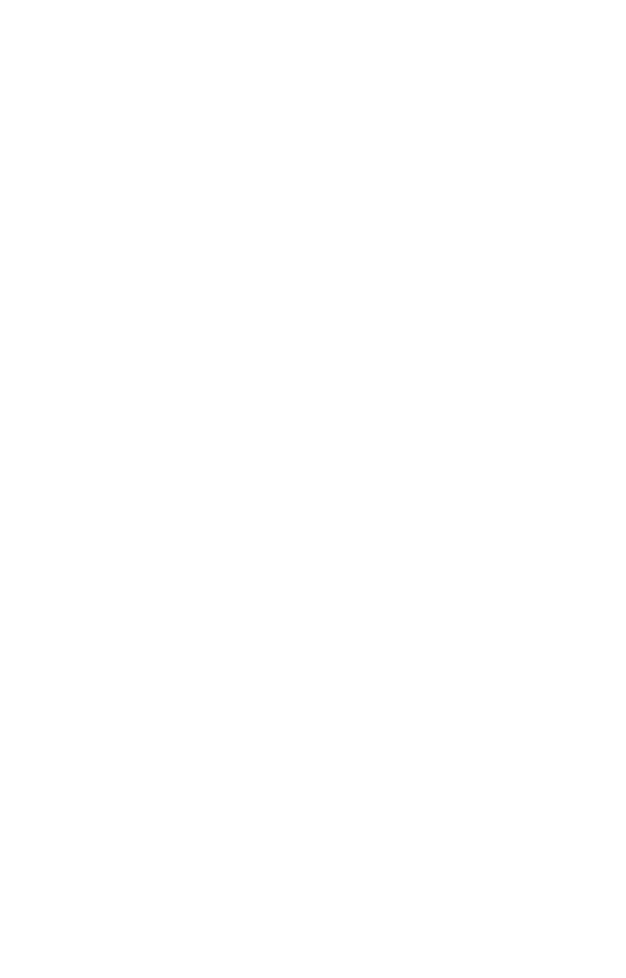
click at [364, 601] on div "Dynamic Content Wrapper" at bounding box center [313, 489] width 626 height 978
